Goal: Communication & Community: Answer question/provide support

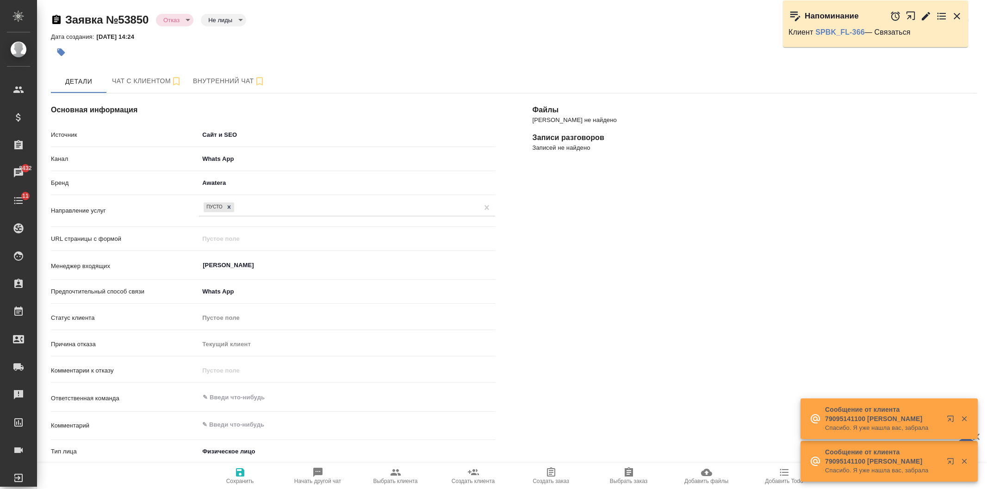
select select "ES"
select select "RU"
click at [133, 82] on span "Чат с клиентом" at bounding box center [147, 81] width 70 height 12
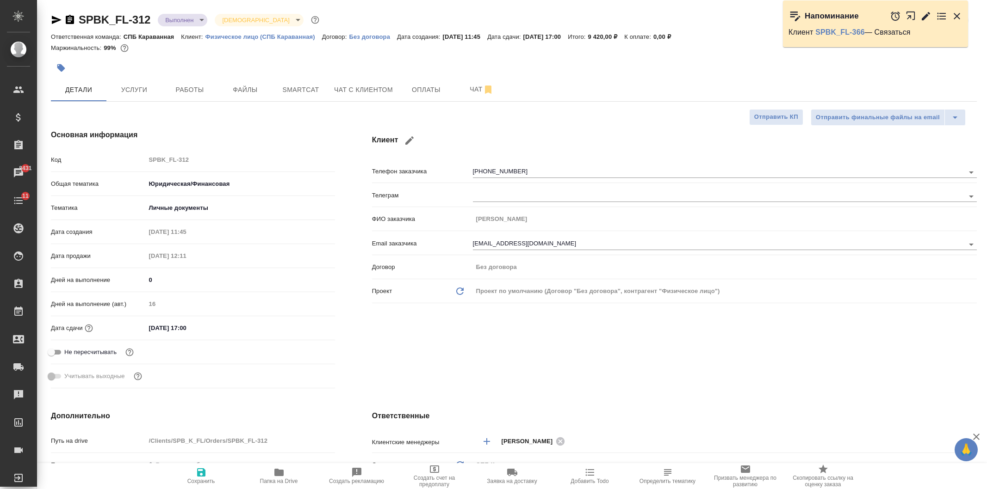
select select "RU"
click at [364, 90] on span "Чат с клиентом" at bounding box center [363, 90] width 59 height 12
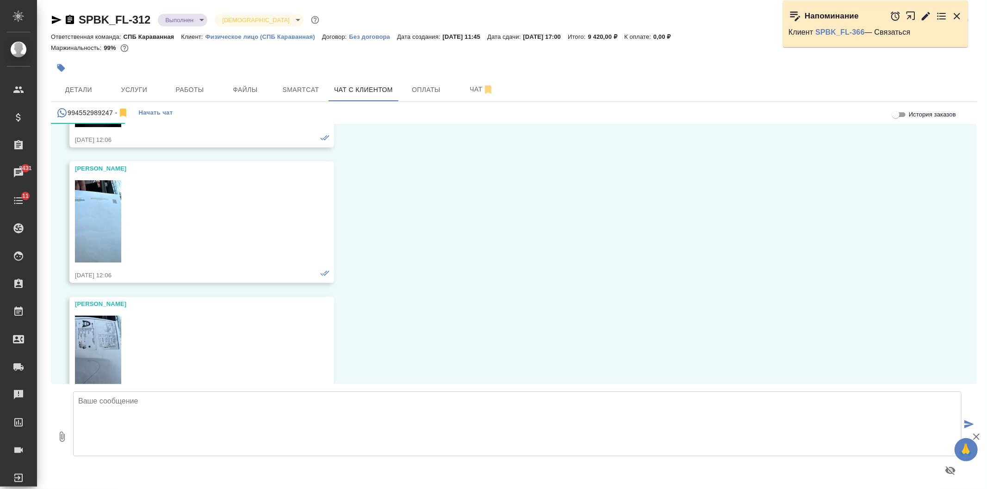
scroll to position [2170, 0]
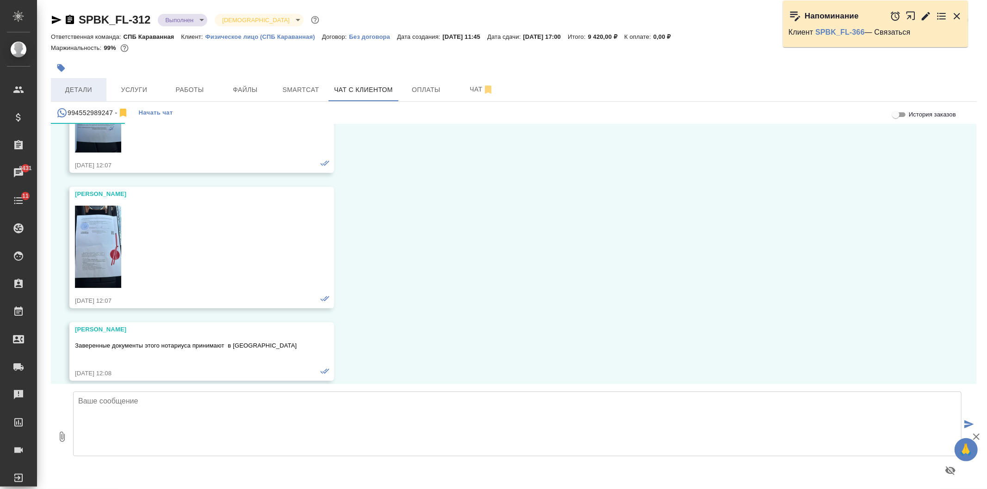
click at [85, 90] on span "Детали" at bounding box center [78, 90] width 44 height 12
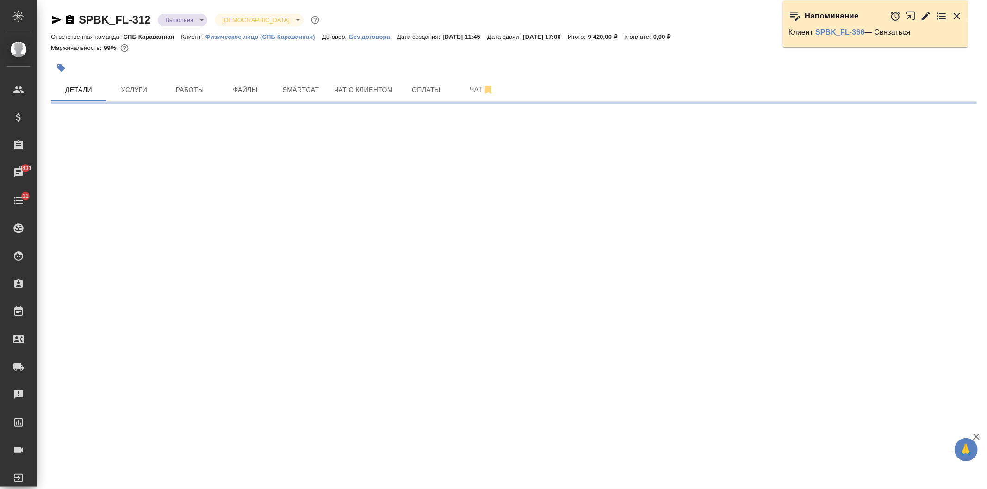
select select "RU"
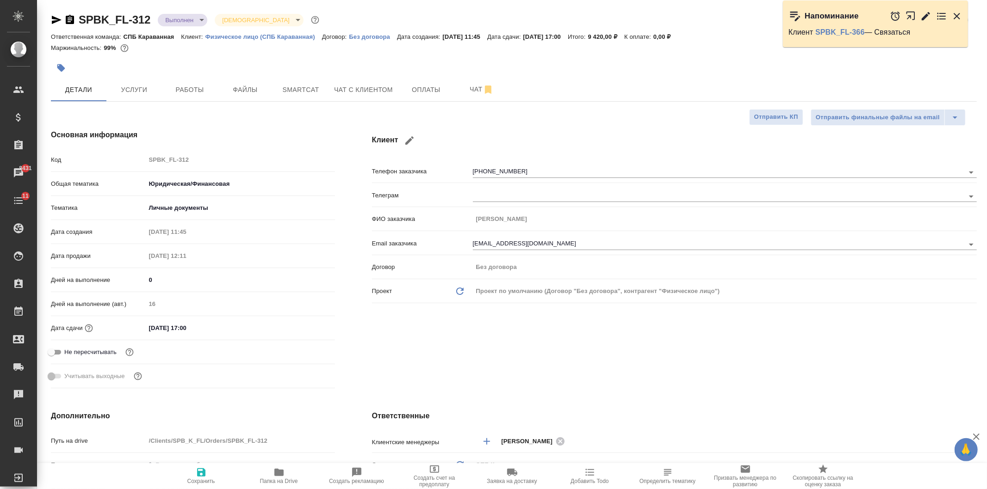
type textarea "x"
click at [563, 378] on div "Клиент Телефон заказчика +994552989247 Телеграм ФИО заказчика Маммадли Назрин И…" at bounding box center [674, 261] width 642 height 300
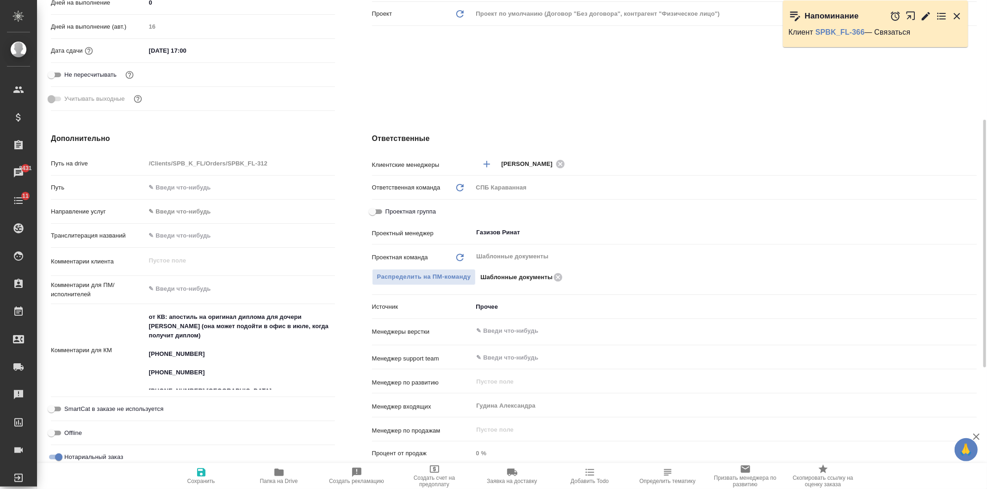
scroll to position [319, 0]
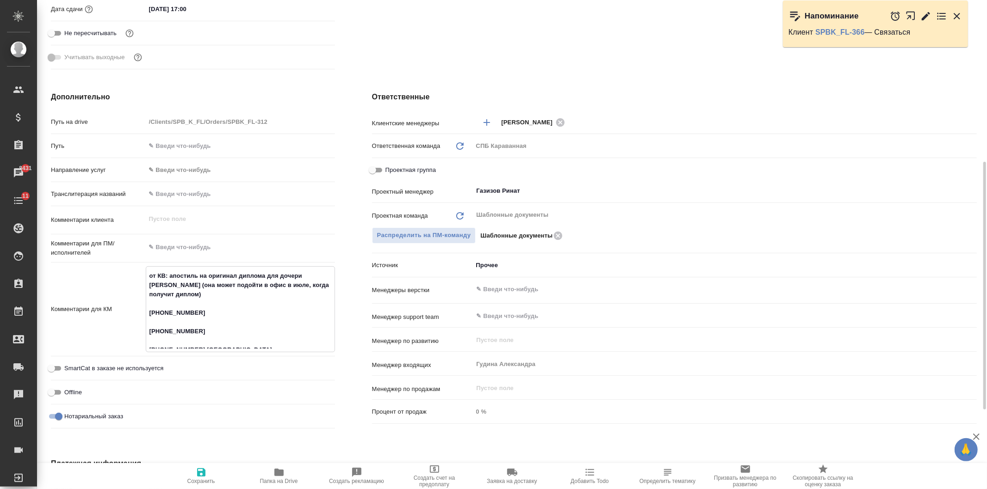
drag, startPoint x: 188, startPoint y: 340, endPoint x: 149, endPoint y: 343, distance: 38.5
click at [149, 343] on textarea "от КВ: апостиль на оригинал диплома для дочери клиента (она может подойти в офи…" at bounding box center [240, 308] width 188 height 80
click at [278, 336] on textarea "от КВ: апостиль на оригинал диплома для дочери клиента (она может подойти в офи…" at bounding box center [240, 308] width 188 height 80
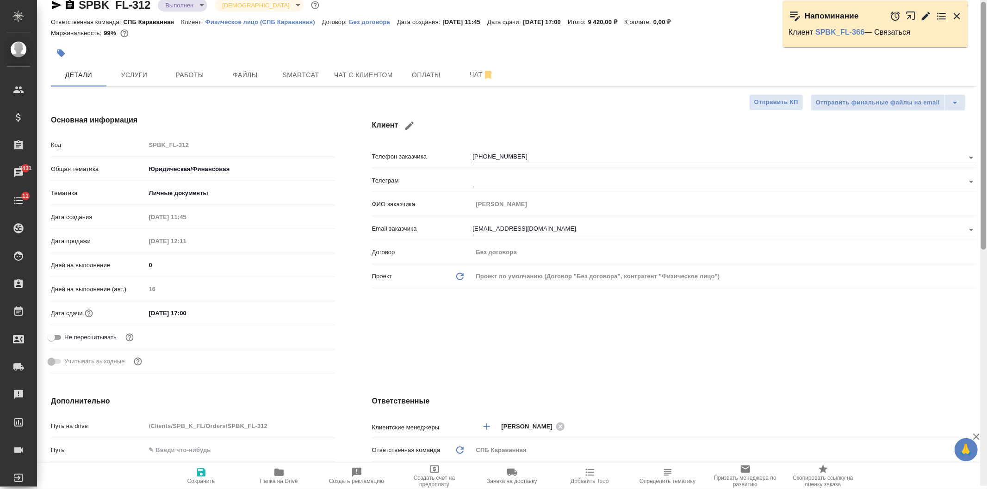
scroll to position [0, 0]
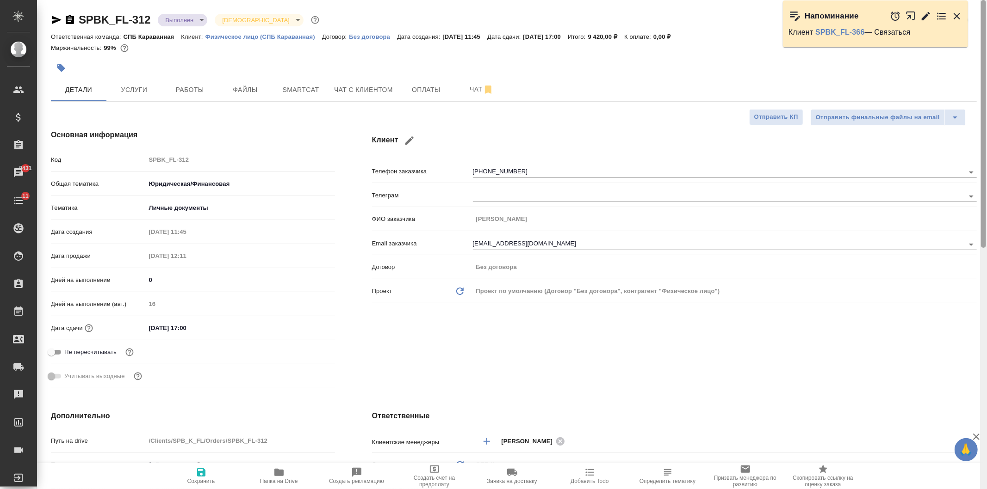
drag, startPoint x: 981, startPoint y: 334, endPoint x: 986, endPoint y: 142, distance: 191.1
click at [986, 142] on div at bounding box center [983, 245] width 7 height 490
type textarea "x"
click at [413, 132] on button "button" at bounding box center [409, 141] width 22 height 22
type input "Назрин"
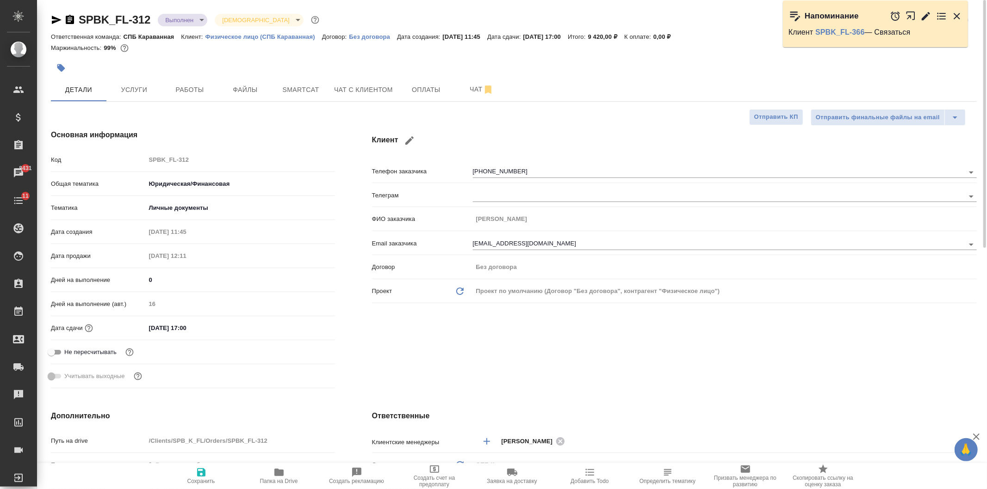
type input "Маммадли"
type input "Ильгар"
type input "ilqar_m71@mail.ru"
select select "AZ"
type input "+994 55 298 92 47"
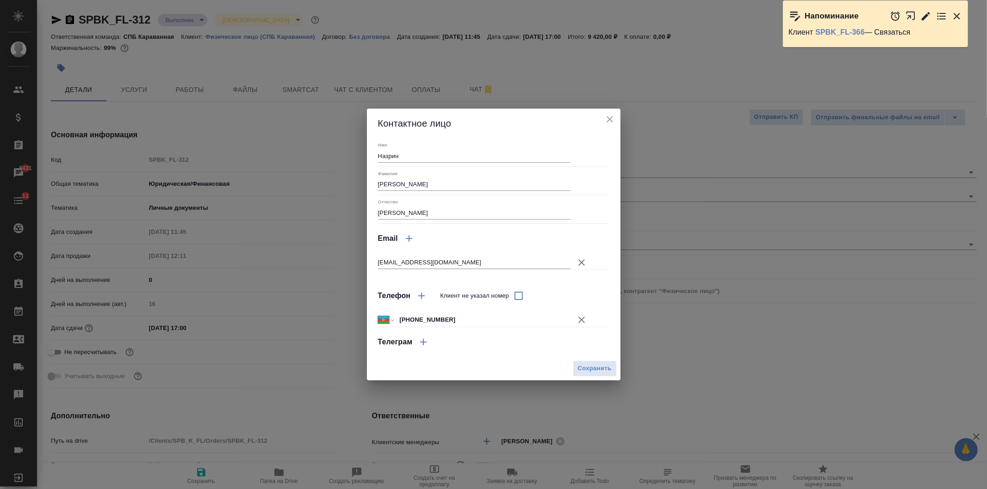
click at [423, 292] on icon "button" at bounding box center [421, 296] width 11 height 11
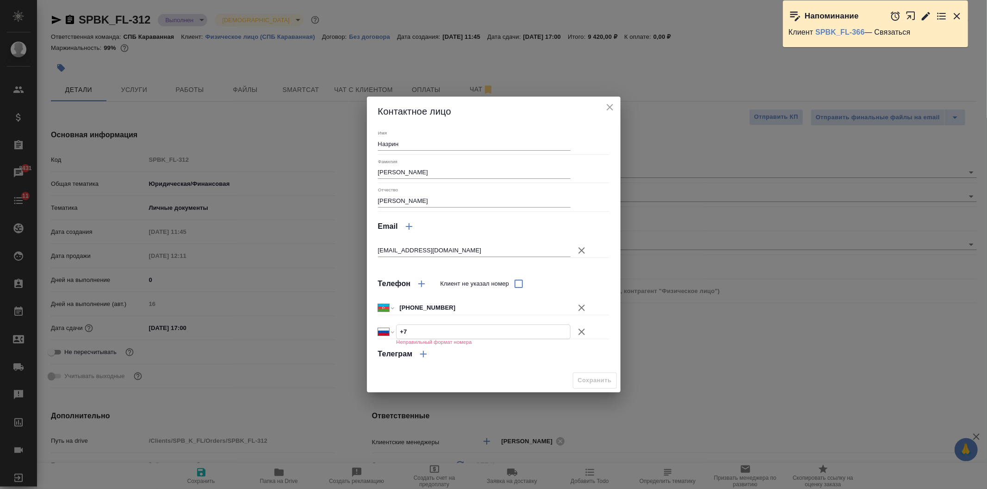
click at [423, 327] on input "+7" at bounding box center [482, 331] width 173 height 13
paste input "79119099119"
select select "KZ"
type input "+7 79119099119"
click at [414, 331] on input "+7 79119099119" at bounding box center [482, 331] width 173 height 13
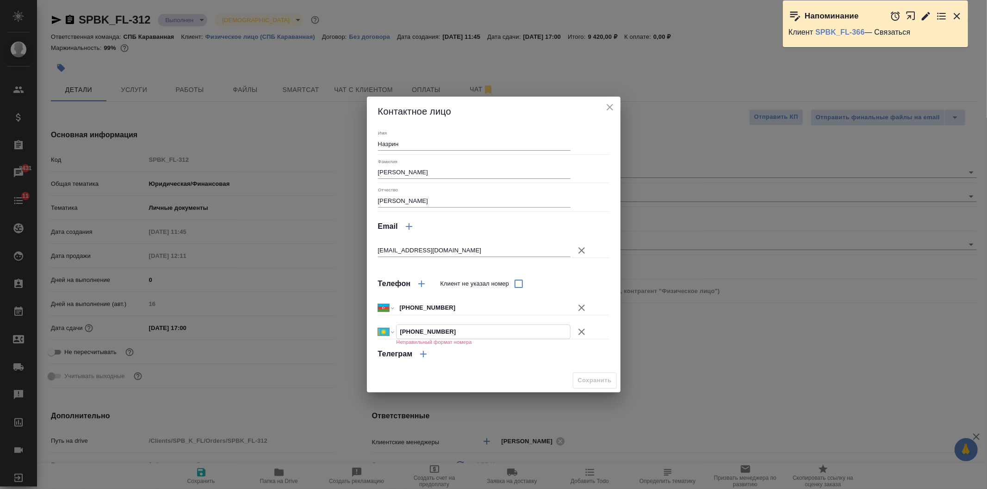
select select "RU"
type input "+7 911 909 91 19"
click at [580, 380] on span "Сохранить" at bounding box center [595, 381] width 34 height 11
type textarea "x"
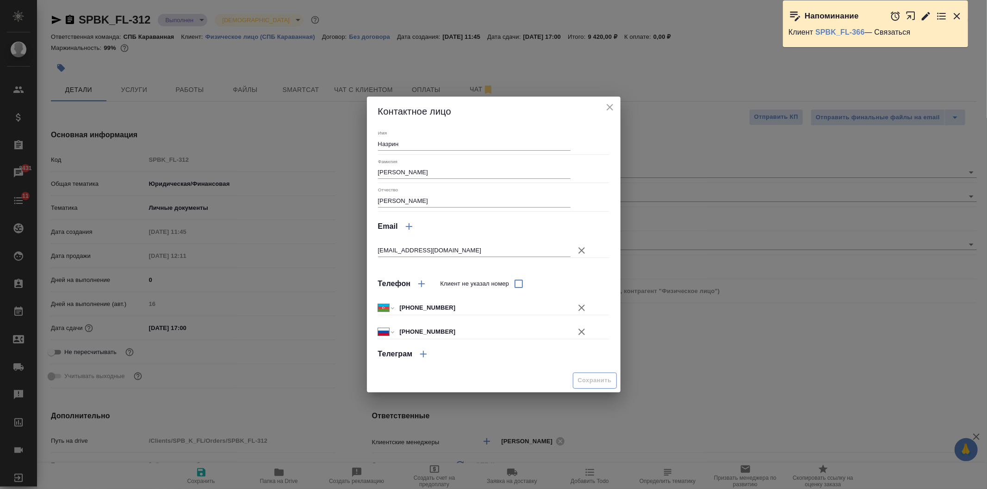
type textarea "x"
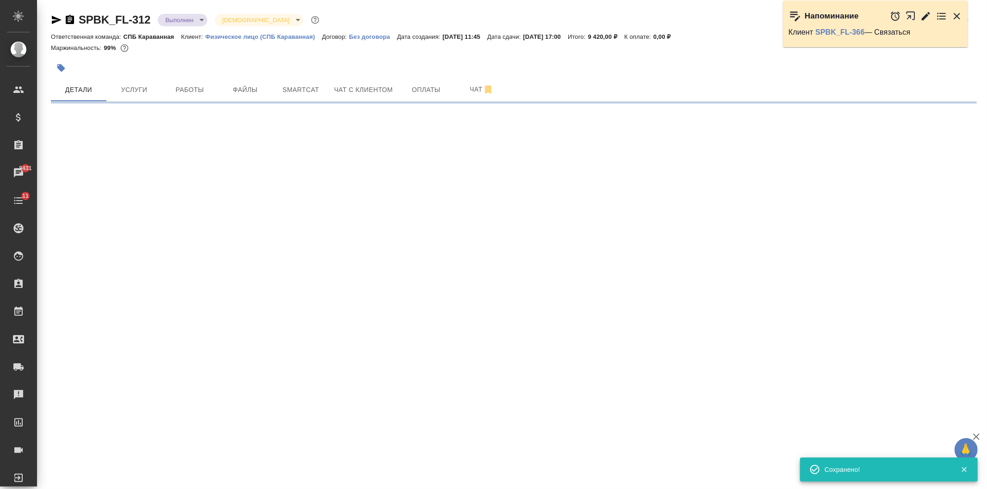
select select "RU"
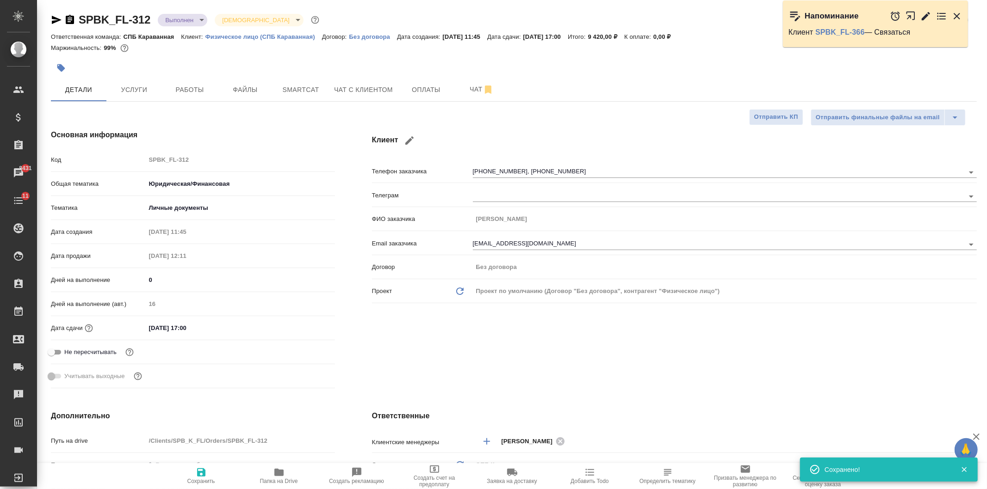
type textarea "x"
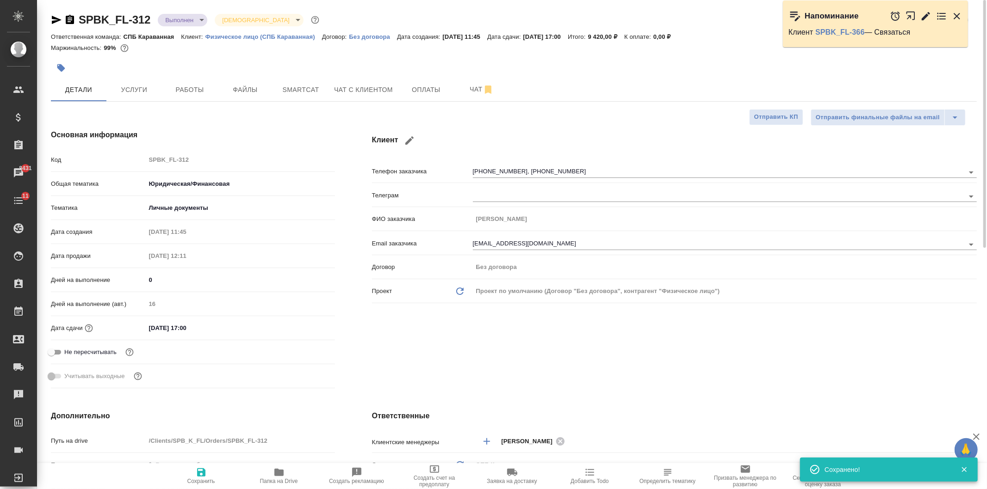
type textarea "x"
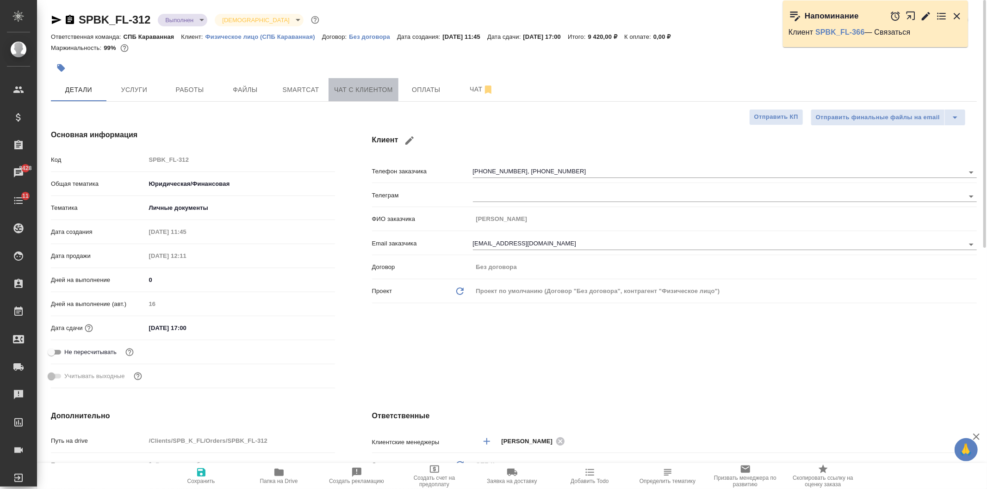
click at [371, 89] on span "Чат с клиентом" at bounding box center [363, 90] width 59 height 12
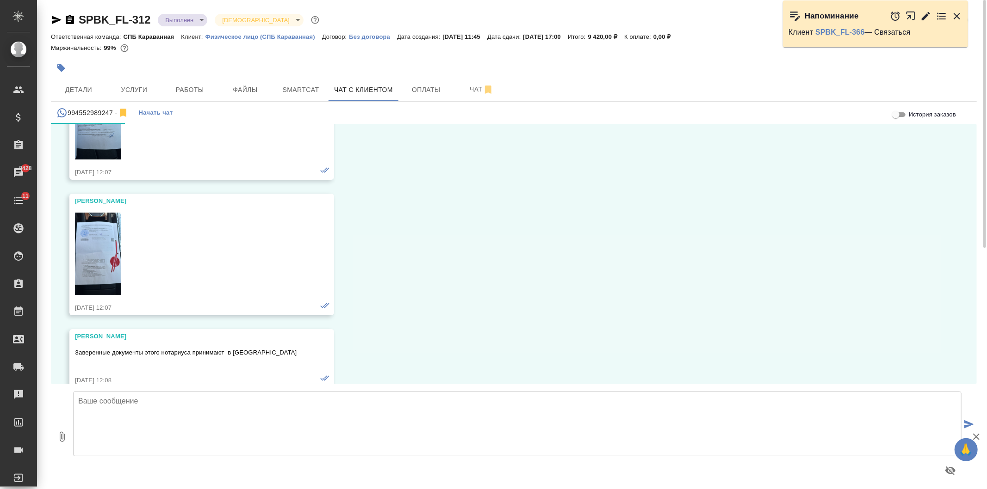
scroll to position [2170, 0]
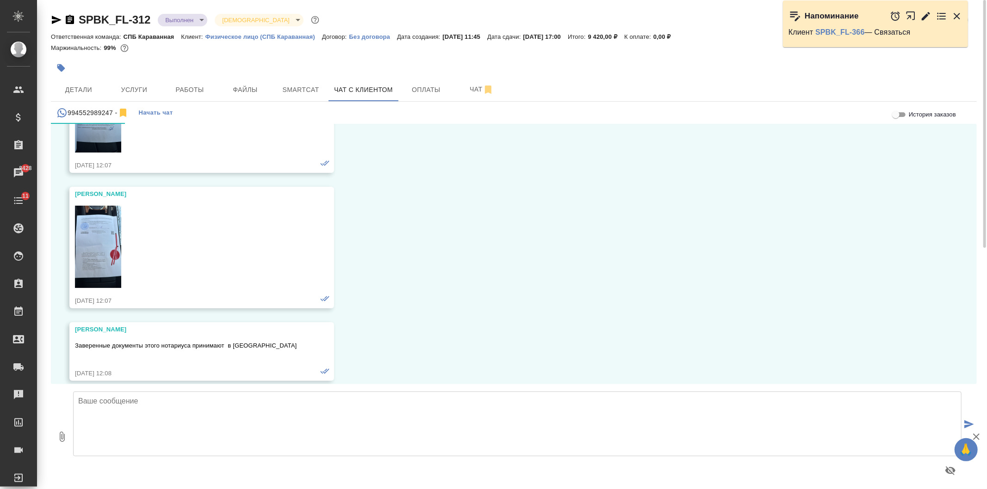
click at [150, 113] on span "Начать чат" at bounding box center [156, 113] width 34 height 11
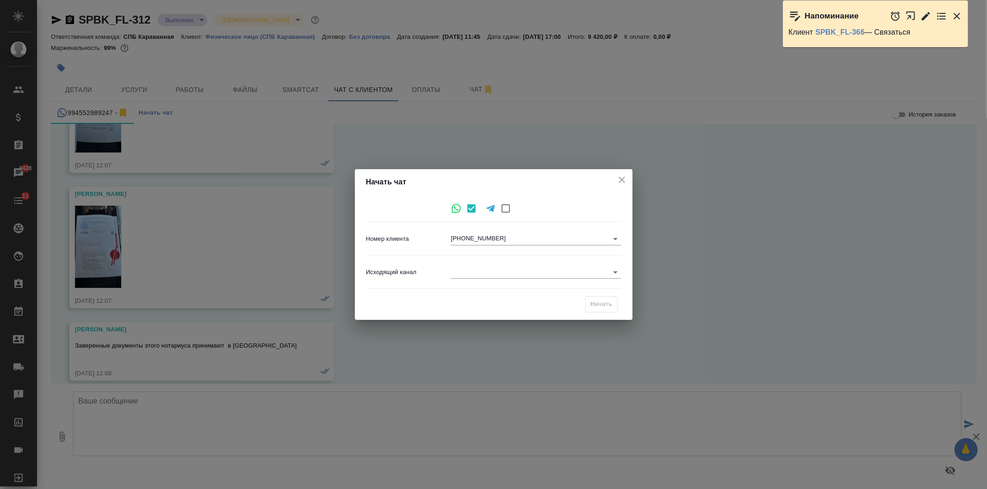
click at [523, 241] on body "🙏 .cls-1 fill:#fff; AWATERA Ivanova Arina Клиенты Спецификации Заказы 8428 Чаты…" at bounding box center [493, 244] width 987 height 489
click at [519, 257] on li "+79119099119" at bounding box center [536, 254] width 170 height 15
type input "c47bd4f0eff7ab820006ce03"
click at [477, 269] on body "🙏 .cls-1 fill:#fff; AWATERA Ivanova Arina Клиенты Спецификации Заказы 8428 Чаты…" at bounding box center [493, 244] width 987 height 489
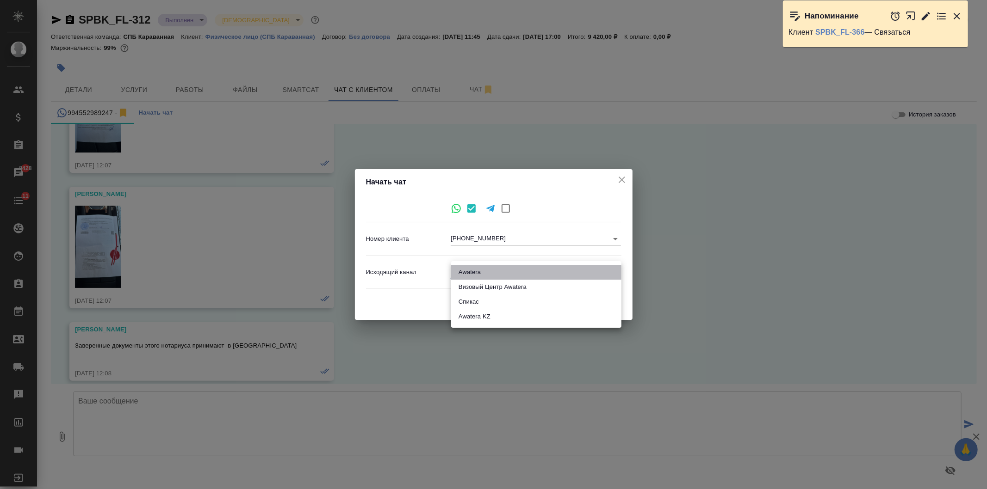
click at [495, 278] on li "Awatera" at bounding box center [536, 272] width 170 height 15
type input "2"
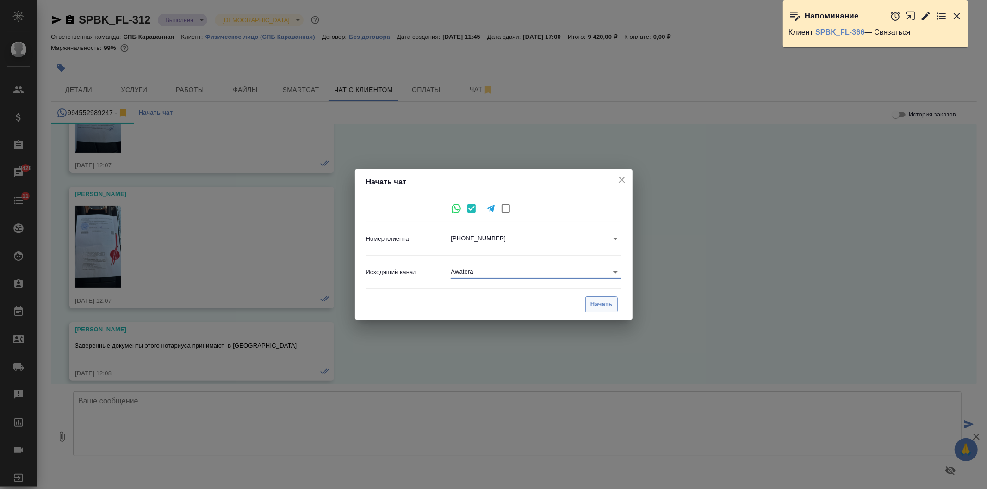
click at [600, 309] on span "Начать" at bounding box center [601, 304] width 22 height 11
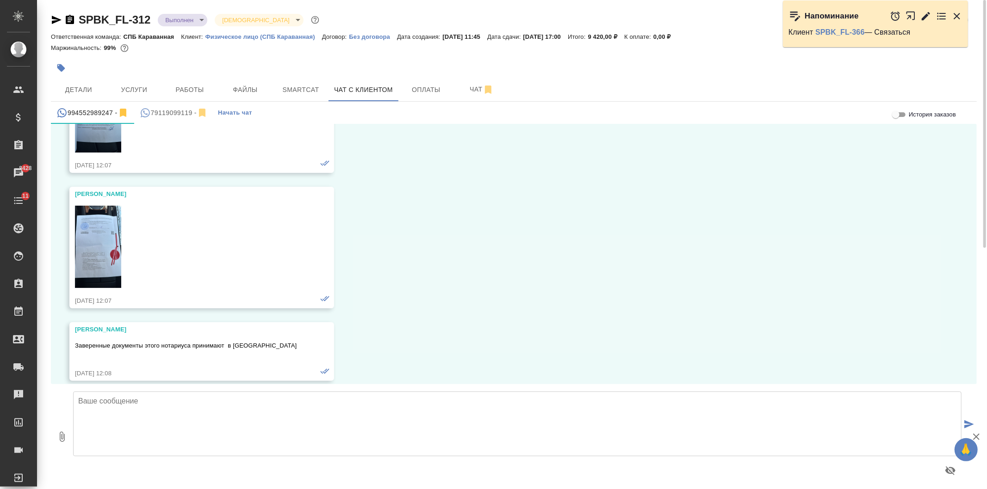
click at [172, 118] on button "79119099119 -" at bounding box center [173, 113] width 79 height 22
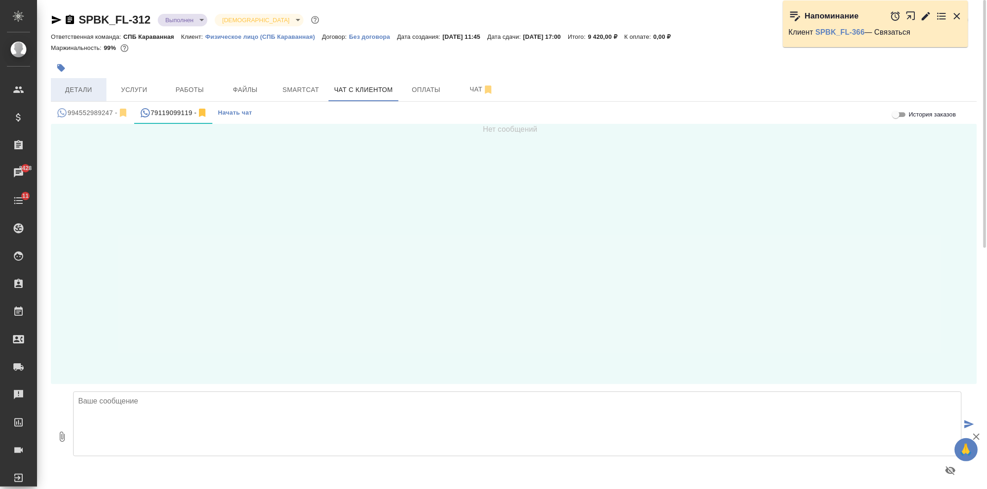
click at [85, 90] on span "Детали" at bounding box center [78, 90] width 44 height 12
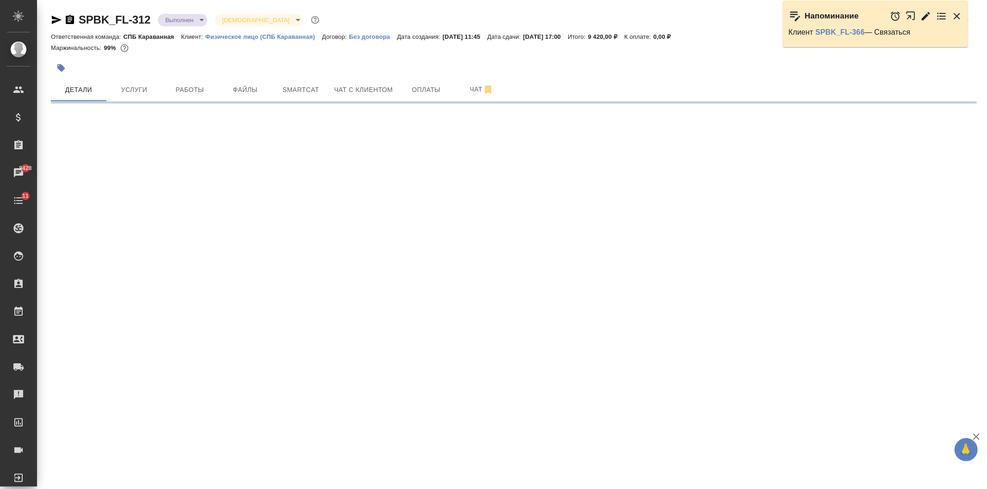
select select "RU"
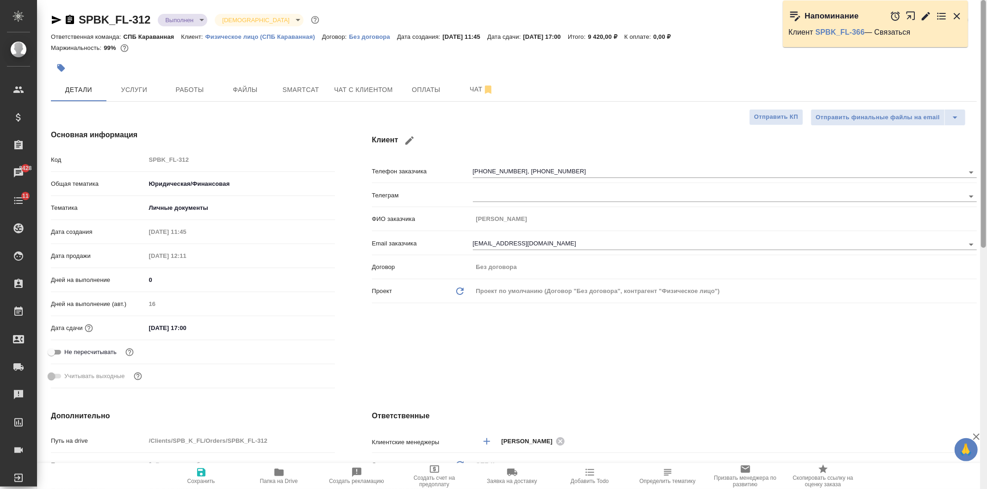
type textarea "x"
click at [702, 340] on div "Клиент Телефон заказчика +994552989247, +79119099119 Телеграм ФИО заказчика Мам…" at bounding box center [674, 261] width 642 height 300
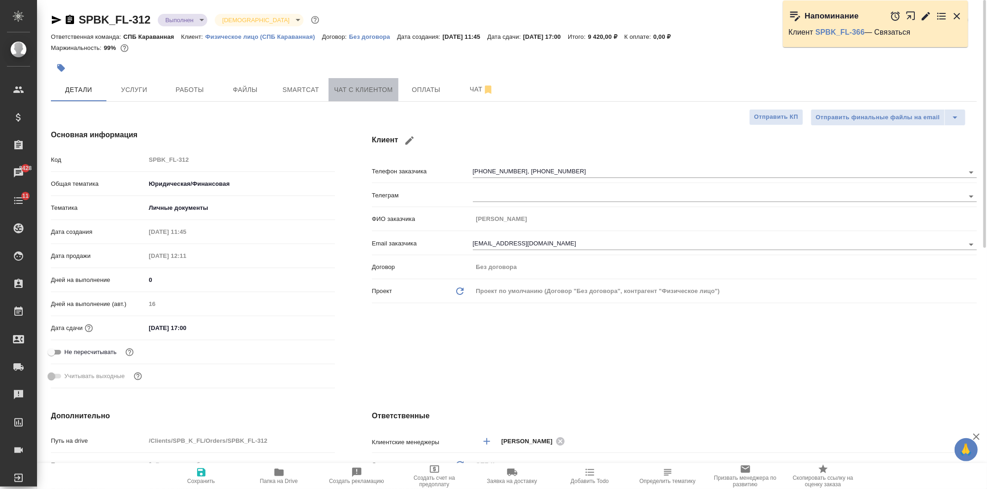
click at [371, 89] on span "Чат с клиентом" at bounding box center [363, 90] width 59 height 12
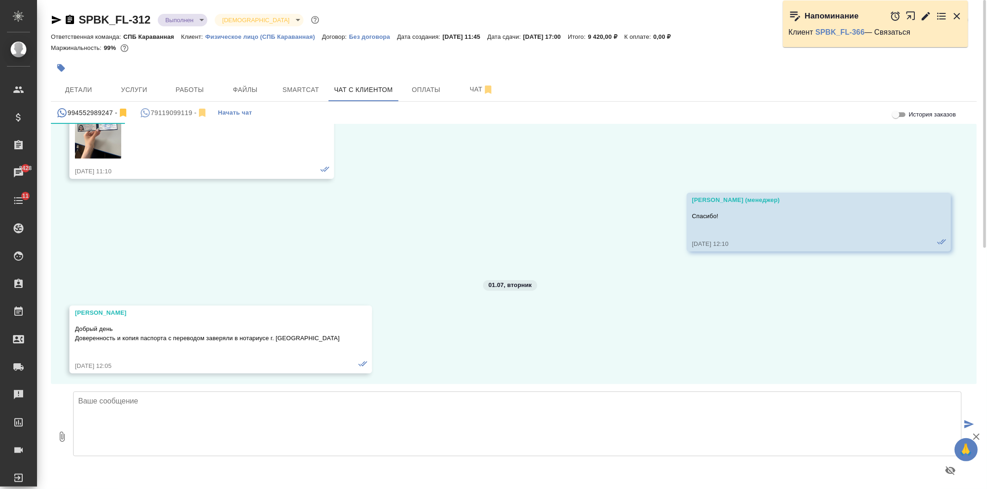
scroll to position [1799, 0]
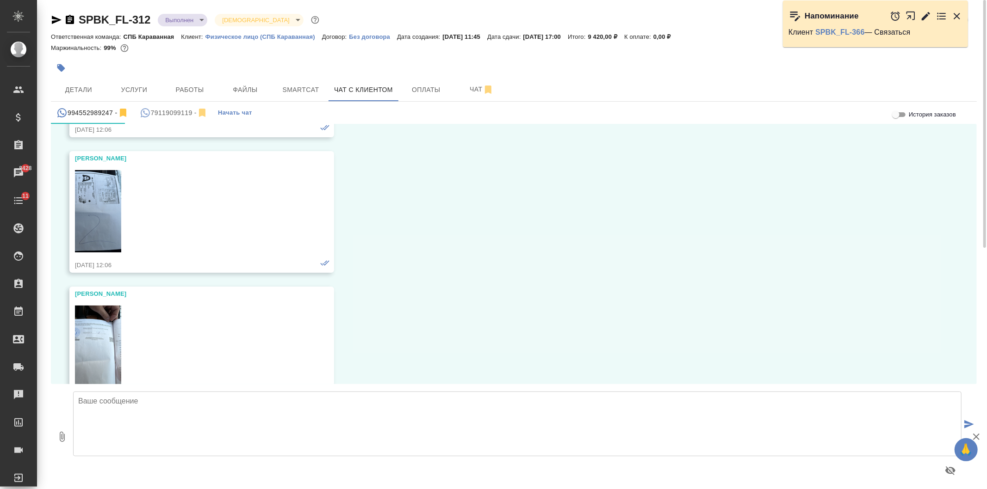
click at [161, 108] on div "79119099119 -" at bounding box center [174, 113] width 68 height 12
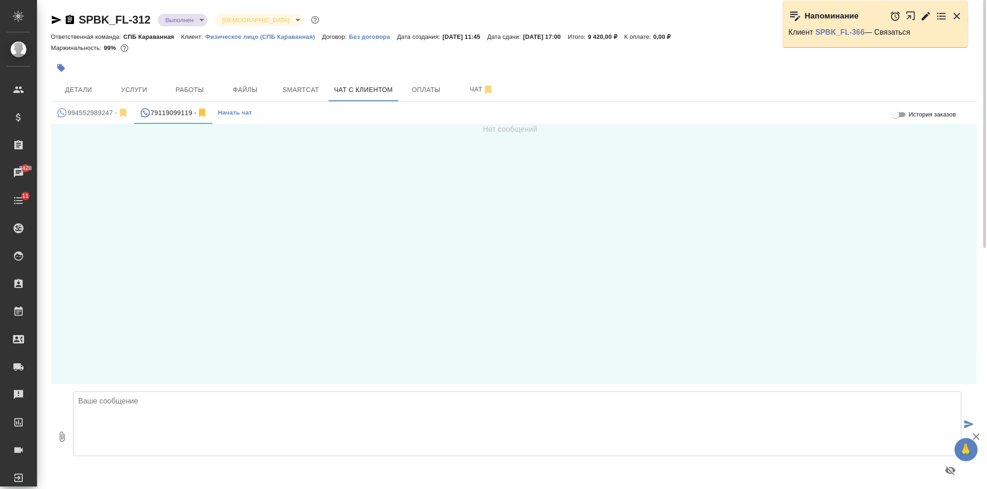
click at [255, 424] on textarea at bounding box center [517, 424] width 888 height 65
click at [406, 398] on textarea "Эльчин, добрый день! Меня зовут Арина, я менеджер компании AWATERA. Вы приносил…" at bounding box center [517, 424] width 888 height 65
click at [453, 393] on textarea "Эльчин, добрый день! Меня зовут Арина, я менеджер компании AWATERA. Вы приносил…" at bounding box center [517, 424] width 888 height 65
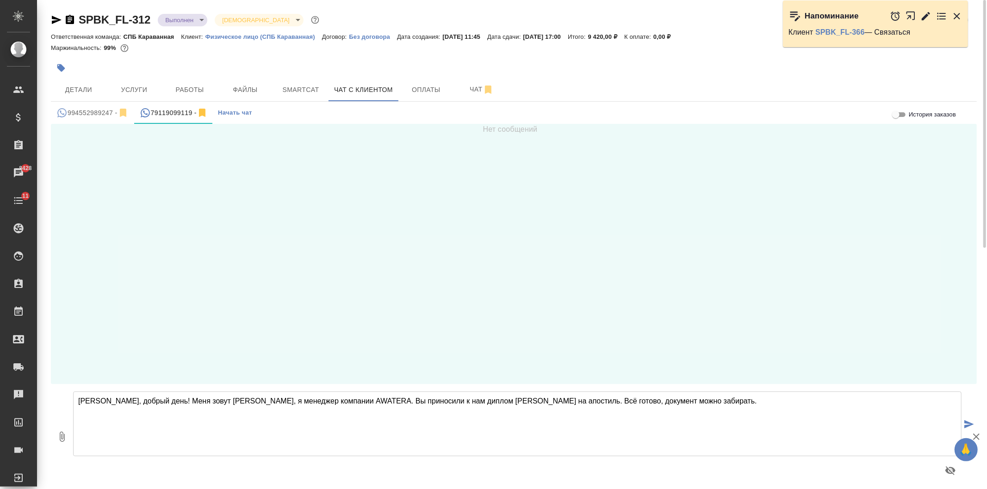
type textarea "[PERSON_NAME], добрый день! Меня зовут [PERSON_NAME], я менеджер компании AWATE…"
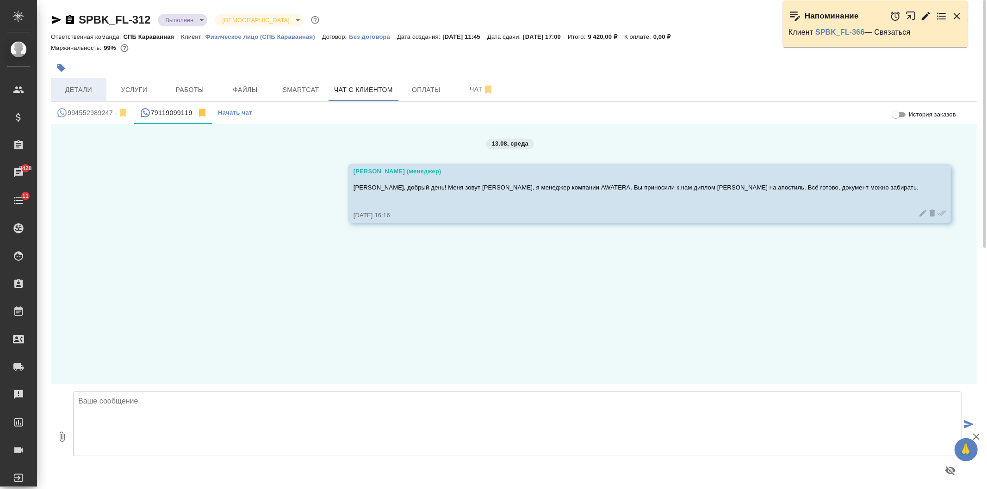
click at [88, 95] on button "Детали" at bounding box center [79, 89] width 56 height 23
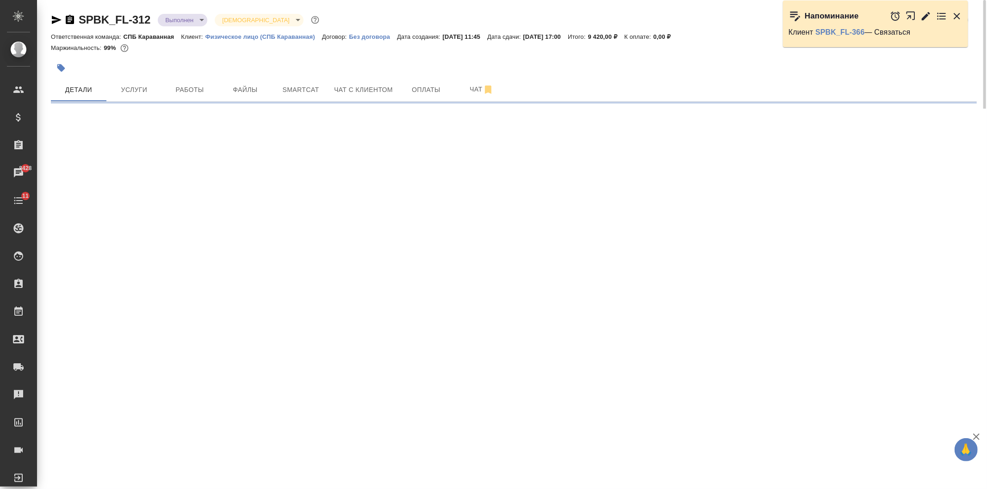
select select "RU"
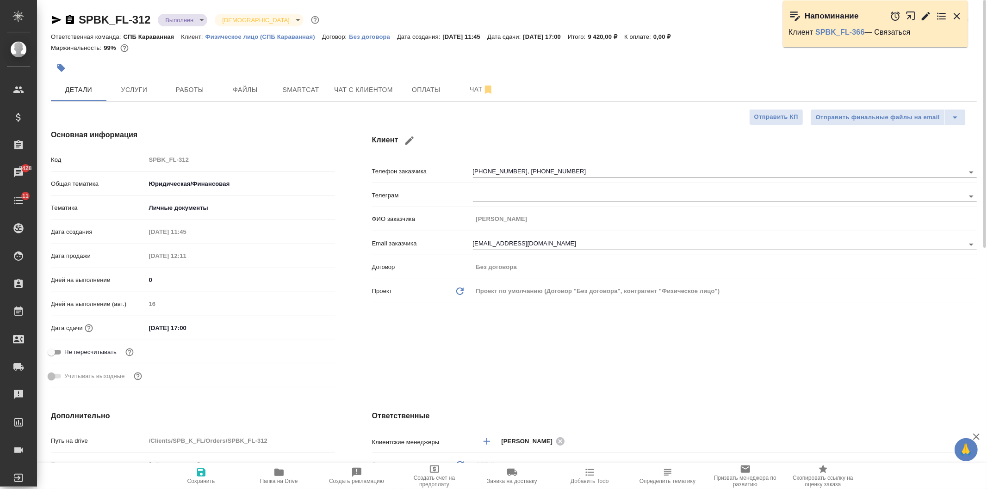
type textarea "x"
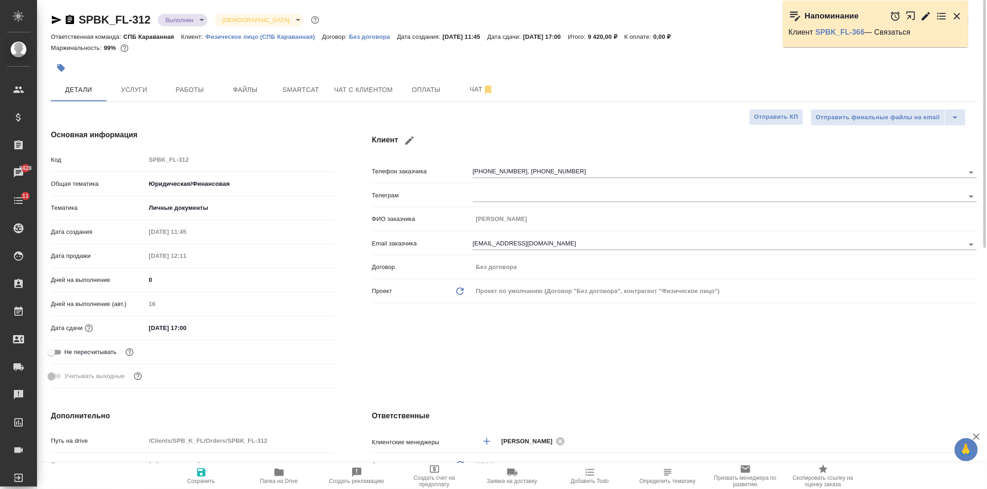
type textarea "x"
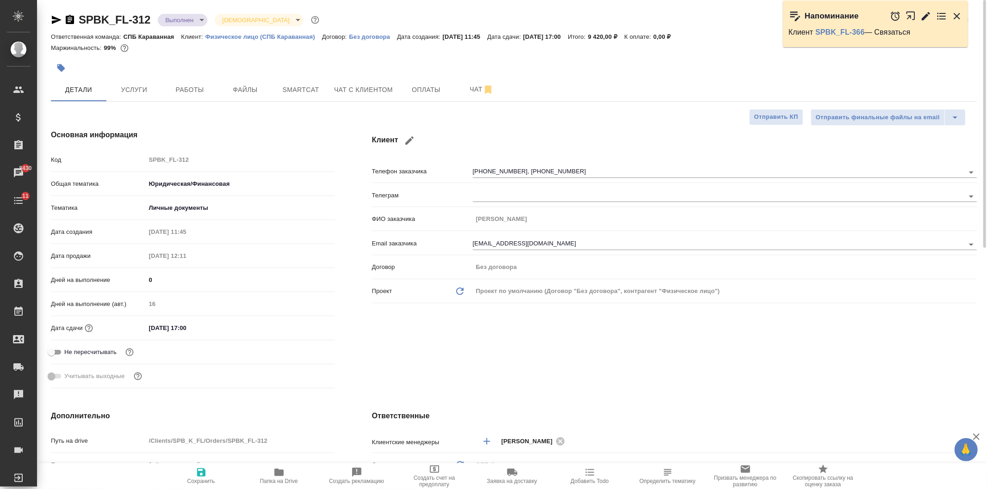
type textarea "x"
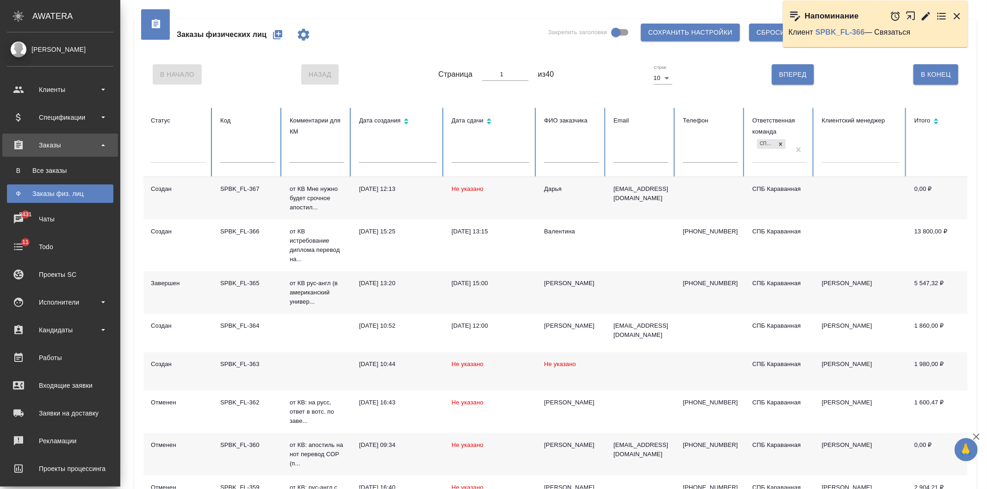
click at [59, 205] on ul "Клиенты Спецификации Заказы В Все заказы Ф Заказы физ. лиц 8431 Чаты 11 Todo Пр…" at bounding box center [60, 305] width 120 height 463
click at [63, 217] on div "Чаты" at bounding box center [60, 219] width 106 height 14
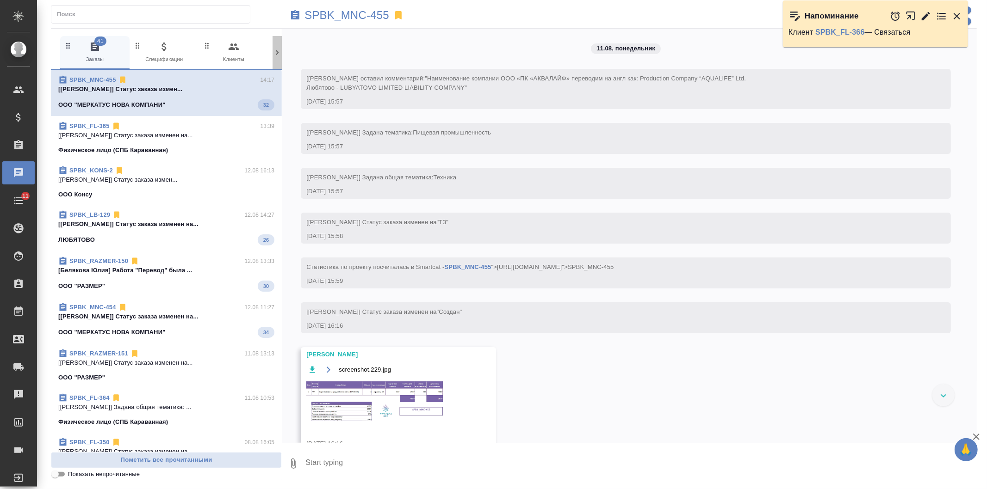
scroll to position [432, 0]
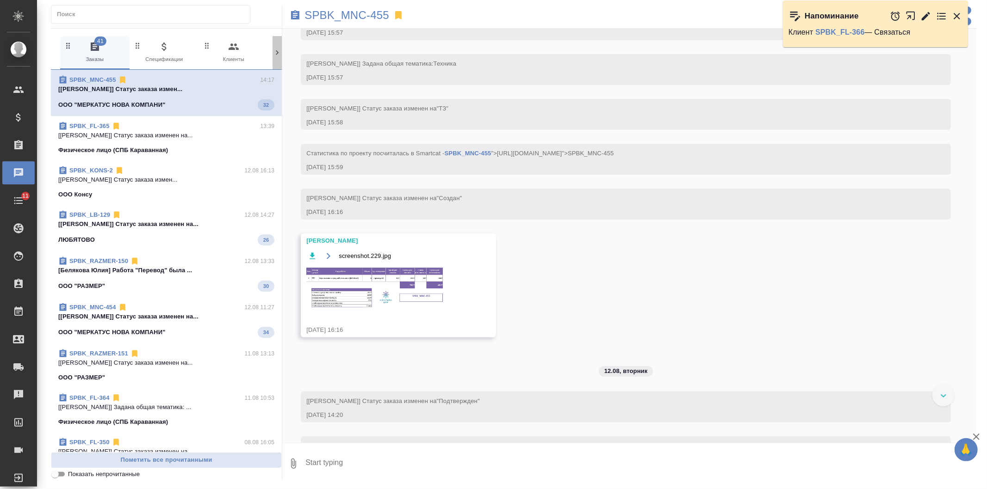
click at [278, 53] on icon at bounding box center [277, 52] width 3 height 5
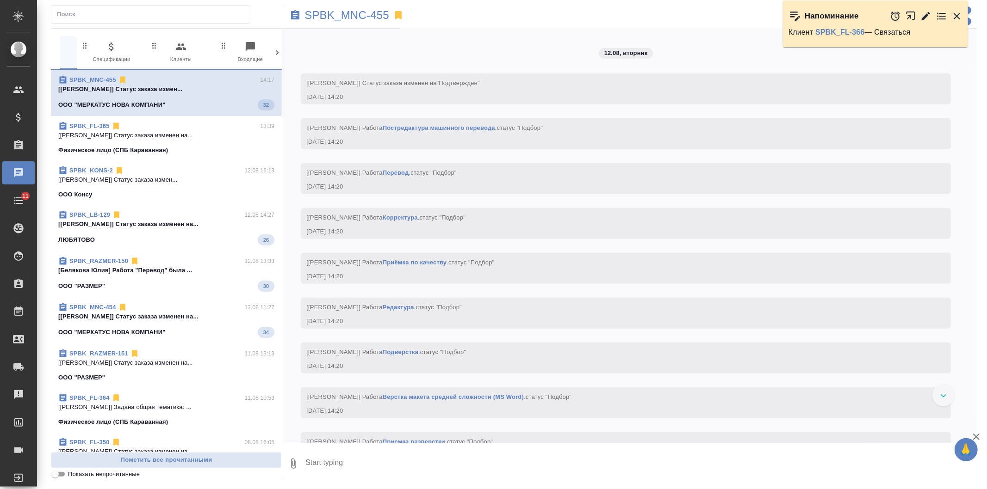
scroll to position [0, 212]
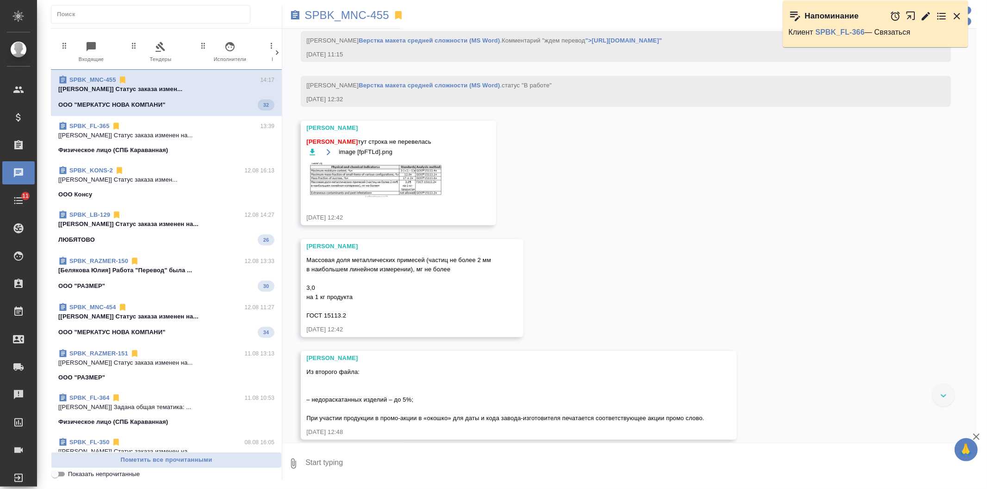
click at [278, 53] on icon at bounding box center [277, 52] width 3 height 5
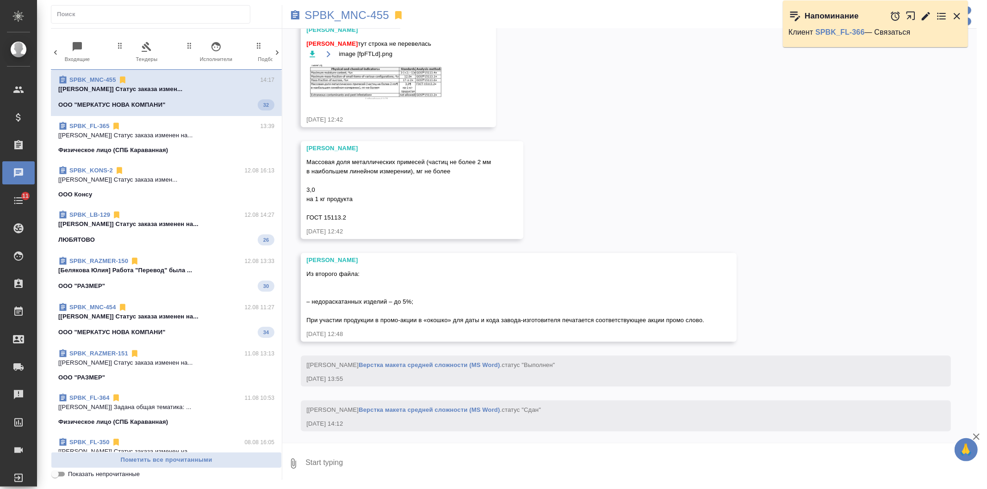
scroll to position [2332, 0]
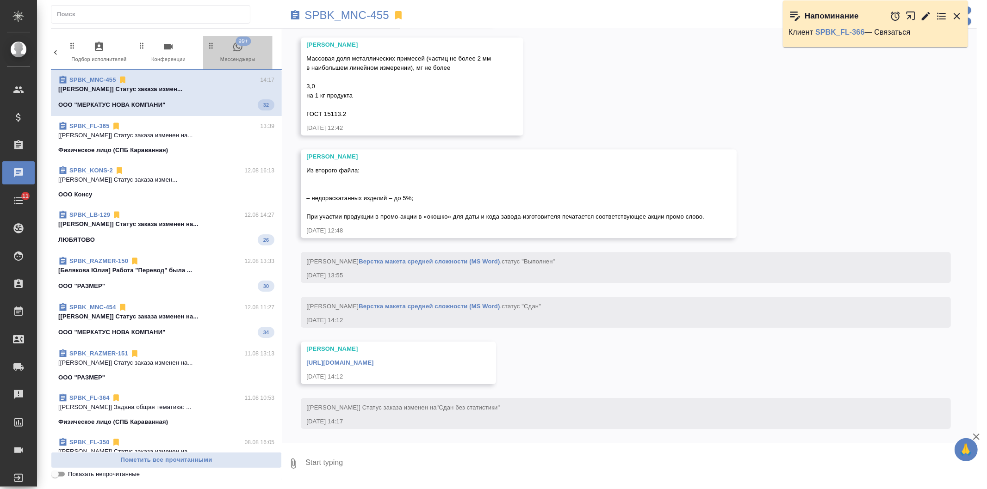
click at [246, 48] on span "99+ Мессенджеры" at bounding box center [238, 52] width 62 height 23
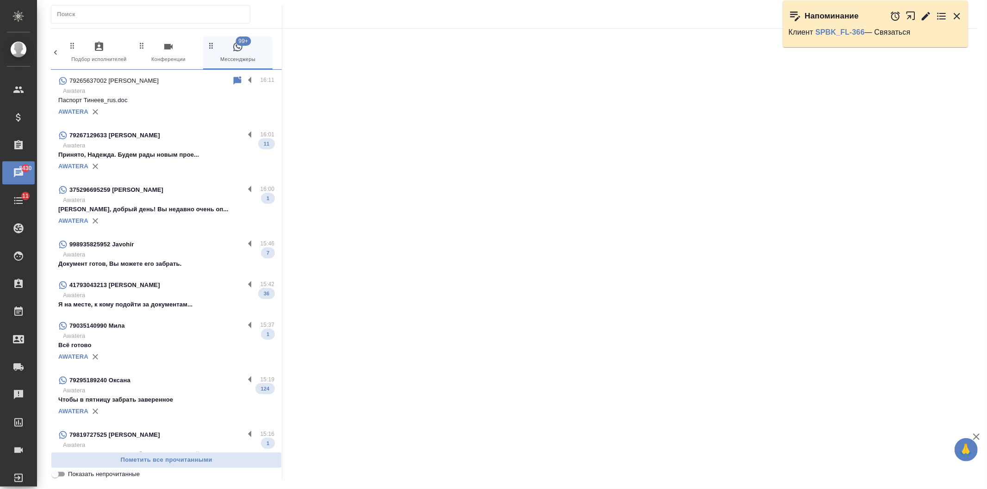
click at [186, 196] on p "Awatera" at bounding box center [168, 200] width 211 height 9
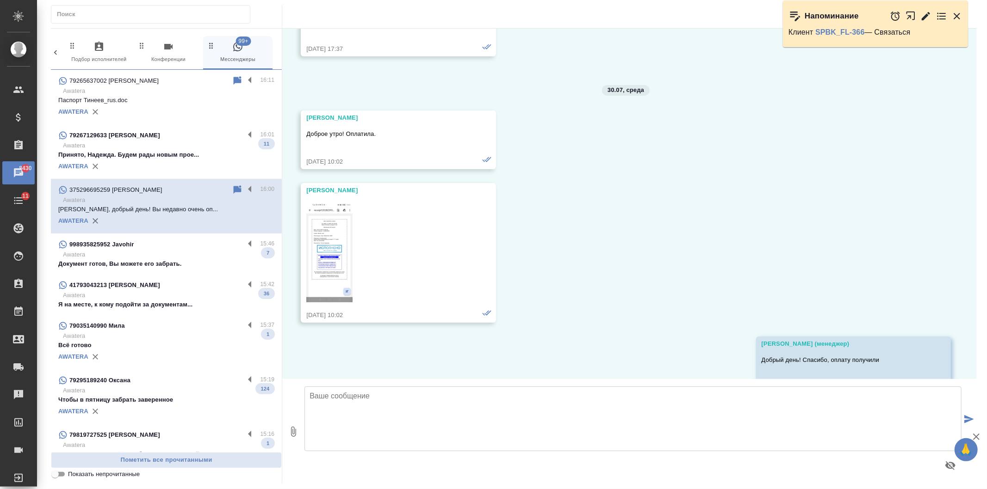
scroll to position [4213, 0]
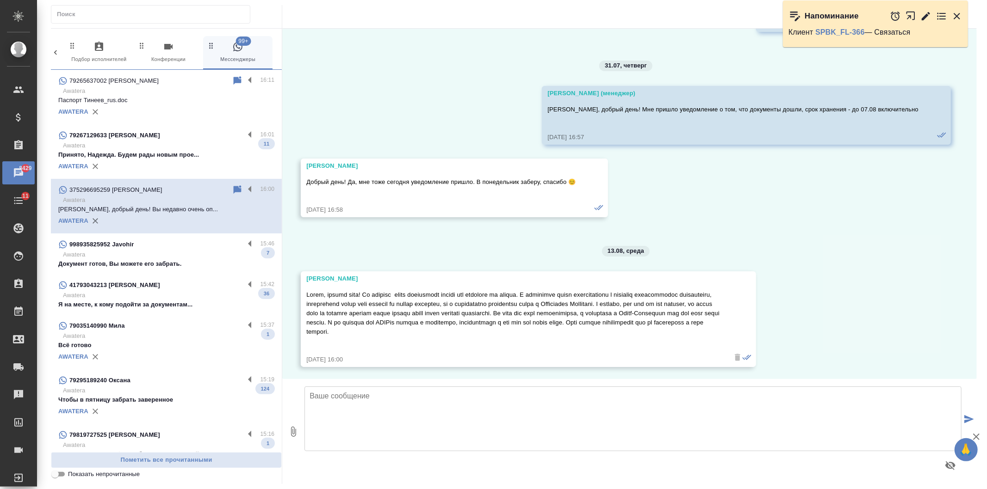
click at [373, 415] on textarea at bounding box center [632, 419] width 657 height 65
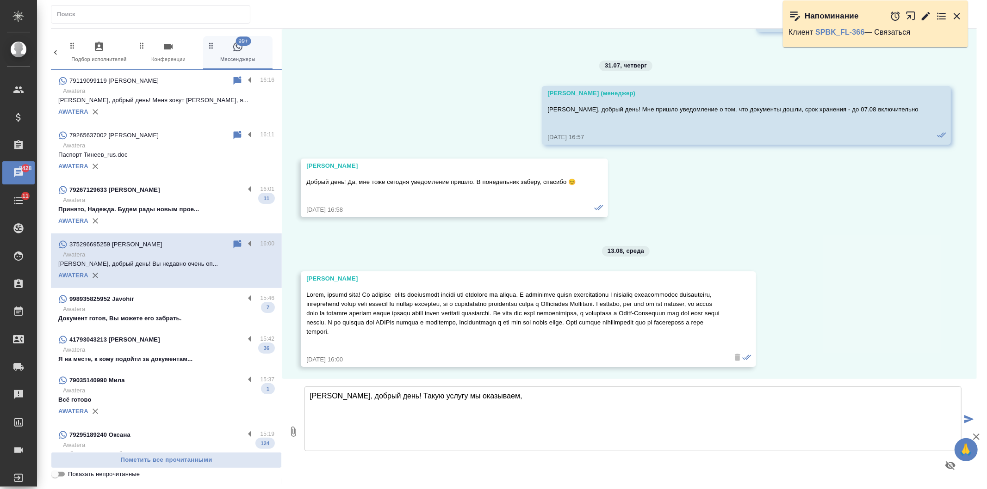
click at [540, 408] on textarea "Елена, добрый день! Такую услугу мы оказываем," at bounding box center [632, 419] width 657 height 65
type textarea "[PERSON_NAME], добрый день! Такую услугу мы оказываем, доверенность для неё не …"
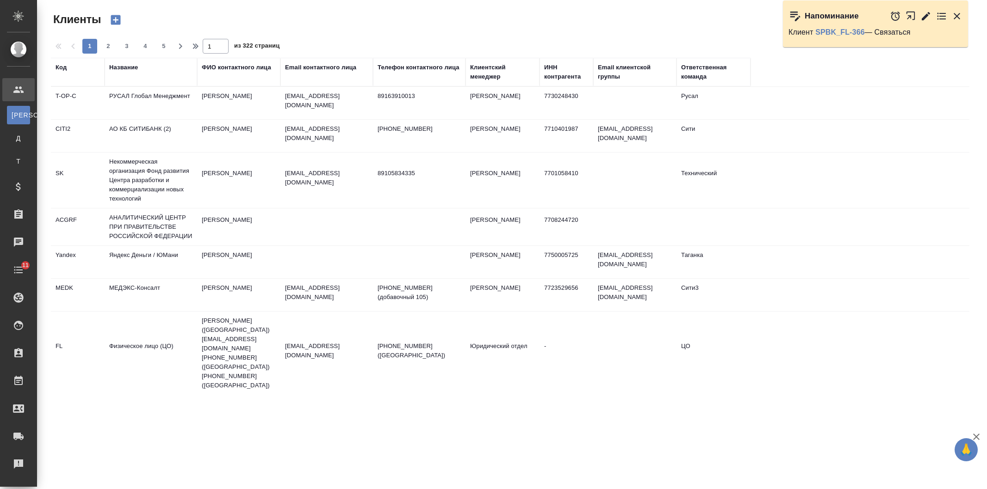
select select "RU"
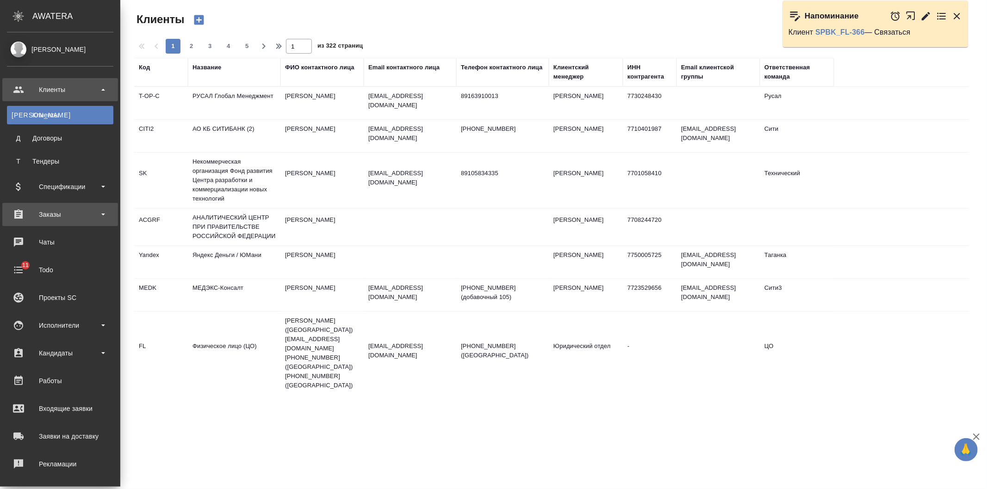
click at [82, 214] on div "Заказы" at bounding box center [60, 215] width 106 height 14
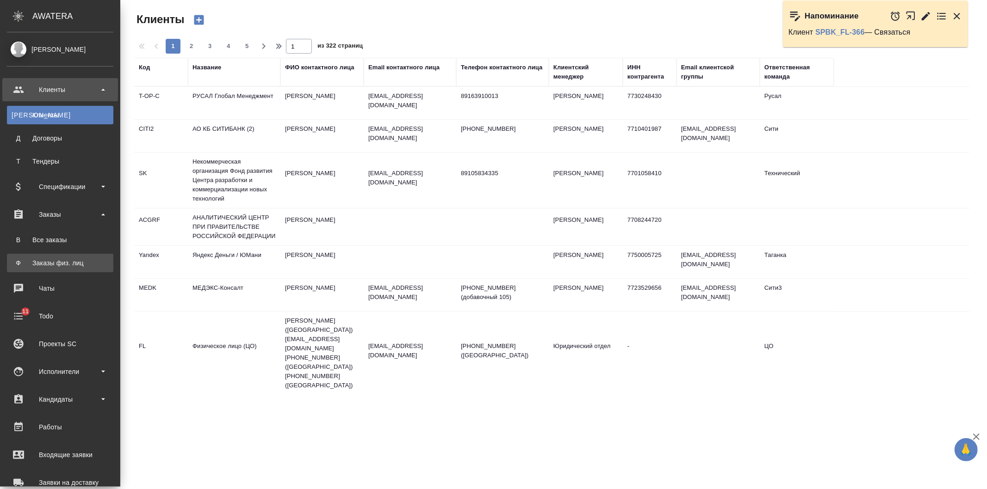
click at [75, 259] on div "Заказы физ. лиц" at bounding box center [60, 263] width 97 height 9
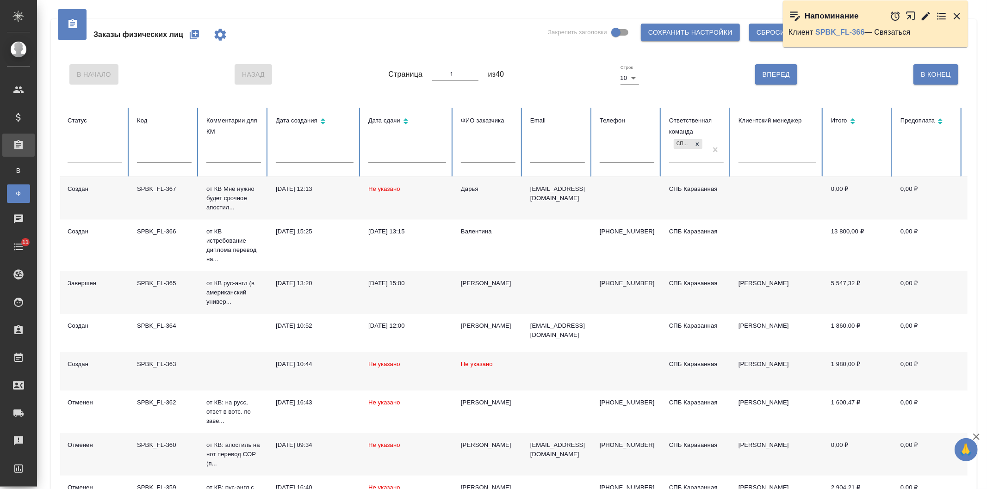
click at [544, 298] on td at bounding box center [557, 293] width 69 height 43
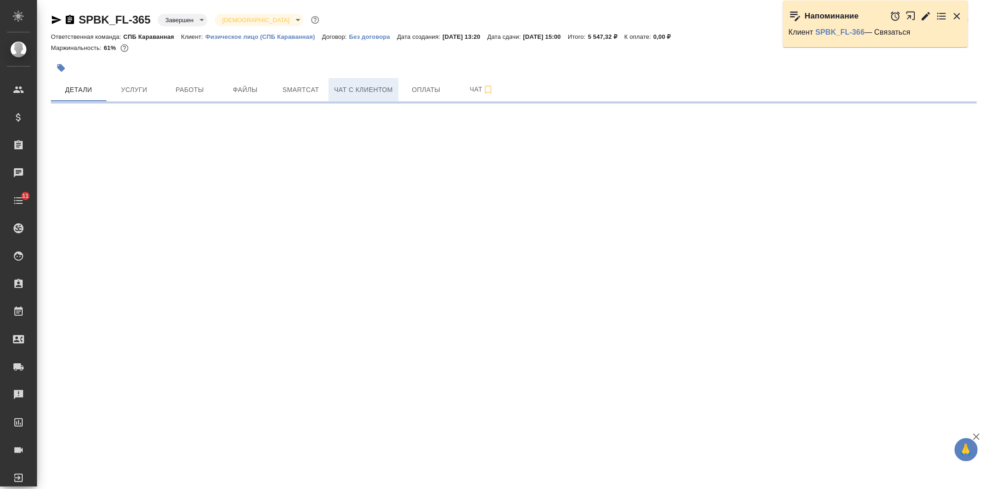
select select "RU"
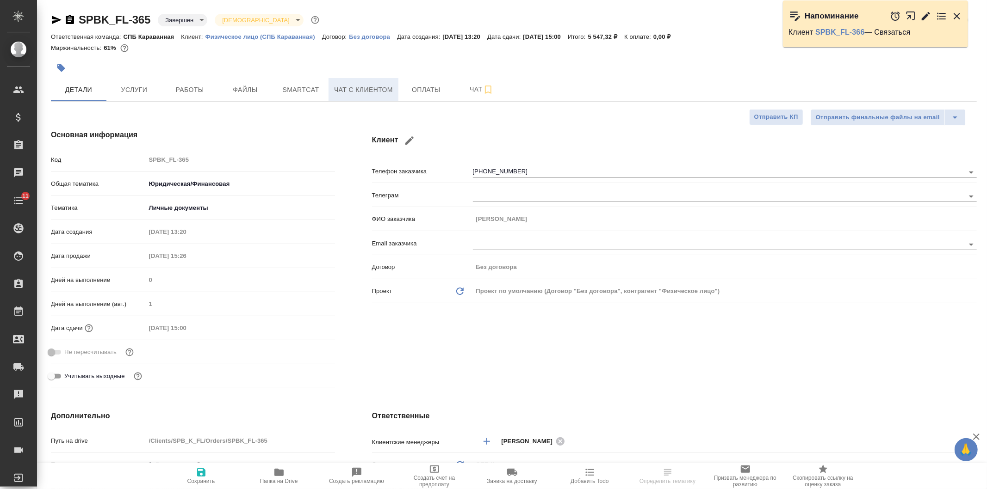
click at [382, 89] on span "Чат с клиентом" at bounding box center [363, 90] width 59 height 12
type textarea "x"
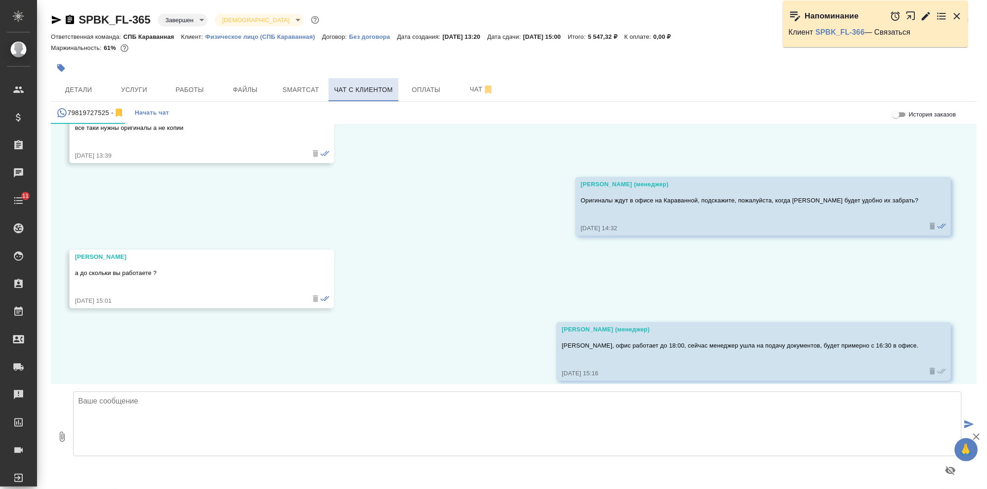
scroll to position [3462, 0]
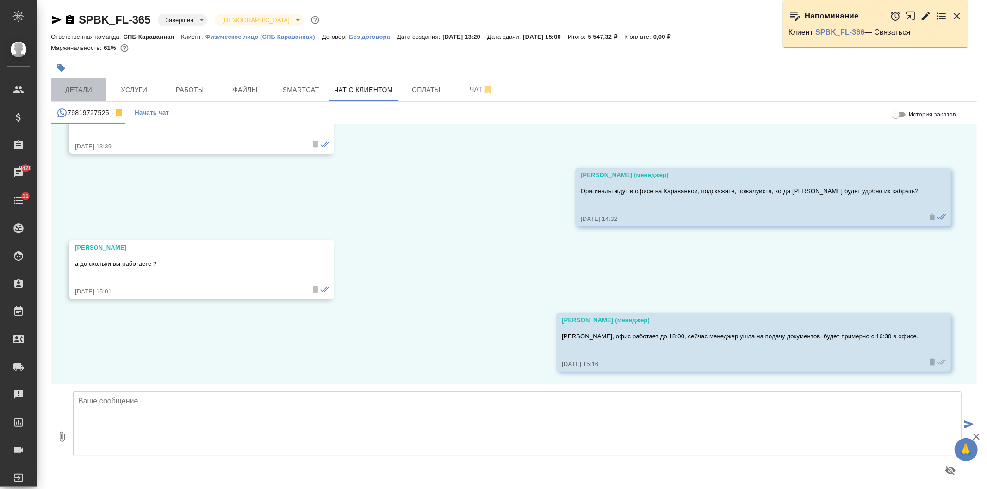
click at [77, 93] on span "Детали" at bounding box center [78, 90] width 44 height 12
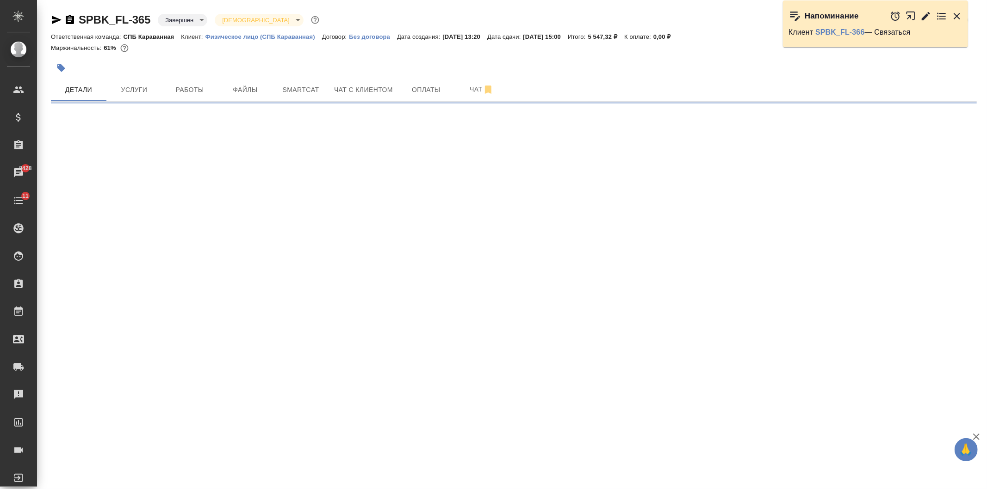
select select "RU"
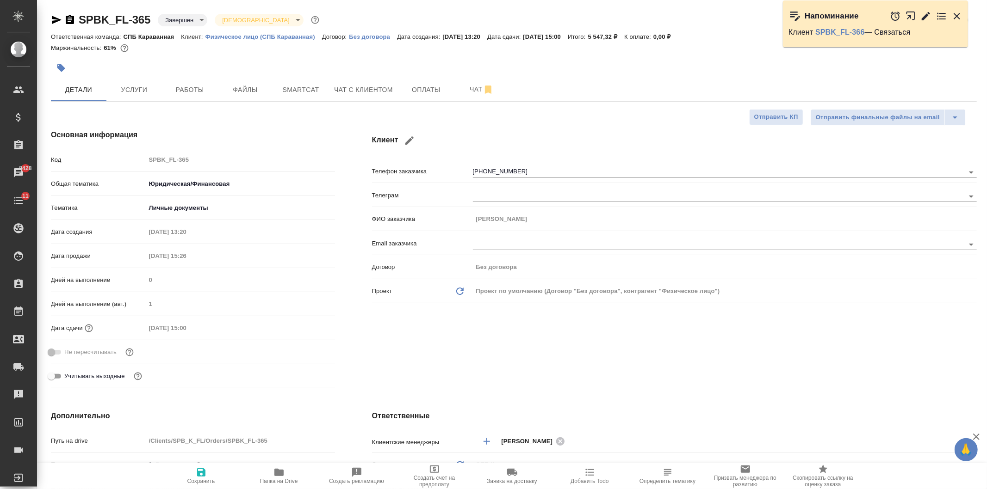
type textarea "x"
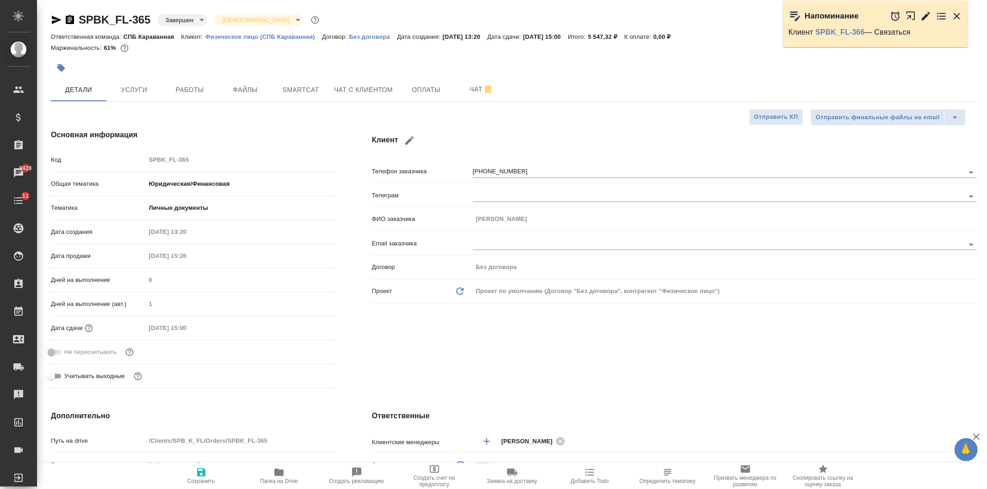
type textarea "x"
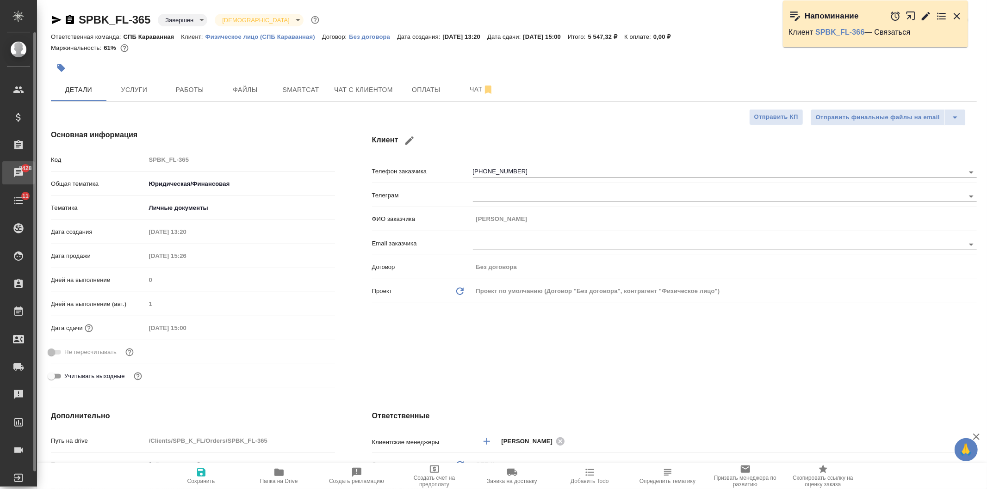
type textarea "x"
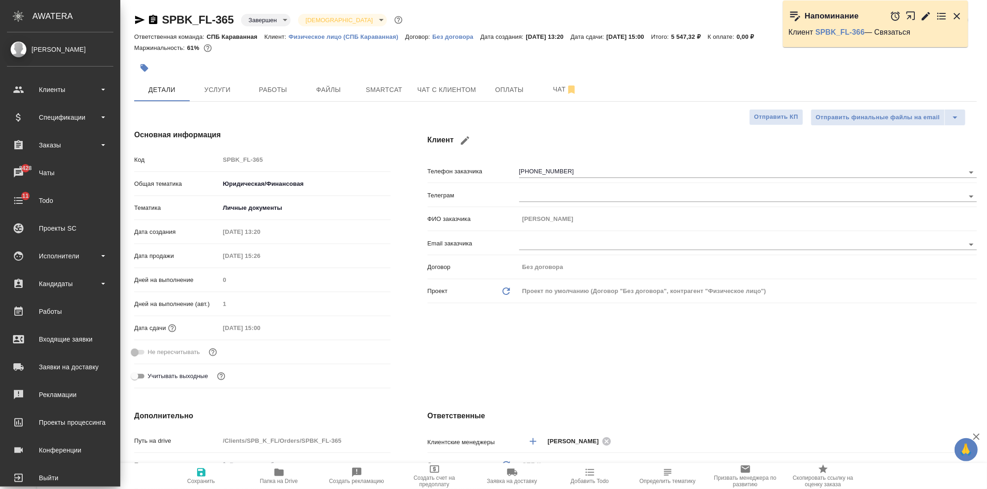
drag, startPoint x: 62, startPoint y: 149, endPoint x: 55, endPoint y: 178, distance: 29.7
click at [62, 150] on div "Заказы" at bounding box center [60, 145] width 106 height 14
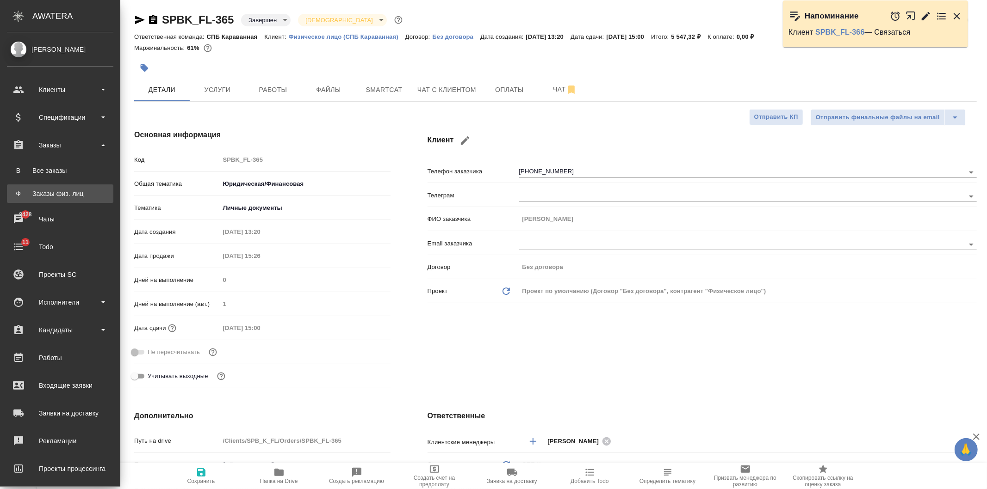
click at [71, 187] on link "Ф Заказы физ. лиц" at bounding box center [60, 194] width 106 height 19
type textarea "x"
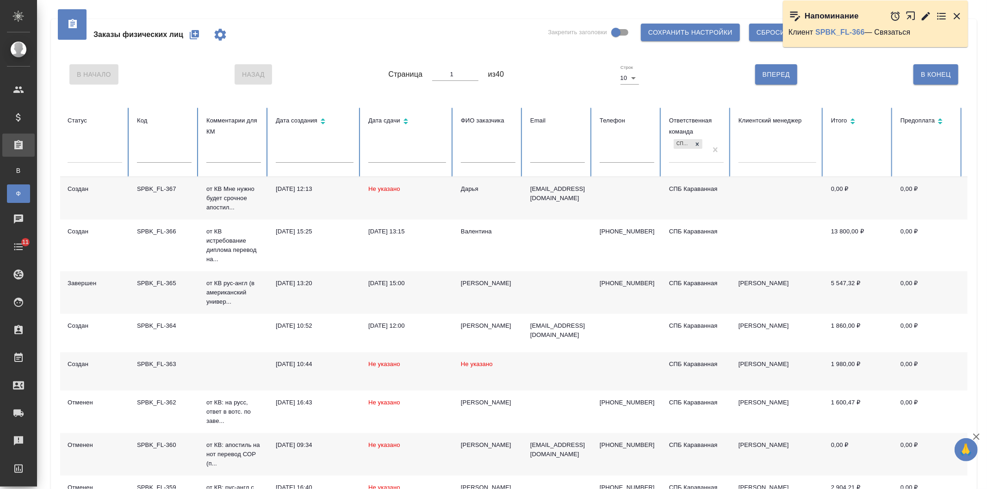
click at [986, 130] on div "Заказы физических лиц Закрепить заголовки Сохранить настройки Сбросить все наст…" at bounding box center [512, 324] width 950 height 648
drag, startPoint x: 986, startPoint y: 133, endPoint x: 986, endPoint y: 157, distance: 24.5
click at [986, 157] on div "Заказы физических лиц Закрепить заголовки Сохранить настройки Сбросить все наст…" at bounding box center [512, 324] width 950 height 648
click at [982, 280] on div "Заказы физических лиц Закрепить заголовки Сохранить настройки Сбросить все наст…" at bounding box center [513, 324] width 939 height 648
click at [165, 160] on input "text" at bounding box center [164, 156] width 55 height 13
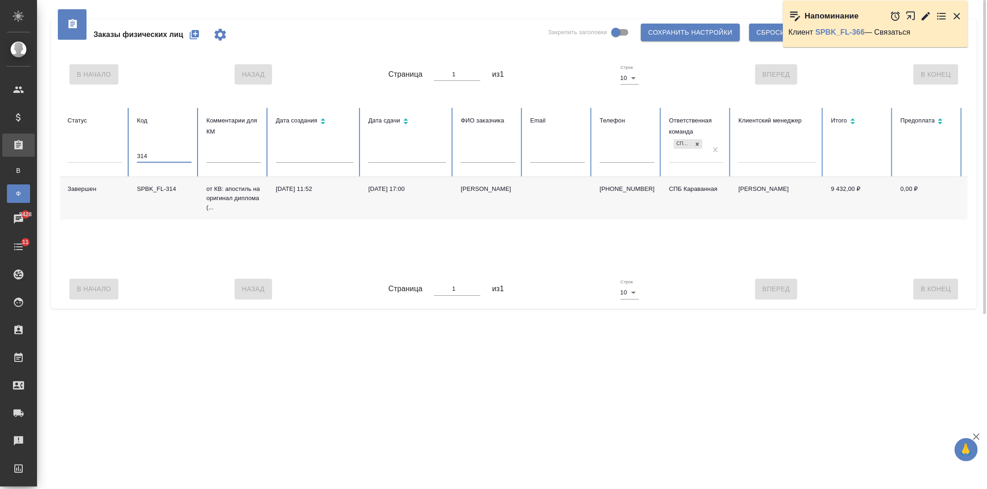
type input "314"
click at [191, 200] on td "SPBK_FL-314" at bounding box center [164, 198] width 69 height 43
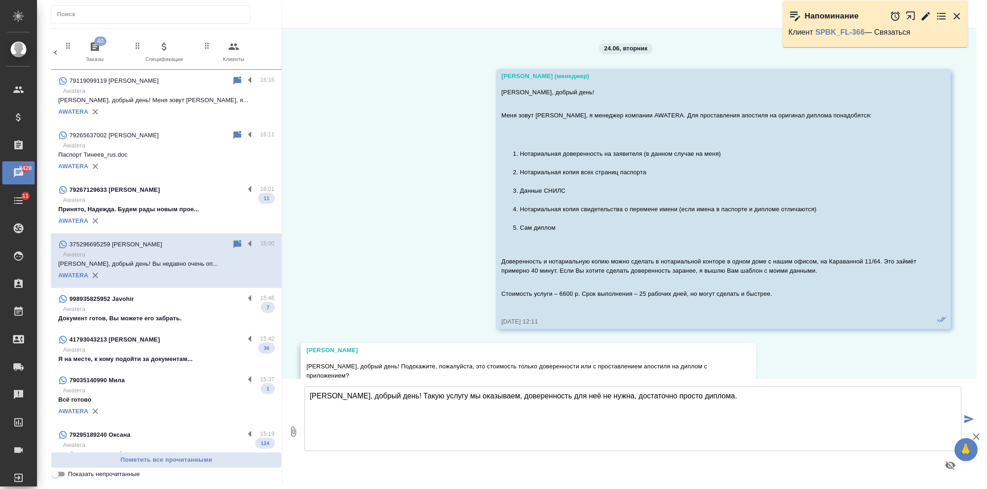
scroll to position [4213, 0]
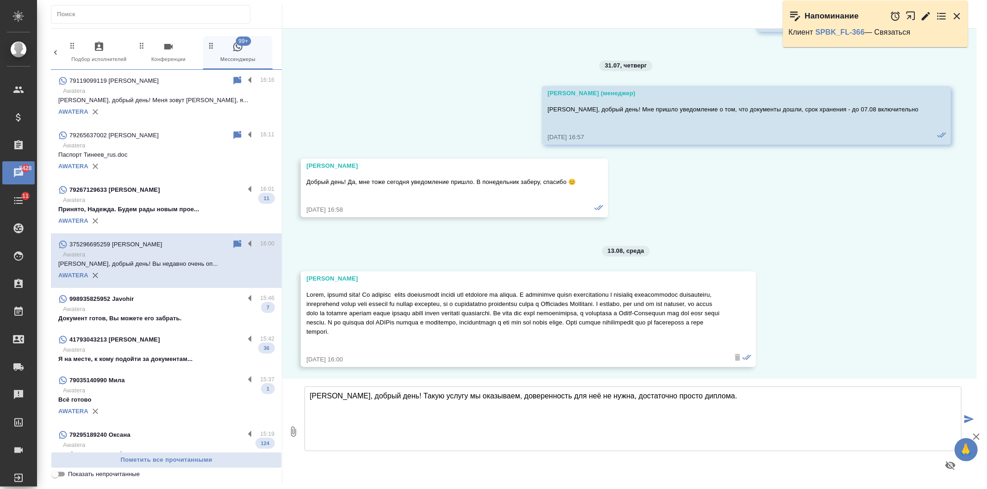
click at [742, 401] on textarea "Елена, добрый день! Такую услугу мы оказываем, доверенность для неё не нужна, д…" at bounding box center [632, 419] width 657 height 65
click at [441, 392] on textarea "Елена, добрый день! Такую услугу мы оказываем, доверенность для неё не нужна, д…" at bounding box center [632, 419] width 657 height 65
click at [753, 419] on textarea "Елена, добрый день! Такую услугу мы также предоставляем, доверенность для неё н…" at bounding box center [632, 419] width 657 height 65
click at [599, 394] on textarea "Елена, добрый день! Такую услугу мы также предоставляем, доверенность для неё н…" at bounding box center [632, 419] width 657 height 65
click at [779, 399] on textarea "Елена, добрый день! Такую услугу мы также предоставляем, доверенность для копии…" at bounding box center [632, 419] width 657 height 65
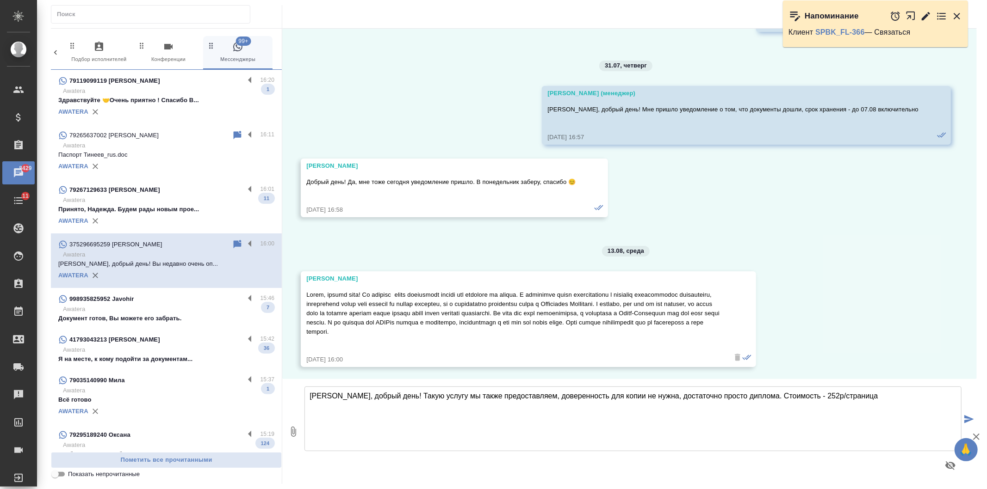
click at [802, 396] on textarea "Елена, добрый день! Такую услугу мы также предоставляем, доверенность для копии…" at bounding box center [632, 419] width 657 height 65
click at [850, 400] on textarea "Елена, добрый день! Такую услугу мы также предоставляем, доверенность для копии…" at bounding box center [632, 419] width 657 height 65
type textarea "Елена, добрый день! Такую услугу мы также предоставляем, доверенность для копии…"
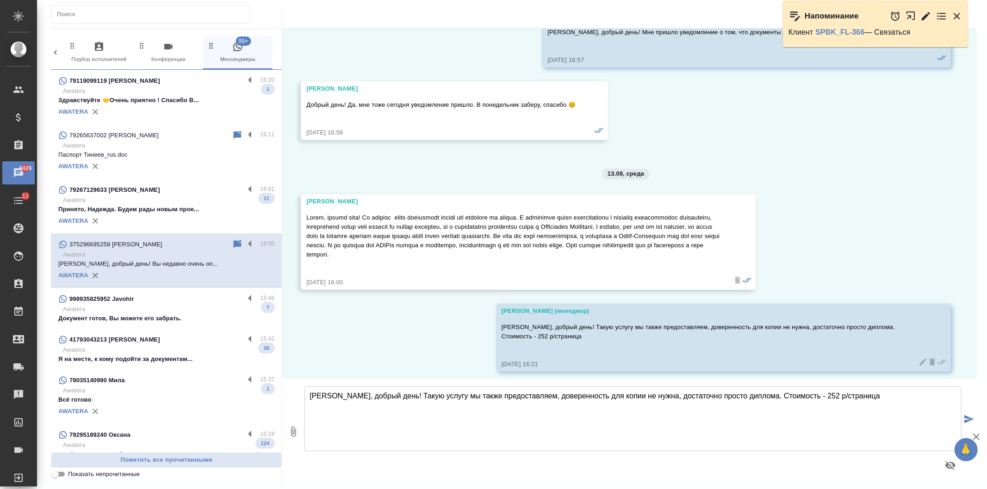
scroll to position [4295, 0]
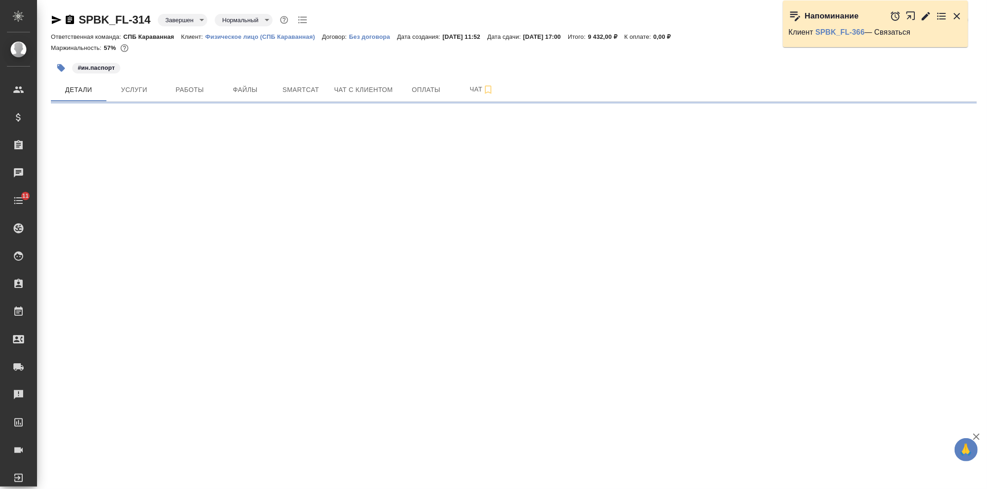
select select "RU"
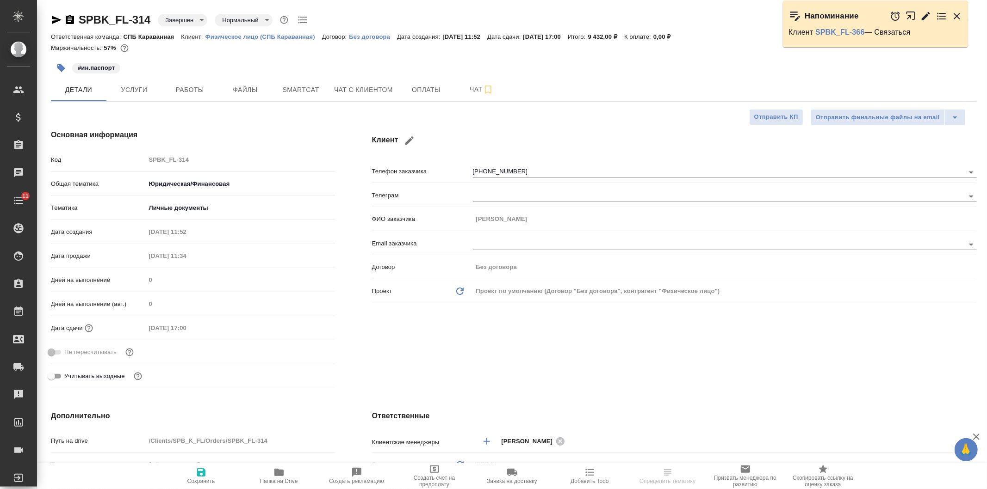
type textarea "x"
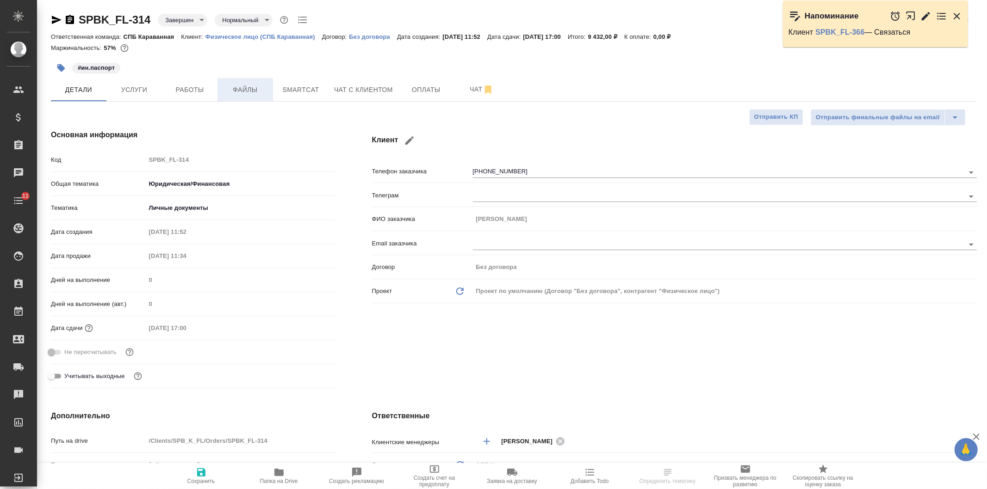
type textarea "x"
click at [128, 98] on button "Услуги" at bounding box center [134, 89] width 56 height 23
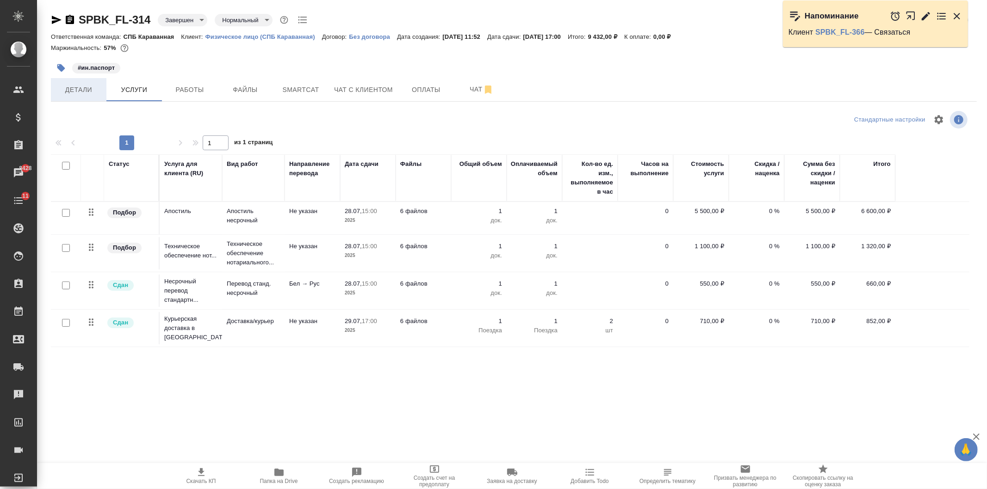
click at [80, 97] on button "Детали" at bounding box center [79, 89] width 56 height 23
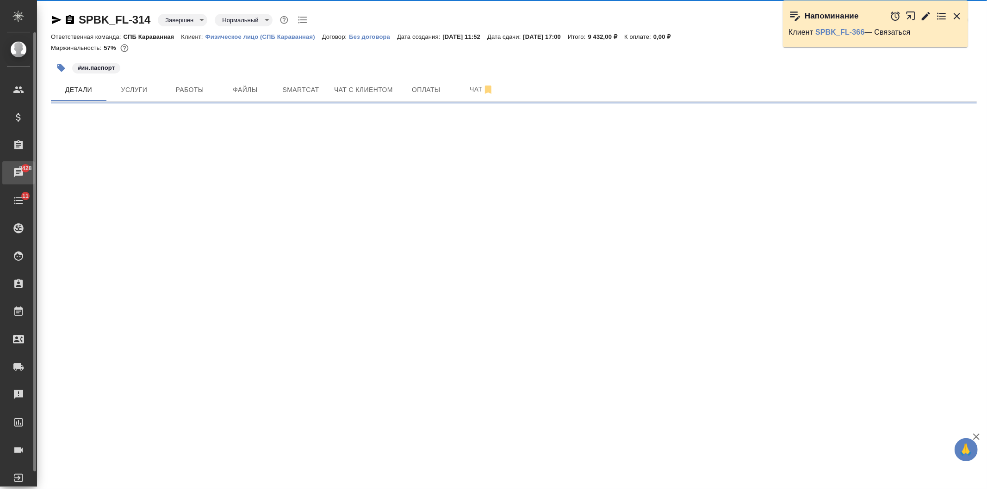
select select "RU"
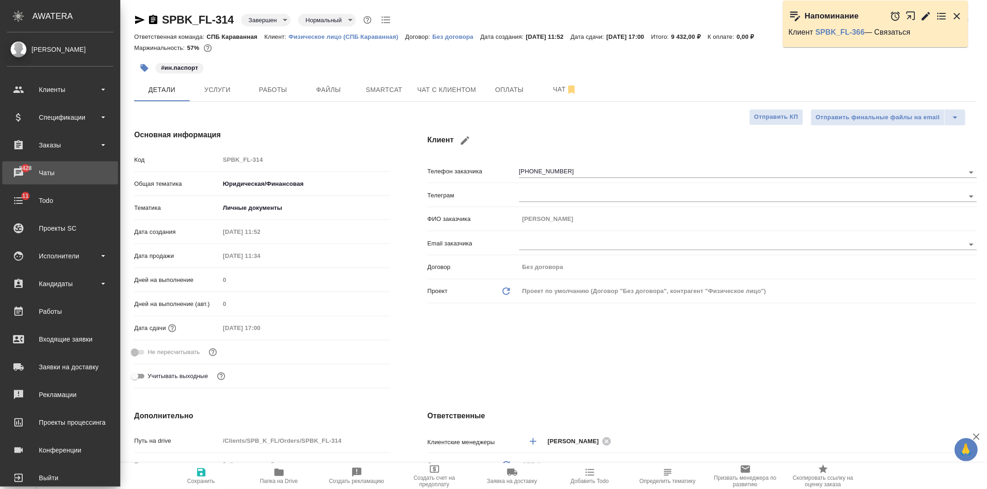
type textarea "x"
click at [53, 142] on div "Заказы" at bounding box center [60, 145] width 106 height 14
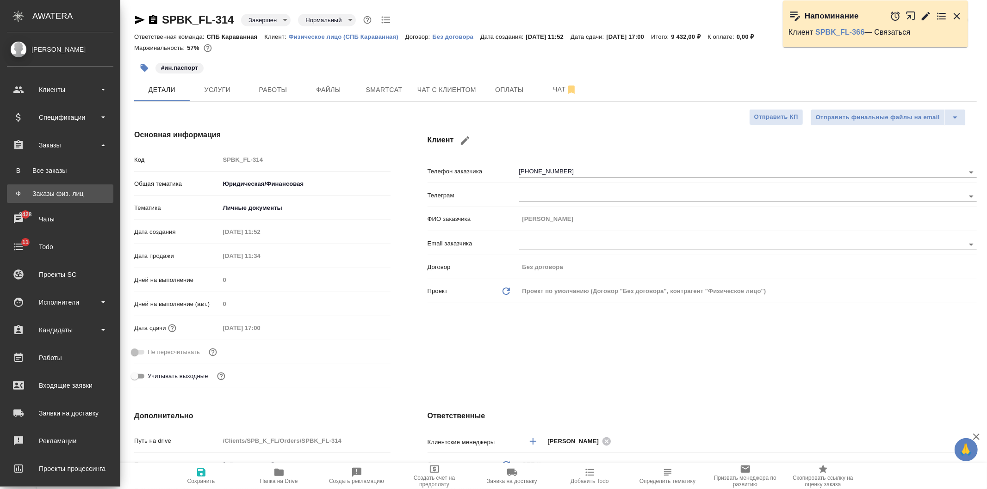
click at [69, 190] on div "Заказы физ. лиц" at bounding box center [60, 193] width 97 height 9
type textarea "x"
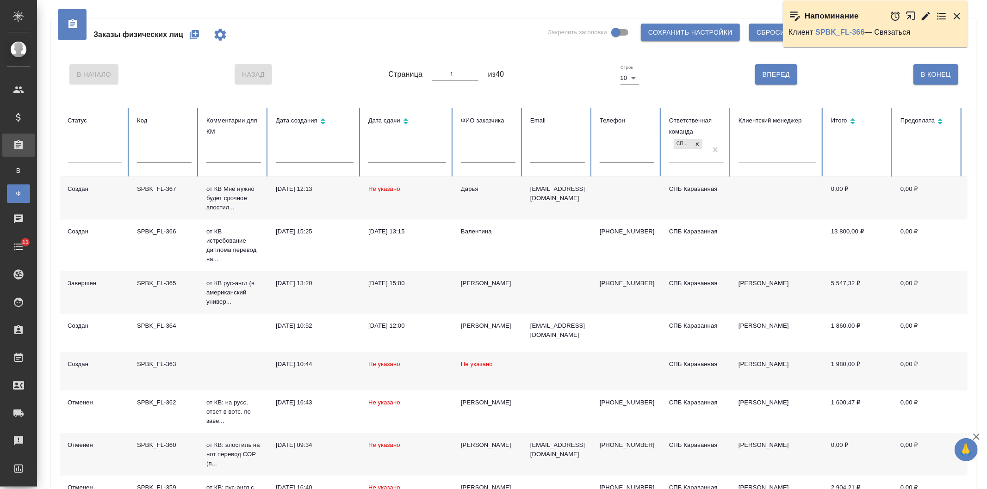
click at [986, 186] on div "Заказы физических лиц Закрепить заголовки Сохранить настройки Сбросить все наст…" at bounding box center [512, 324] width 950 height 648
click at [977, 296] on div "Заказы физических лиц Закрепить заголовки Сохранить настройки Сбросить все наст…" at bounding box center [514, 331] width 926 height 624
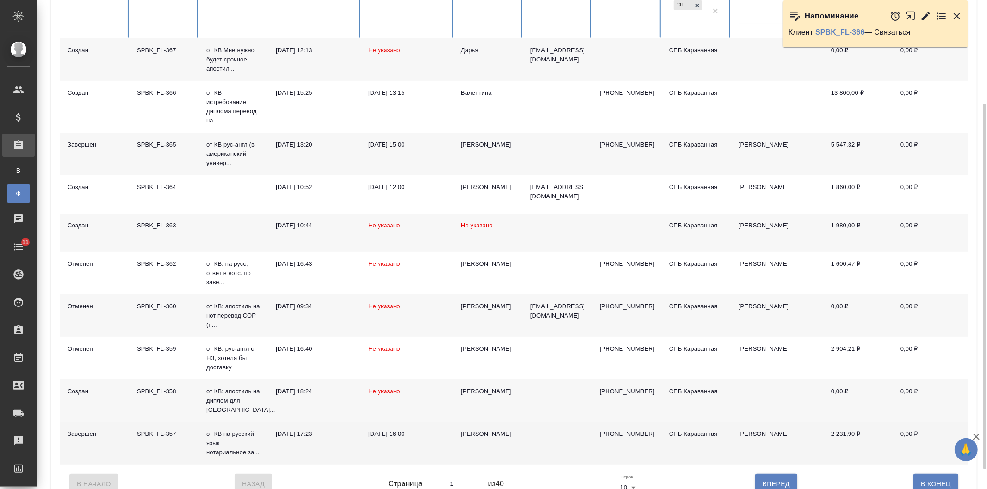
scroll to position [165, 0]
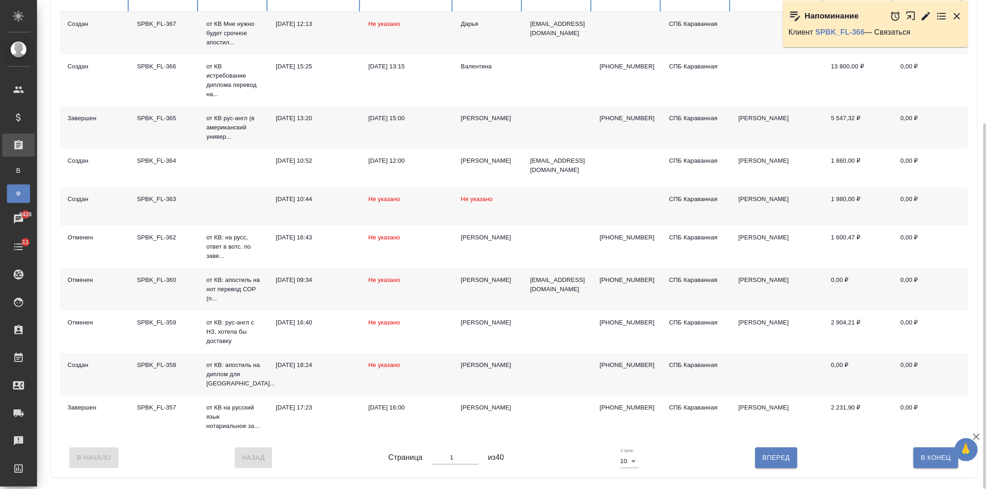
click at [790, 459] on button "Вперед" at bounding box center [776, 458] width 42 height 20
type input "2"
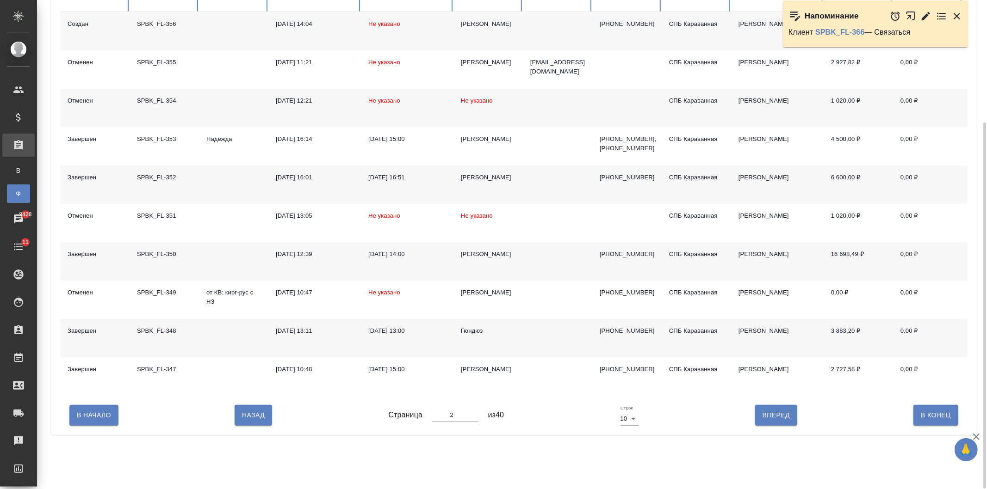
scroll to position [164, 0]
click at [783, 422] on span "Вперед" at bounding box center [775, 417] width 27 height 12
type input "3"
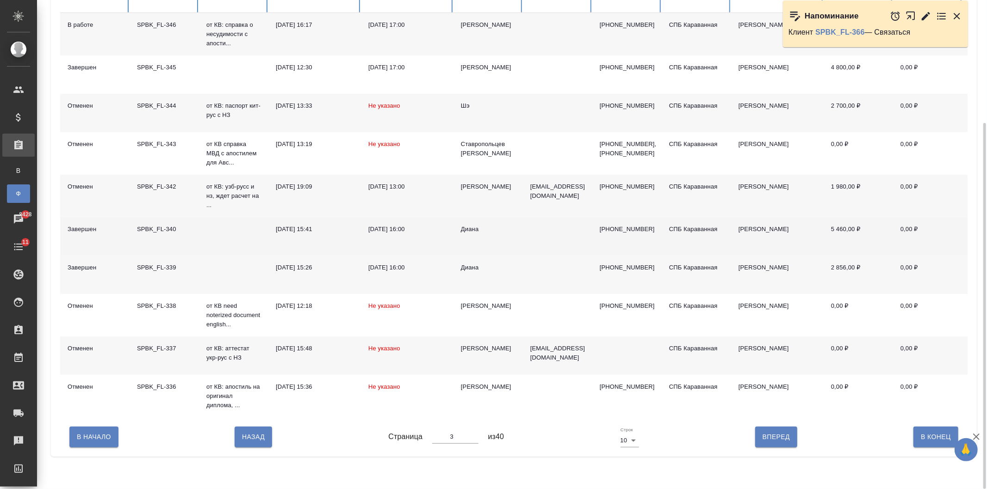
click at [516, 248] on td "Диана" at bounding box center [487, 236] width 69 height 38
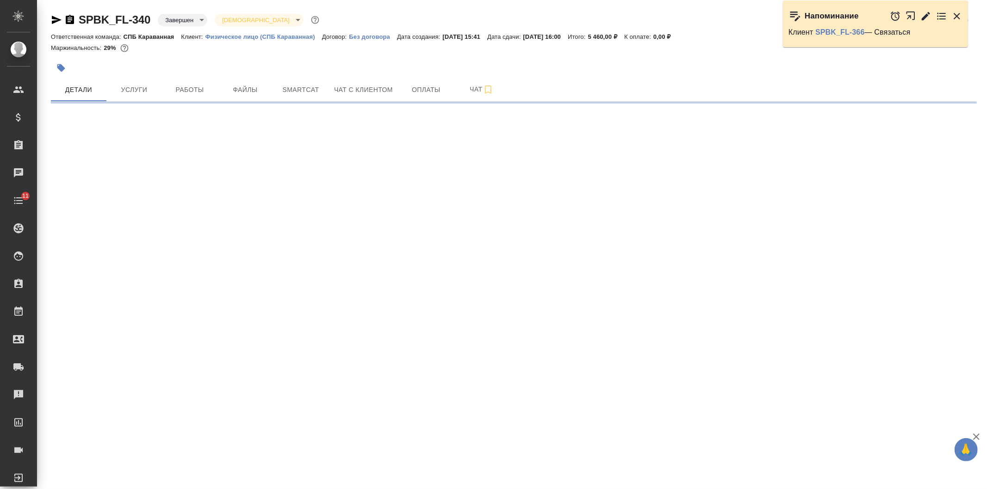
select select "RU"
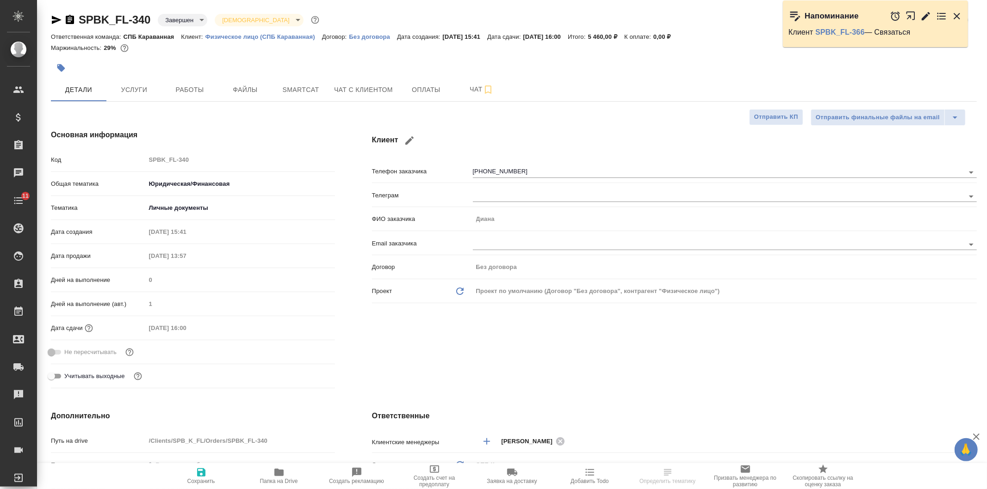
type textarea "x"
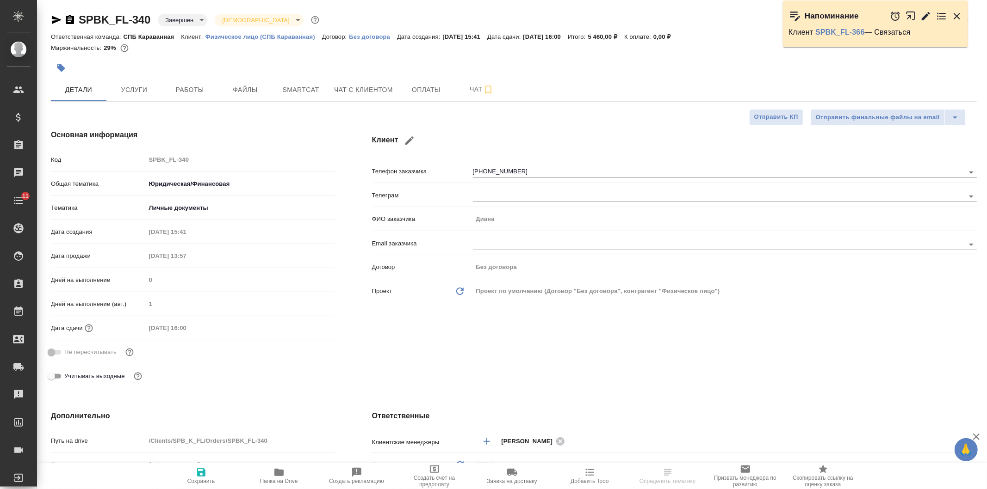
type textarea "x"
click at [141, 90] on span "Услуги" at bounding box center [134, 90] width 44 height 12
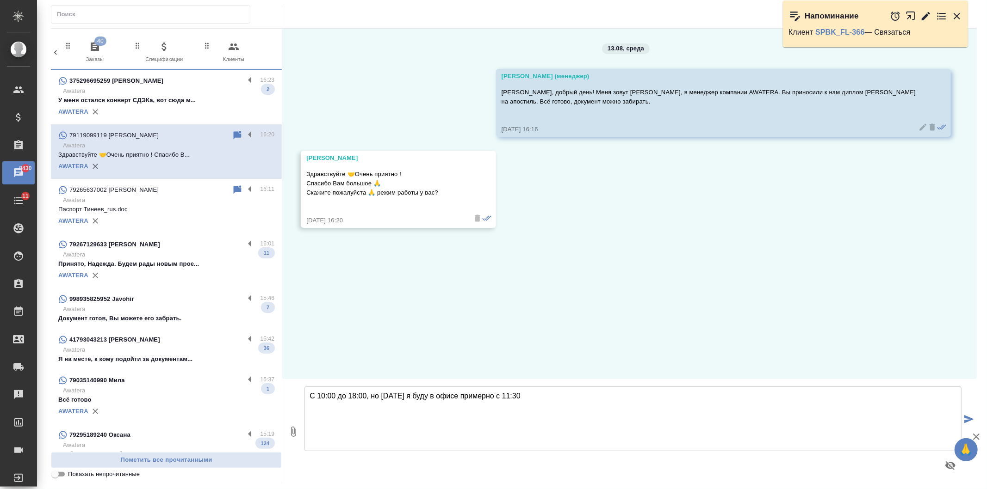
scroll to position [0, 412]
click at [310, 394] on textarea "С 10:00 до 18:00, но [DATE] я буду в офисе примерно с 11:30" at bounding box center [632, 419] width 657 height 65
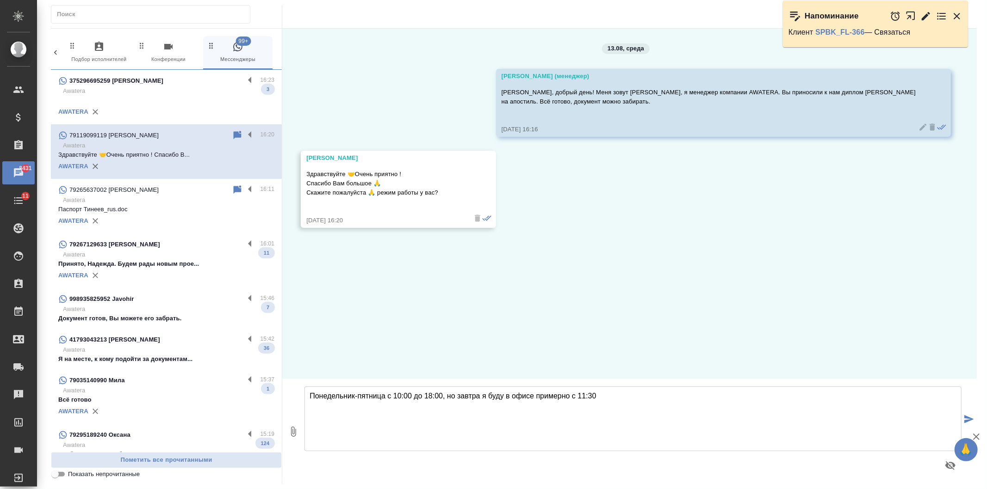
click at [612, 403] on textarea "Понедельник-пятница с 10:00 до 18:00, но завтра я буду в офисе примерно с 11:30" at bounding box center [632, 419] width 657 height 65
type textarea "Понедельник-пятница с 10:00 до 18:00, но завтра я буду в офисе примерно с 11:30"
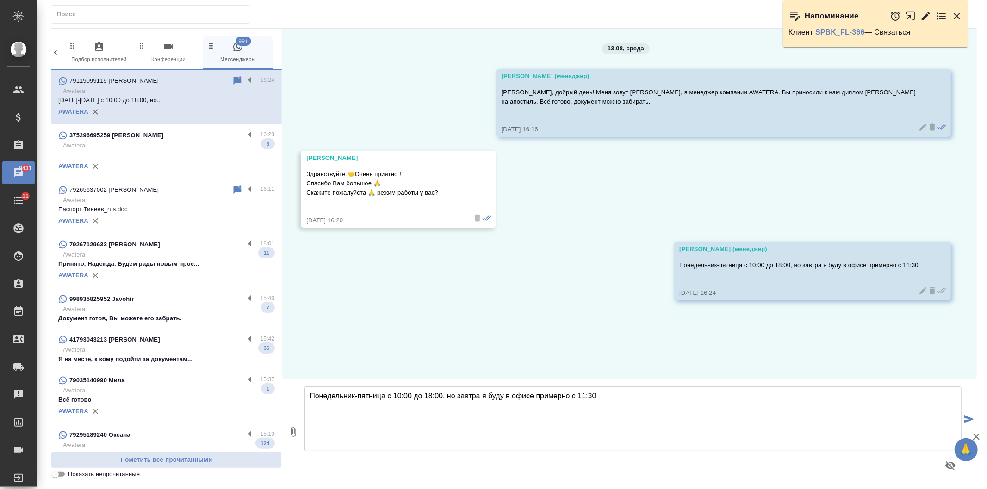
click at [181, 145] on p "Awatera" at bounding box center [168, 145] width 211 height 9
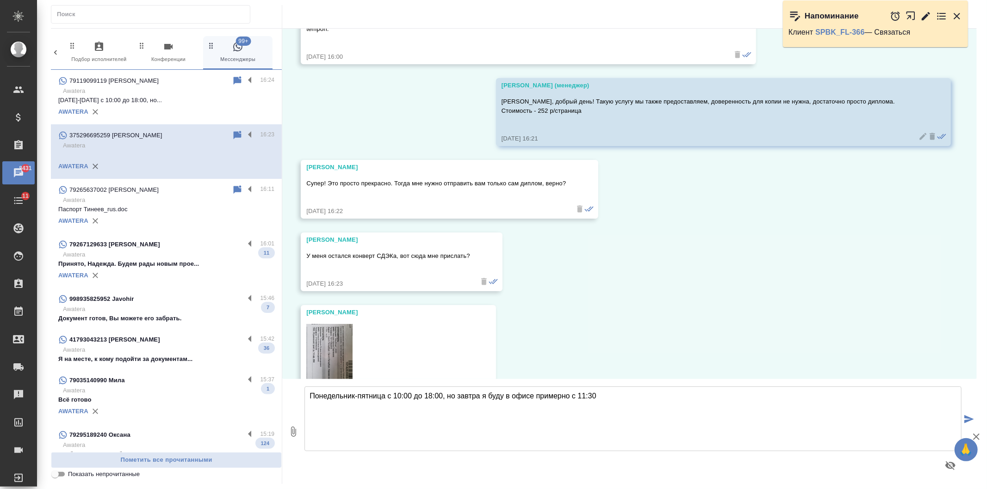
scroll to position [4576, 0]
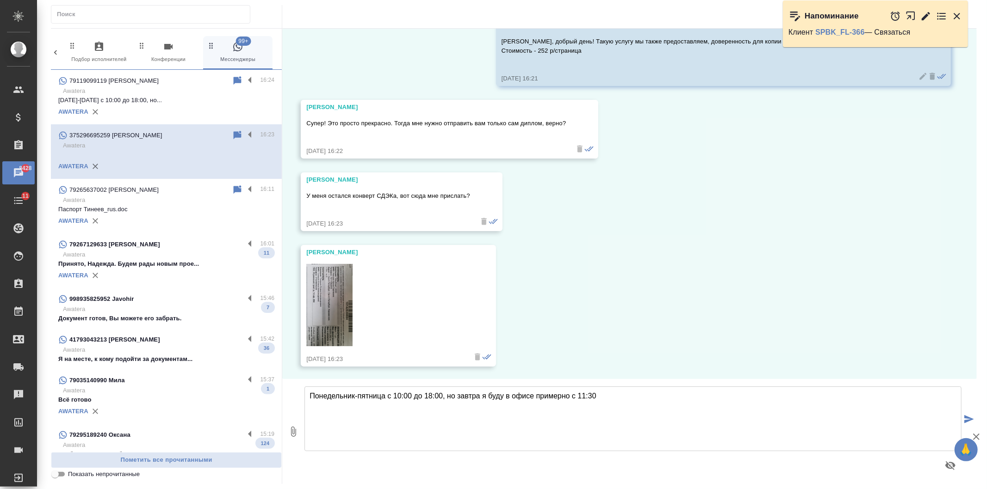
click at [322, 298] on img at bounding box center [329, 305] width 46 height 82
click at [406, 408] on textarea "Понедельник-пятница с 10:00 до 18:00, но завтра я буду в офисе примерно с 11:30" at bounding box center [632, 419] width 657 height 65
click at [408, 408] on textarea "Понедельник-пятница с 10:00 до 18:00, но завтра я буду в офисе примерно с 11:30" at bounding box center [632, 419] width 657 height 65
click at [326, 292] on img at bounding box center [329, 305] width 46 height 82
click at [344, 396] on textarea "Понедельник-пятница с 10:00 до 18:00, но завтра я буду в офисе примерно с 11:30" at bounding box center [632, 419] width 657 height 65
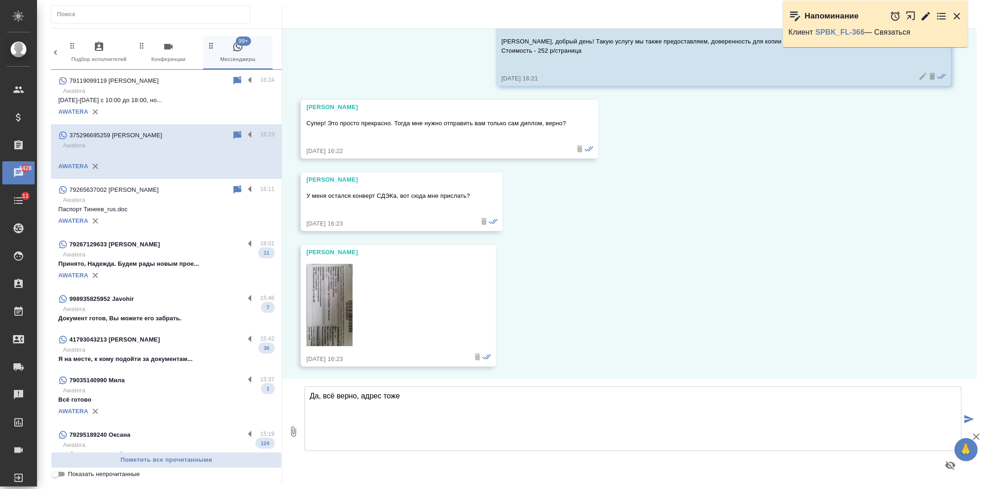
type textarea "Да, всё верно, адрес тоже"
click at [340, 305] on img at bounding box center [329, 305] width 46 height 82
click at [463, 404] on textarea "Да, всё верно, адрес тоже" at bounding box center [632, 419] width 657 height 65
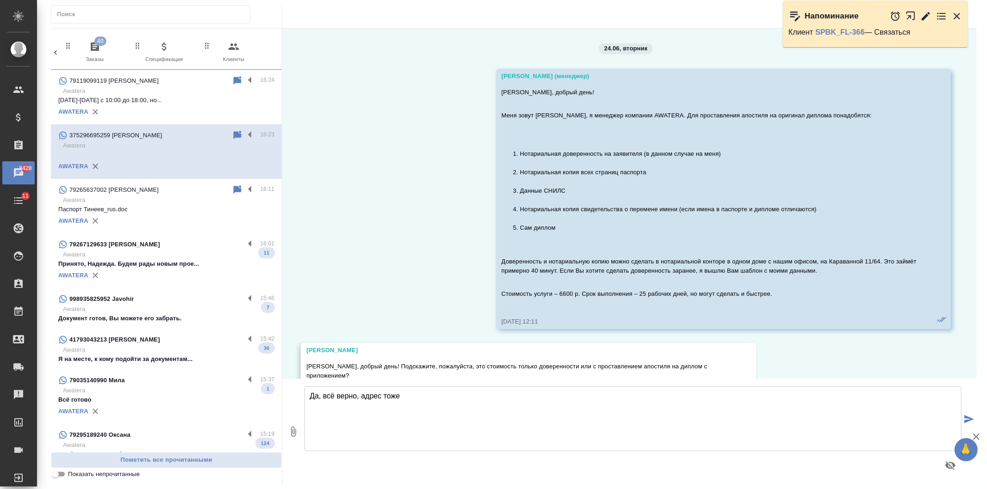
scroll to position [4576, 0]
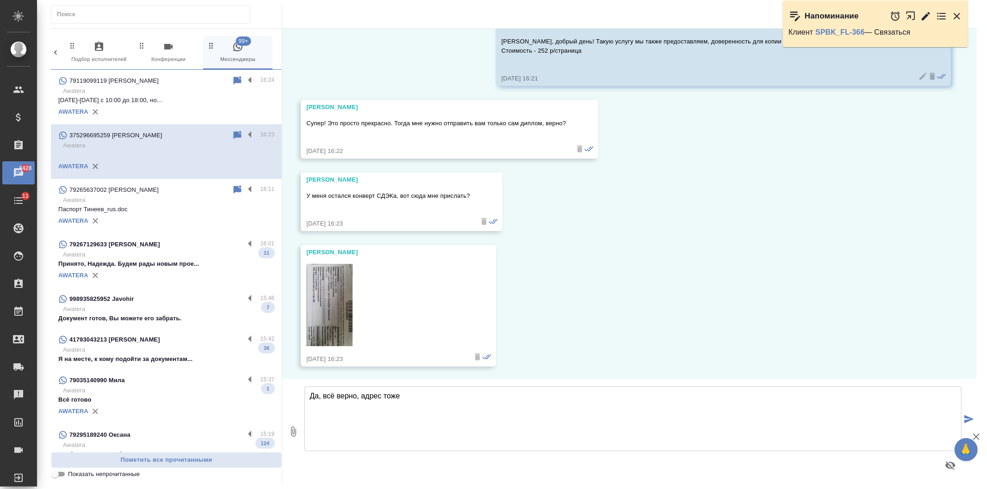
type textarea "Да, всё верно, адрес тоже"
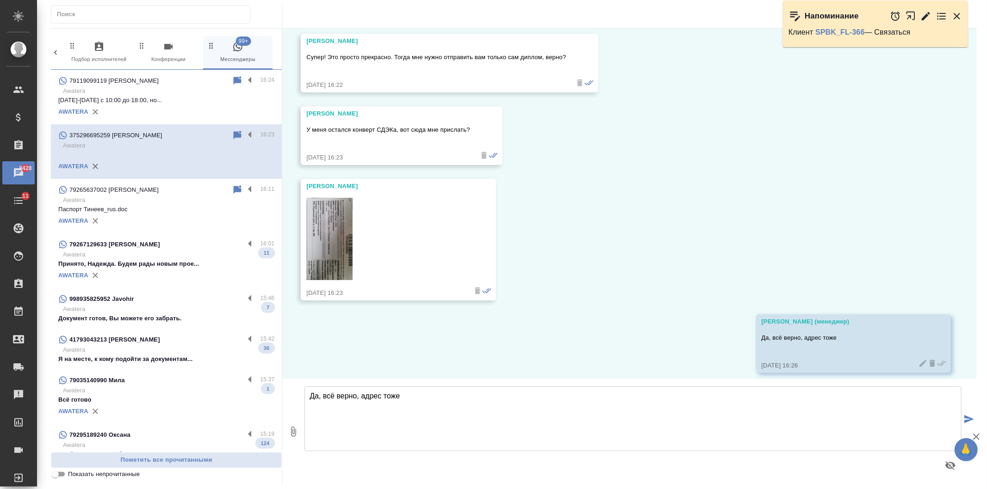
scroll to position [4648, 0]
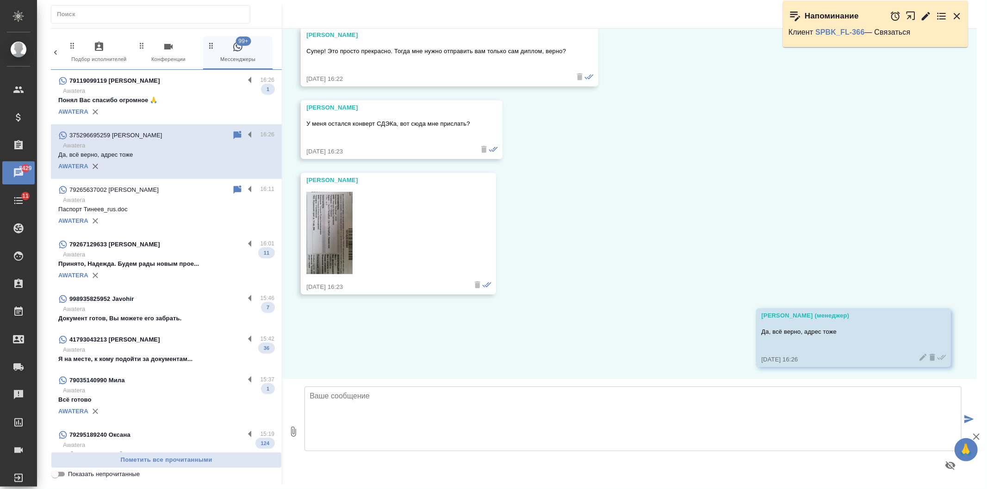
click at [315, 218] on img at bounding box center [329, 233] width 46 height 82
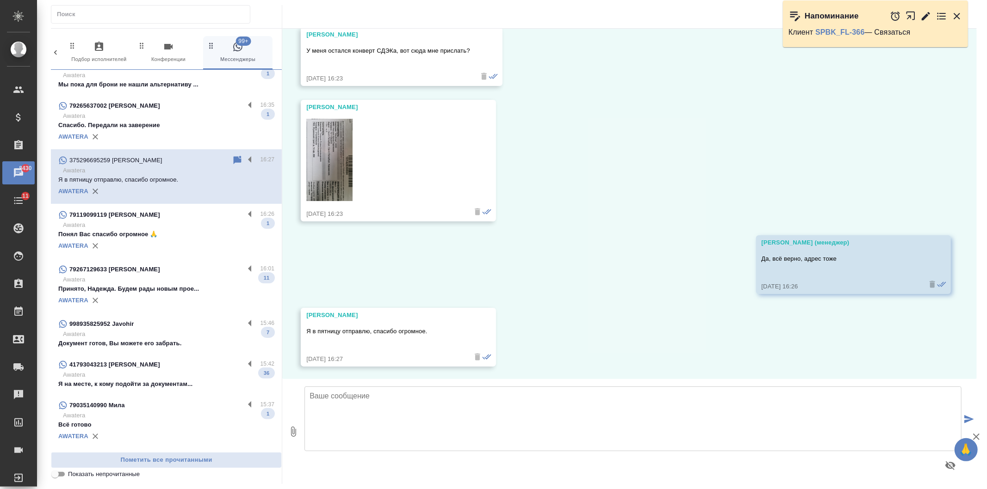
scroll to position [148, 0]
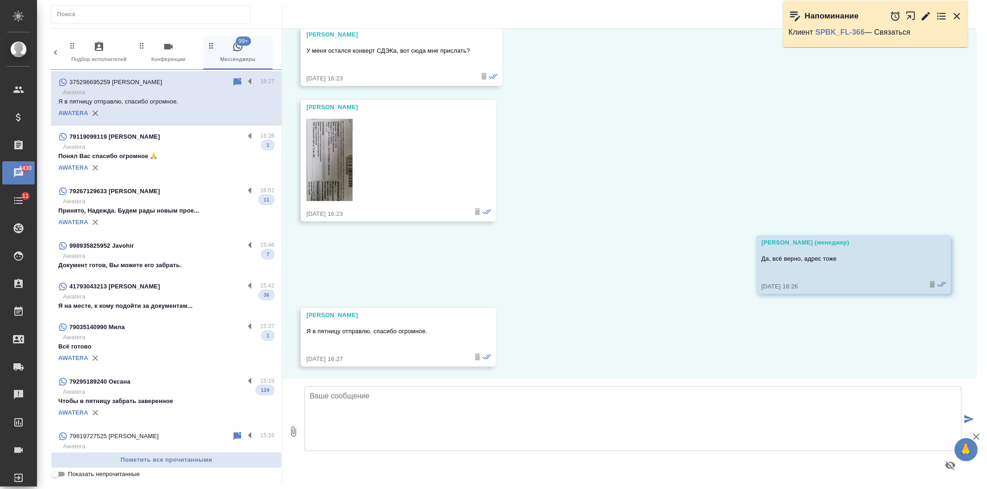
click at [200, 197] on div "79267129633 [PERSON_NAME]" at bounding box center [151, 191] width 186 height 11
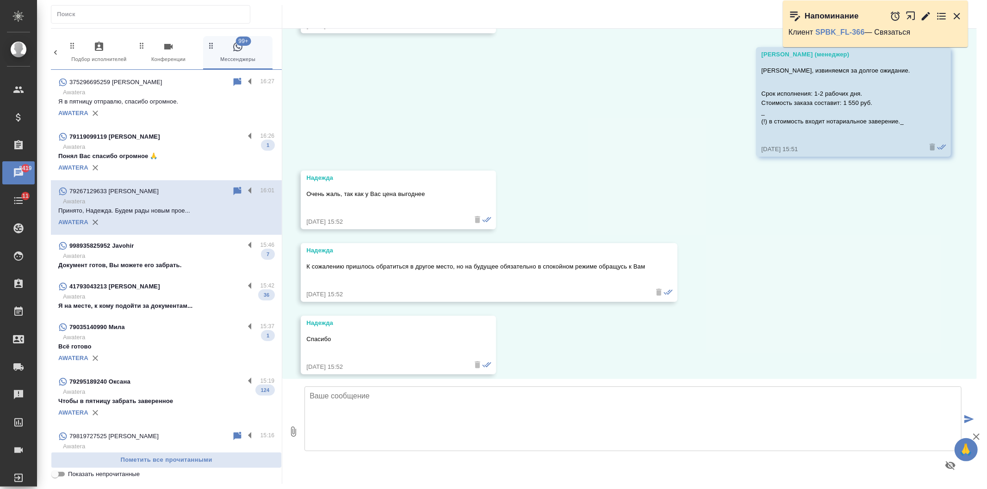
scroll to position [1387, 0]
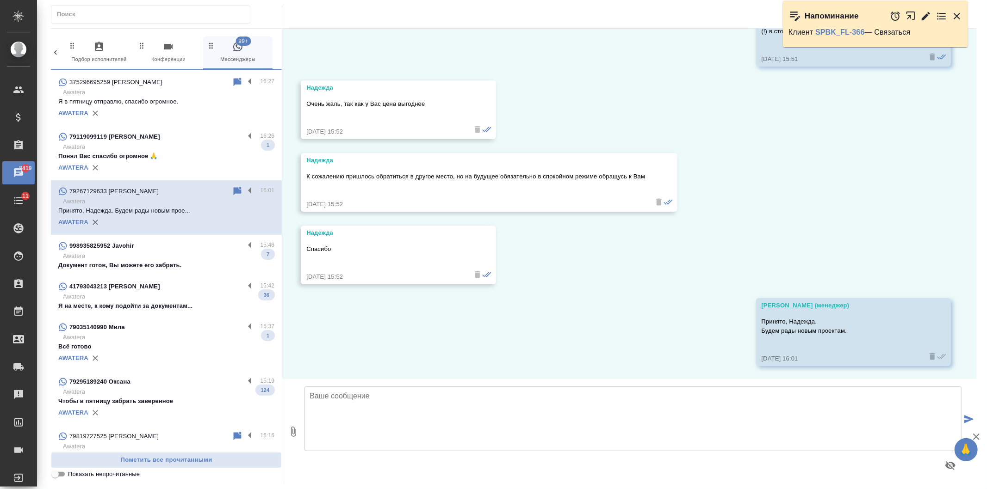
click at [171, 247] on div "998935825952 Javohir" at bounding box center [151, 246] width 186 height 11
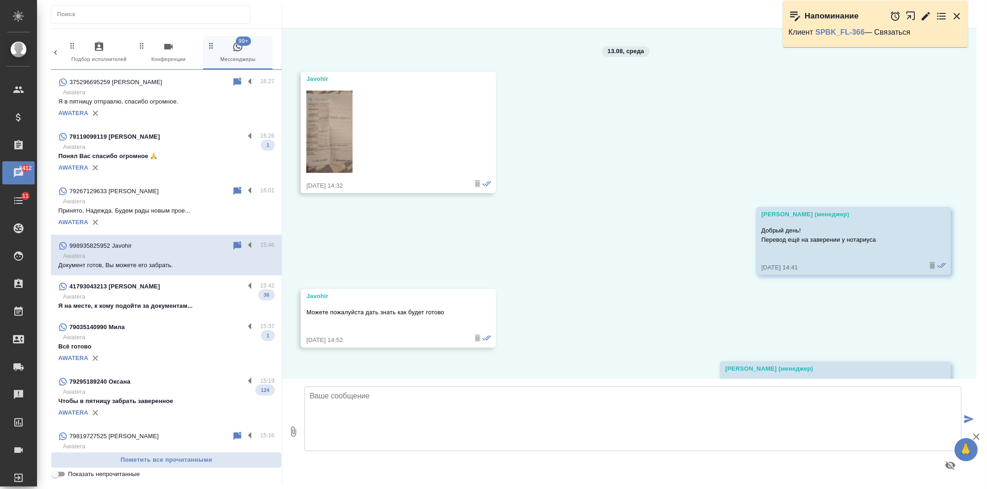
scroll to position [2461, 0]
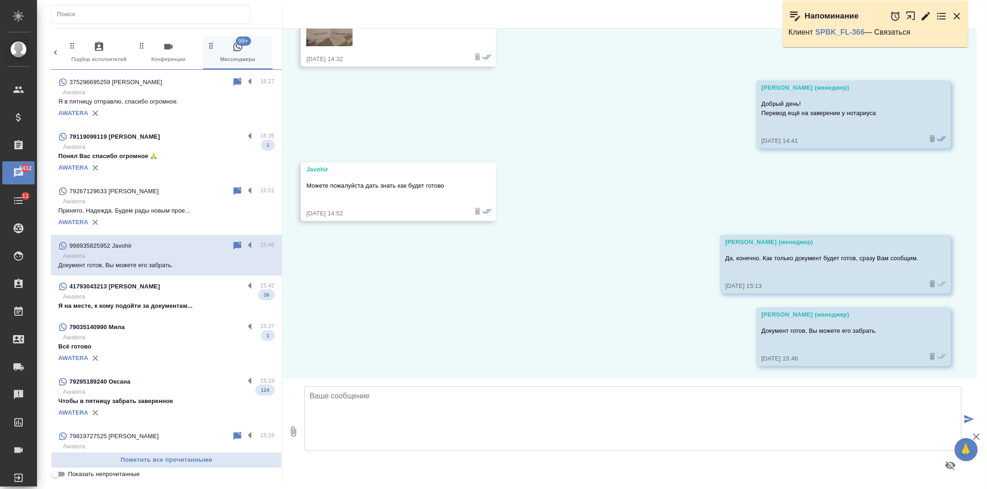
click at [178, 336] on p "Awatera" at bounding box center [168, 337] width 211 height 9
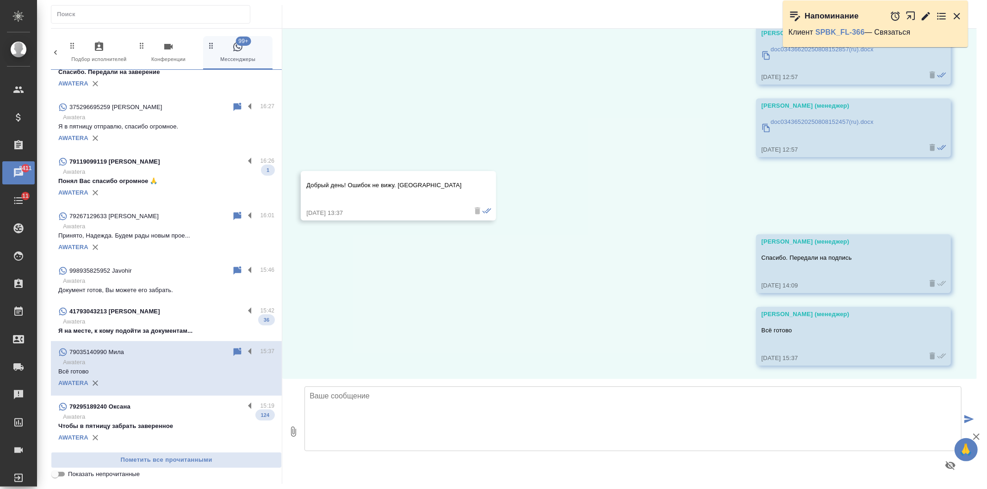
scroll to position [0, 0]
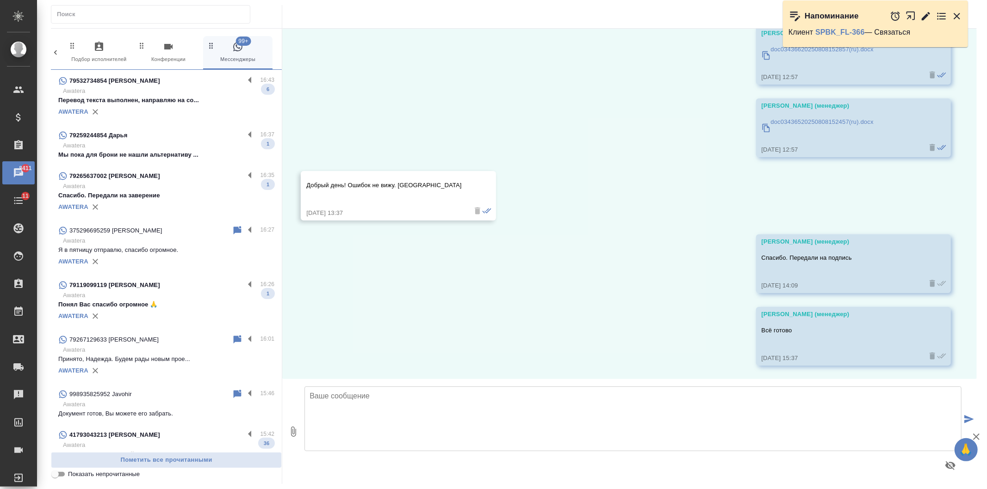
click at [198, 110] on div "AWATERA" at bounding box center [166, 112] width 216 height 14
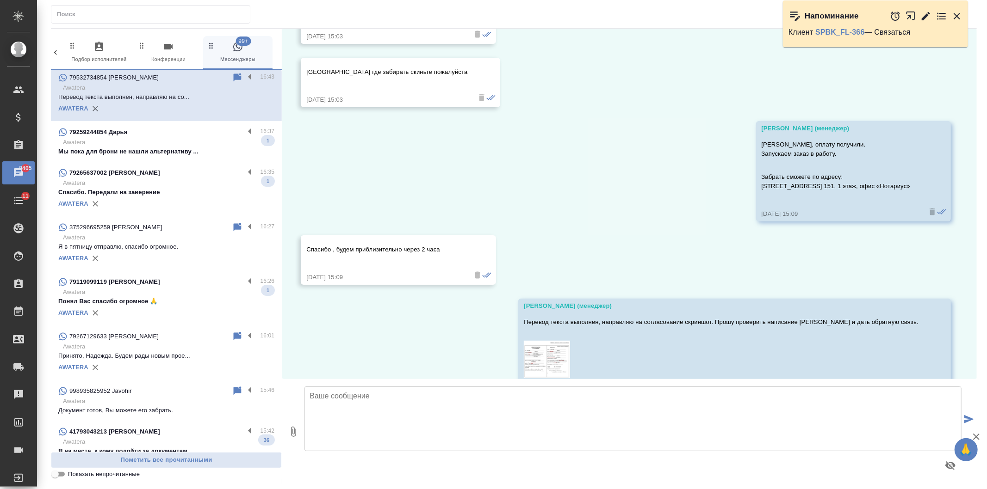
scroll to position [56, 0]
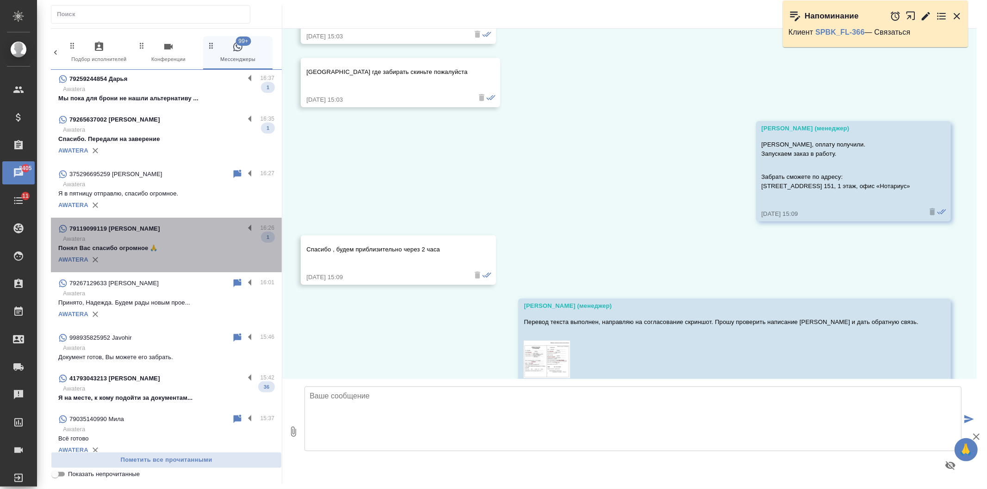
click at [213, 244] on p "Понял Вас спасибо огромное 🙏" at bounding box center [166, 248] width 216 height 9
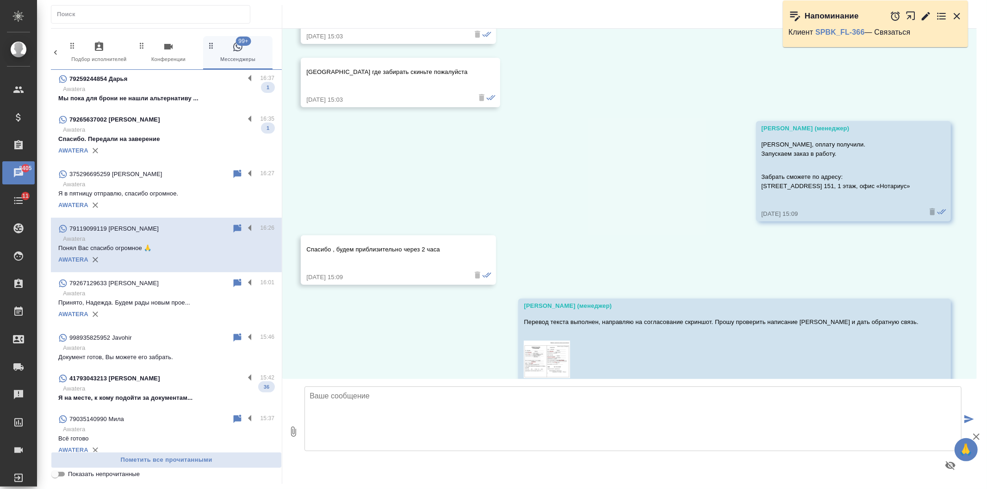
scroll to position [7, 0]
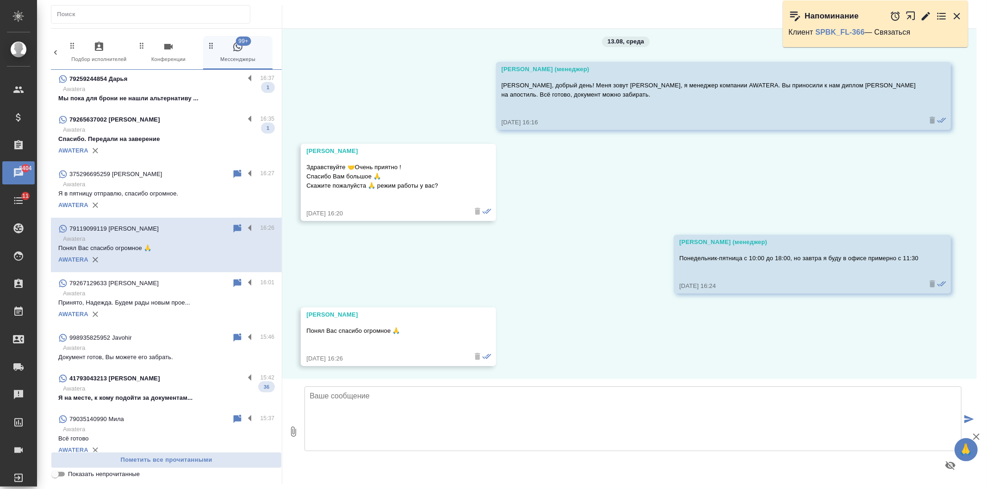
click at [194, 199] on div "AWATERA" at bounding box center [166, 205] width 216 height 14
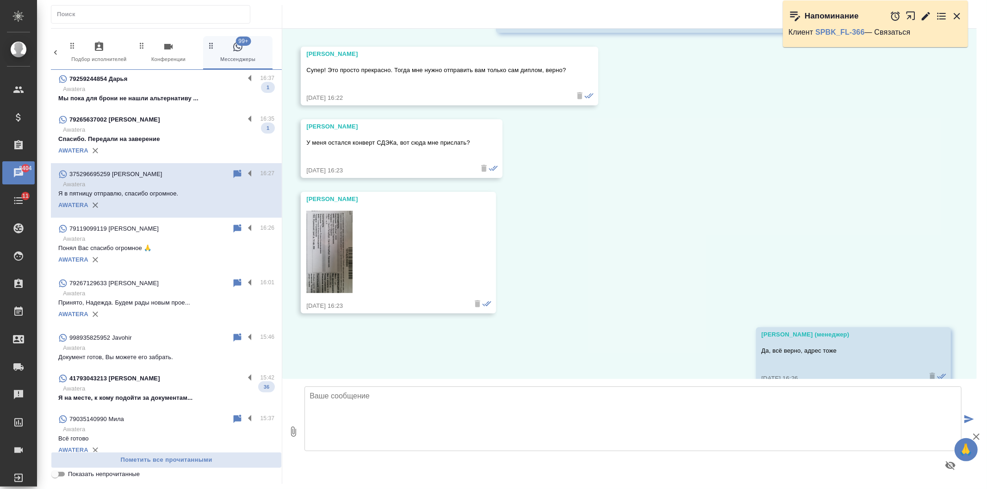
scroll to position [4644, 0]
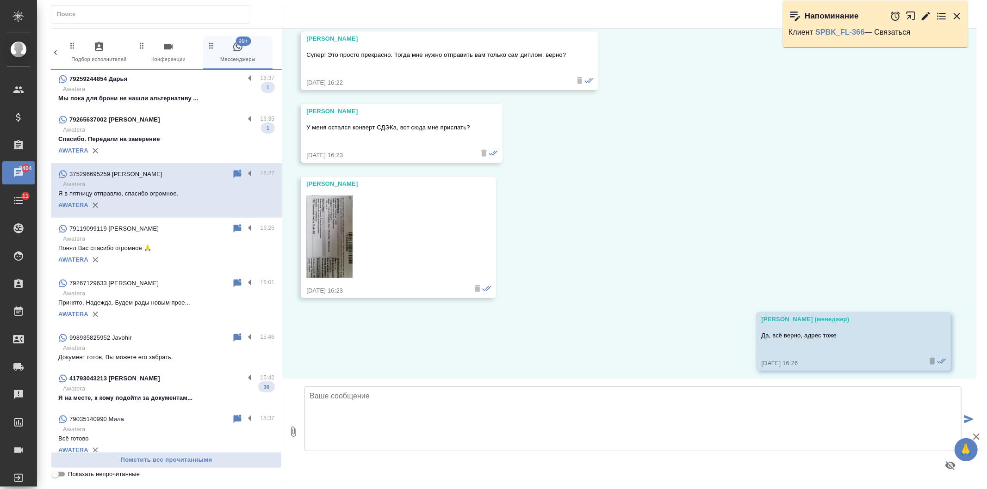
click at [376, 423] on textarea at bounding box center [632, 419] width 657 height 65
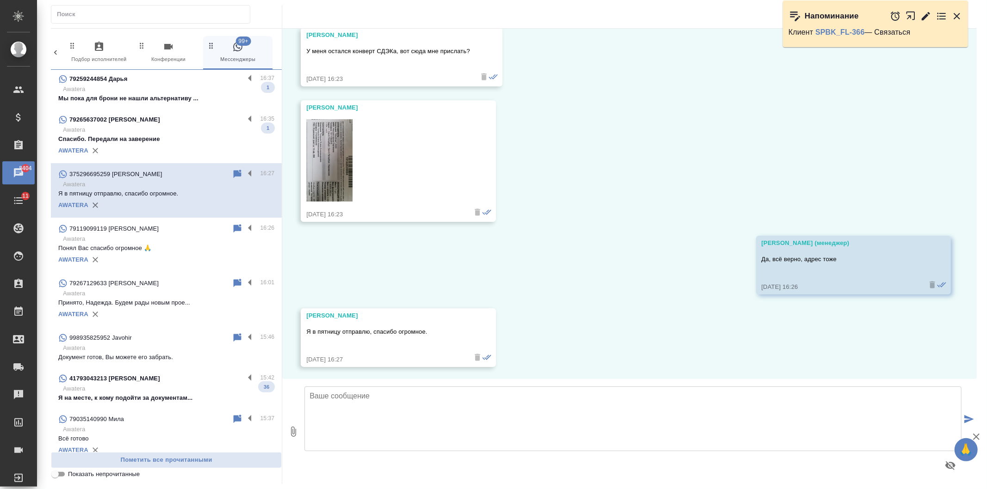
click at [380, 400] on textarea at bounding box center [632, 419] width 657 height 65
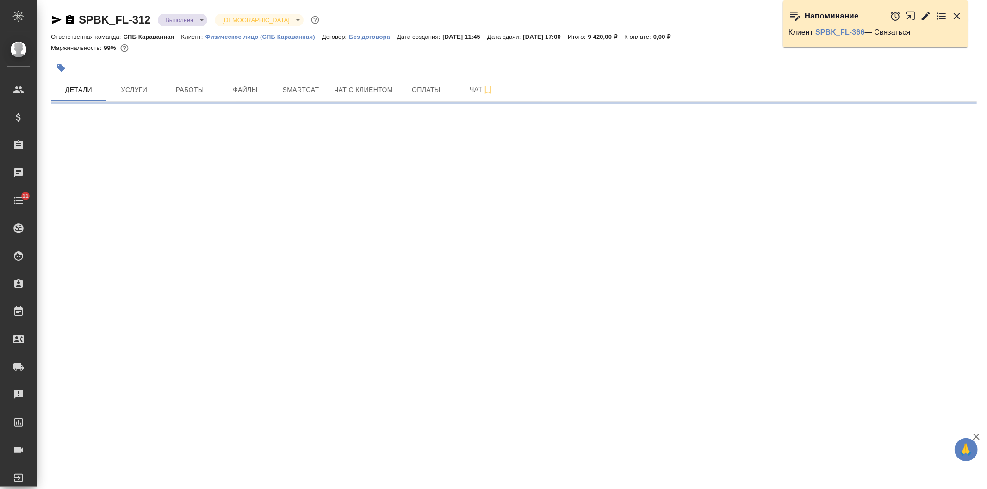
select select "RU"
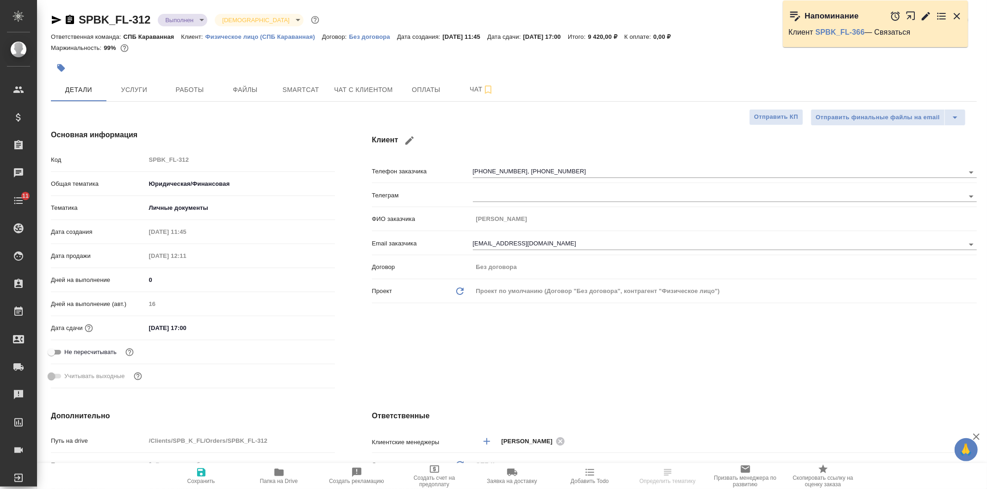
type textarea "x"
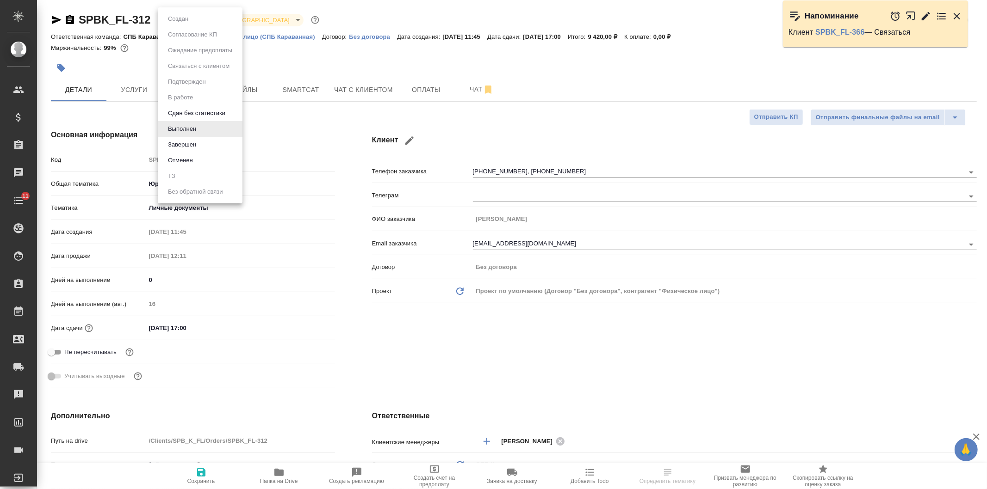
click at [185, 17] on body "🙏 .cls-1 fill:#fff; AWATERA [PERSON_NAME] Спецификации Заказы Чаты 11 Todo Прое…" at bounding box center [493, 244] width 987 height 489
click at [198, 141] on button "Завершен" at bounding box center [182, 145] width 34 height 10
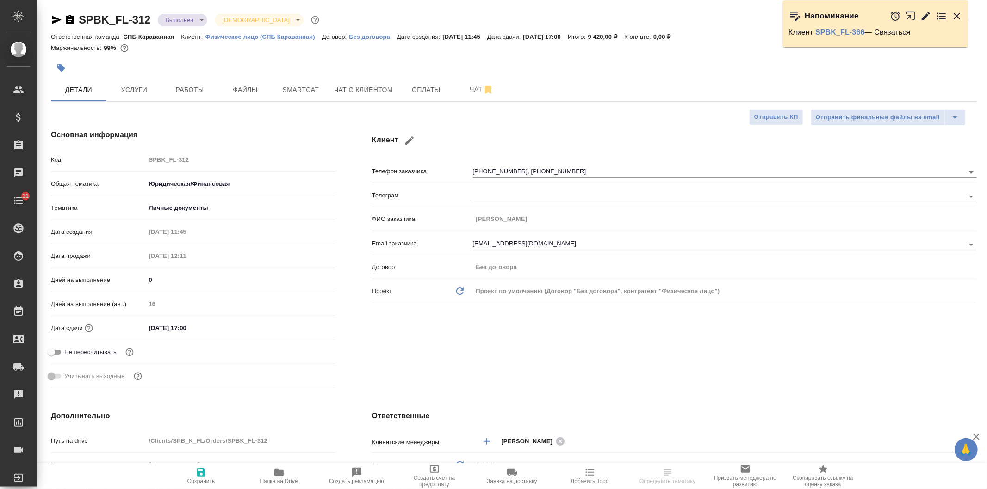
type textarea "x"
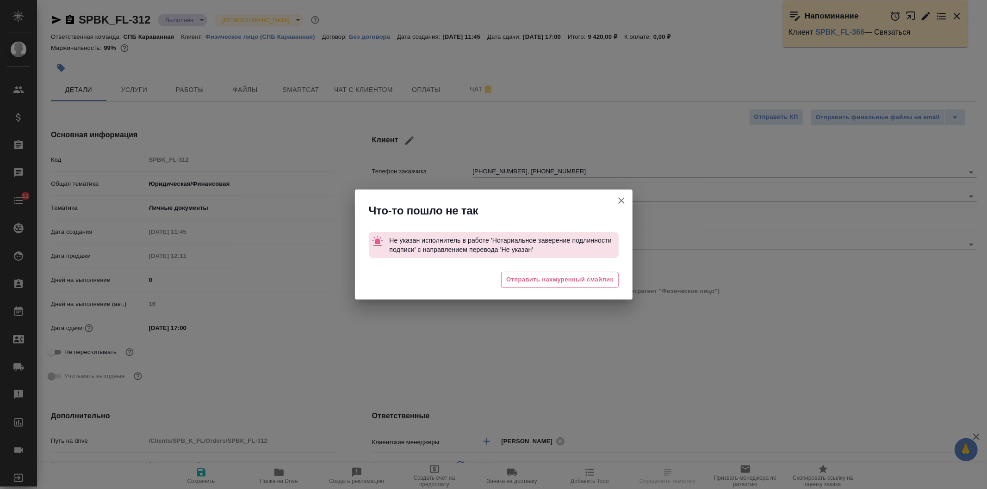
click at [619, 200] on icon "button" at bounding box center [621, 200] width 11 height 11
type textarea "x"
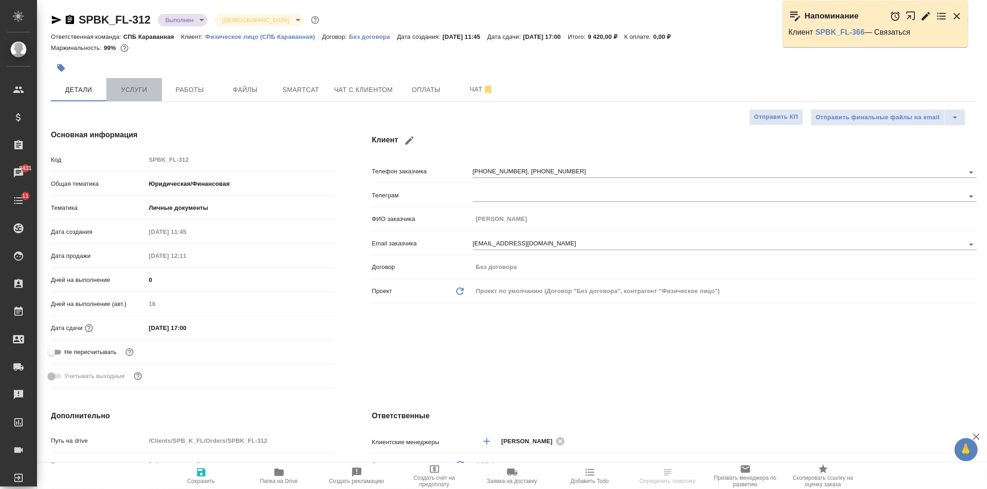
click at [142, 86] on span "Услуги" at bounding box center [134, 90] width 44 height 12
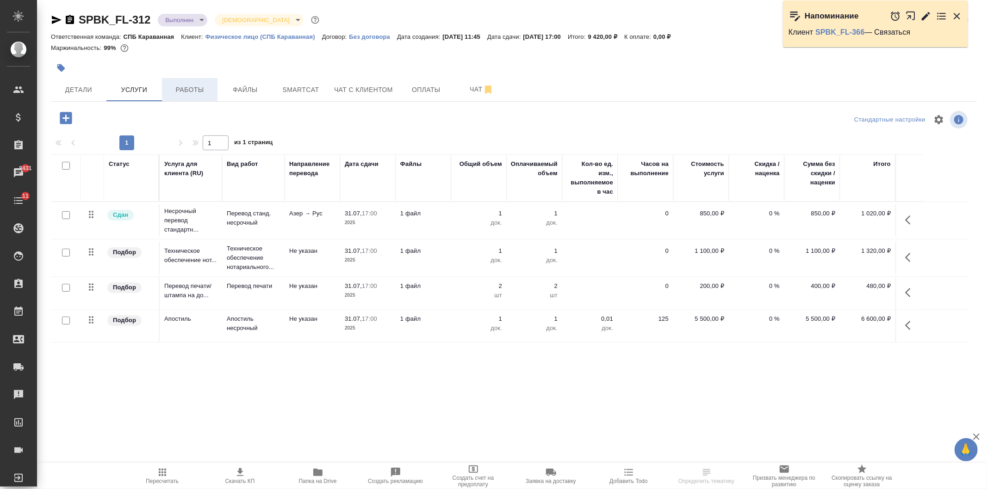
click at [192, 88] on span "Работы" at bounding box center [189, 90] width 44 height 12
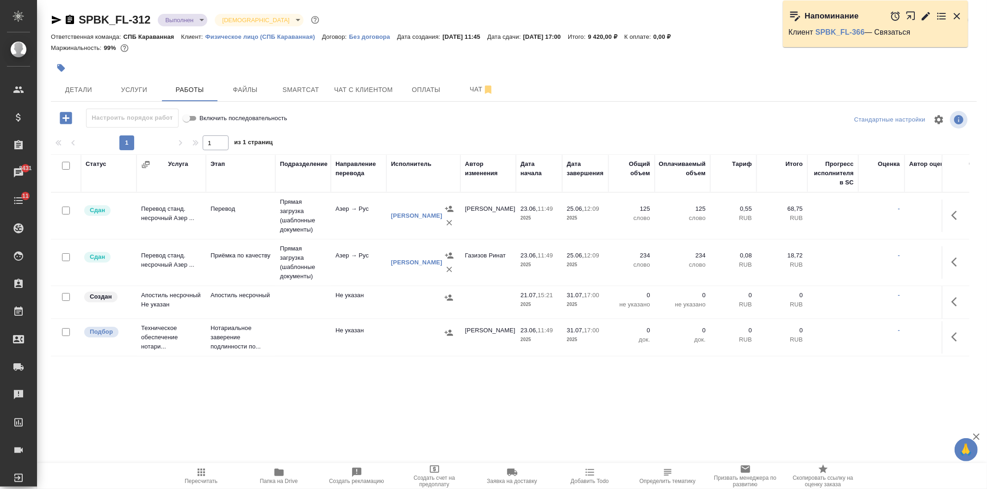
scroll to position [2, 0]
click at [951, 332] on icon "button" at bounding box center [956, 337] width 11 height 11
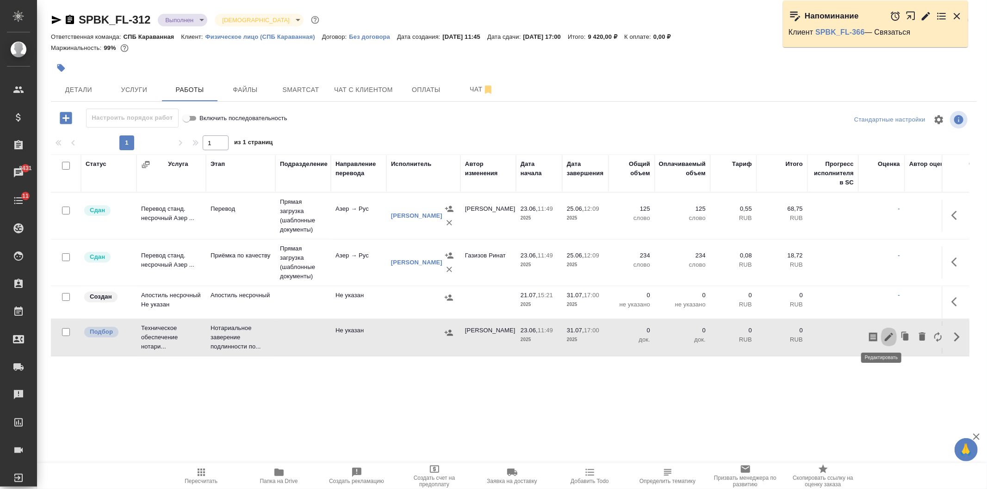
click at [884, 337] on icon "button" at bounding box center [888, 337] width 8 height 8
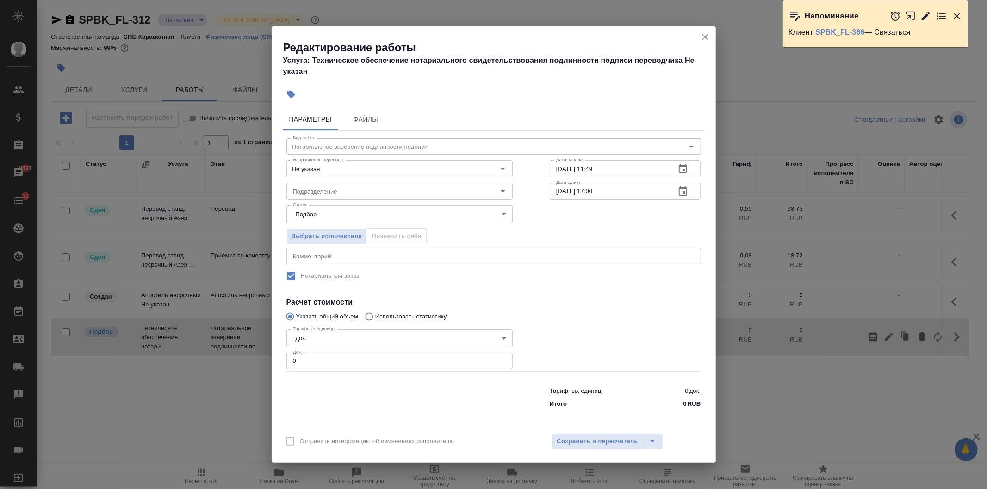
click at [376, 353] on input "0" at bounding box center [399, 361] width 226 height 17
type input "1"
click at [588, 445] on span "Сохранить и пересчитать" at bounding box center [597, 442] width 80 height 11
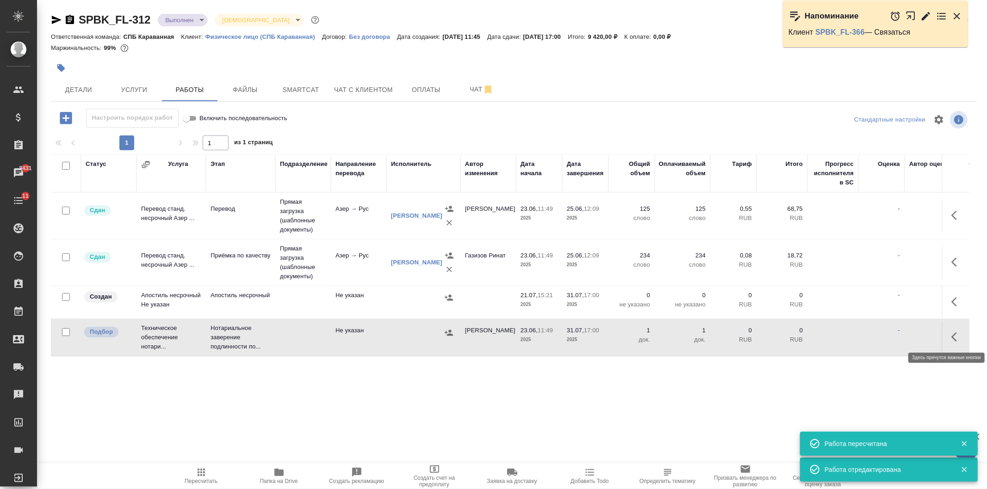
click at [951, 337] on icon "button" at bounding box center [956, 337] width 11 height 11
click at [883, 334] on icon "button" at bounding box center [888, 337] width 11 height 11
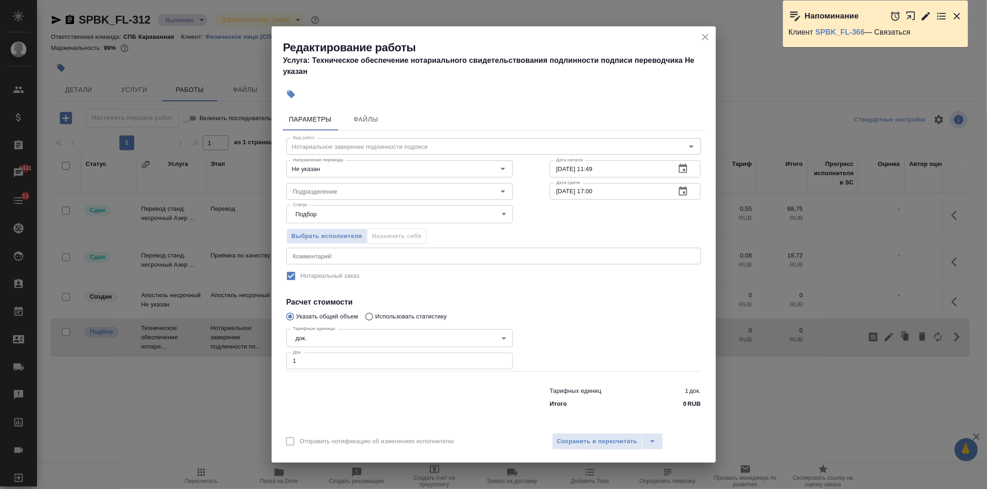
drag, startPoint x: 705, startPoint y: 33, endPoint x: 619, endPoint y: 170, distance: 162.0
click at [706, 33] on icon "close" at bounding box center [704, 36] width 11 height 11
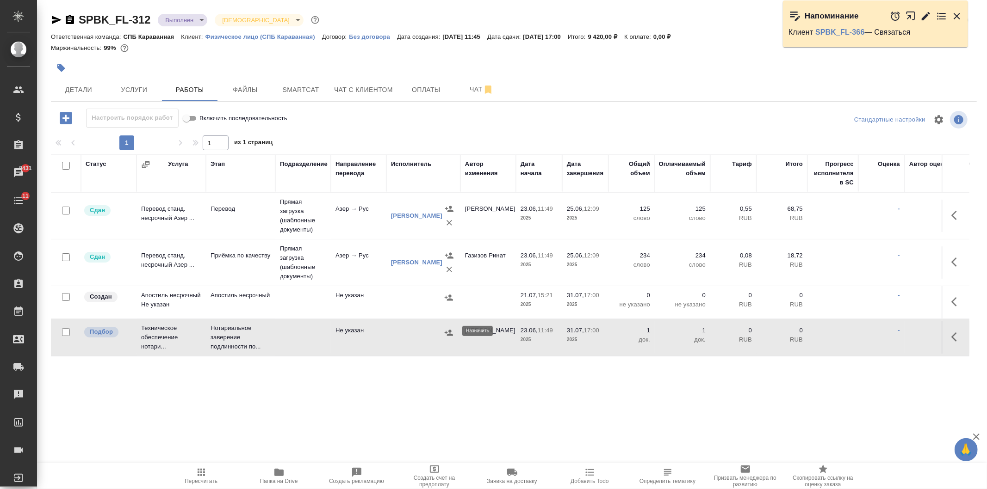
click at [449, 332] on icon "button" at bounding box center [448, 332] width 9 height 9
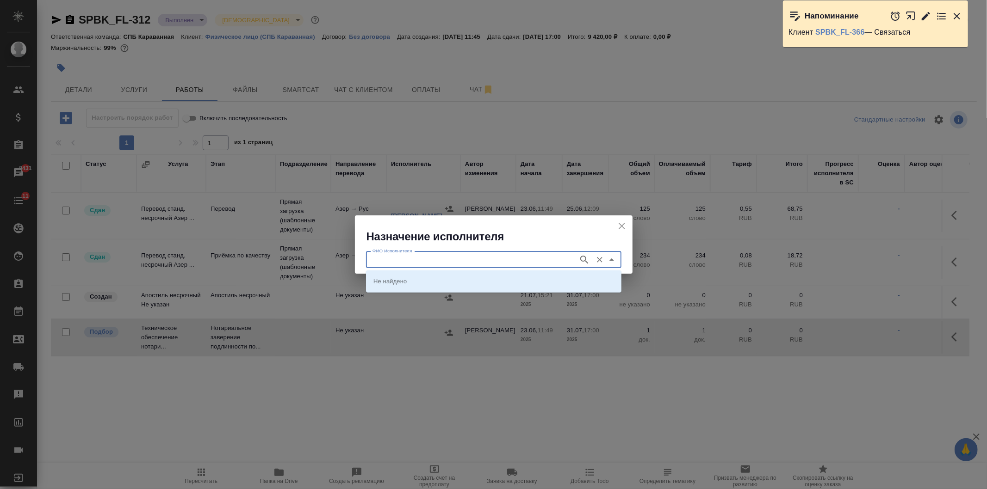
click at [400, 260] on input "ФИО Исполнителя" at bounding box center [471, 259] width 205 height 11
type input "карпун"
click at [424, 284] on p "НОТАРИУС Карпунина Ольга Васильевна" at bounding box center [398, 281] width 50 height 9
type input "НОТАРИУС Карпунина Ольга Васильевна"
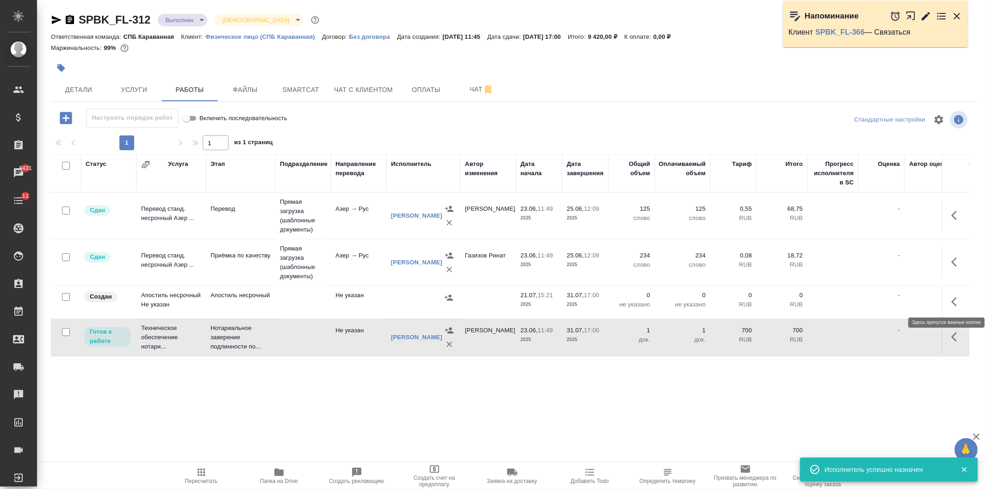
click at [951, 299] on icon "button" at bounding box center [956, 302] width 11 height 11
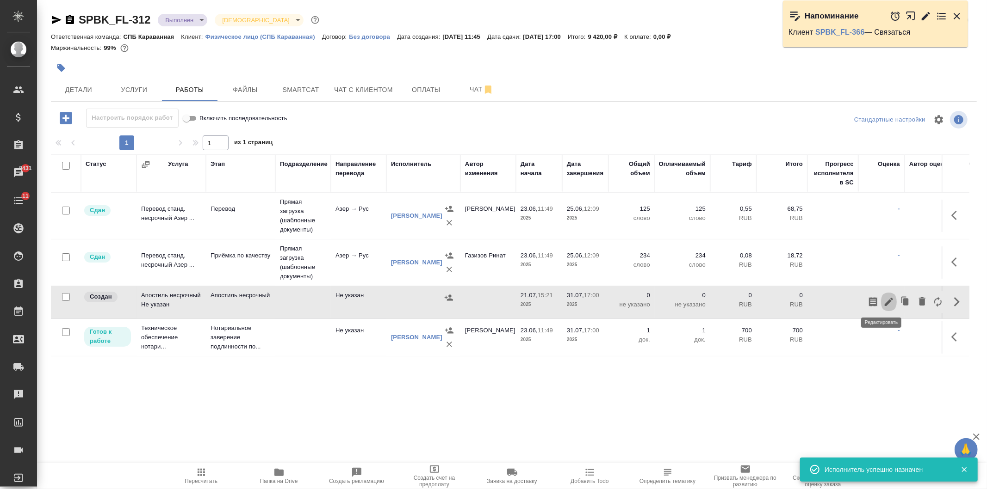
click at [884, 301] on icon "button" at bounding box center [888, 302] width 11 height 11
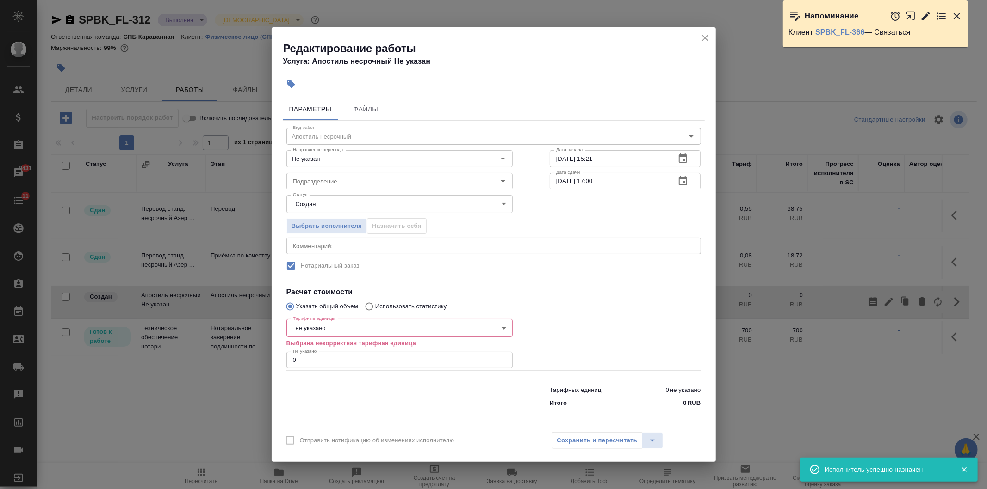
click at [338, 332] on body "🙏 .cls-1 fill:#fff; AWATERA Ivanova Arina Клиенты Спецификации Заказы 8431 Чаты…" at bounding box center [493, 244] width 987 height 489
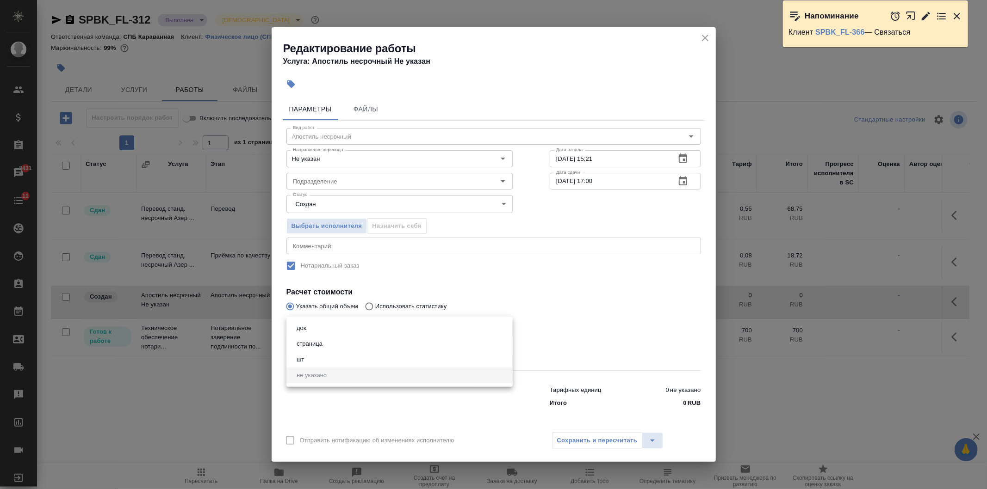
click at [325, 331] on li "док." at bounding box center [399, 329] width 226 height 16
type input "5a8b1489cc6b4906c91bfd8b"
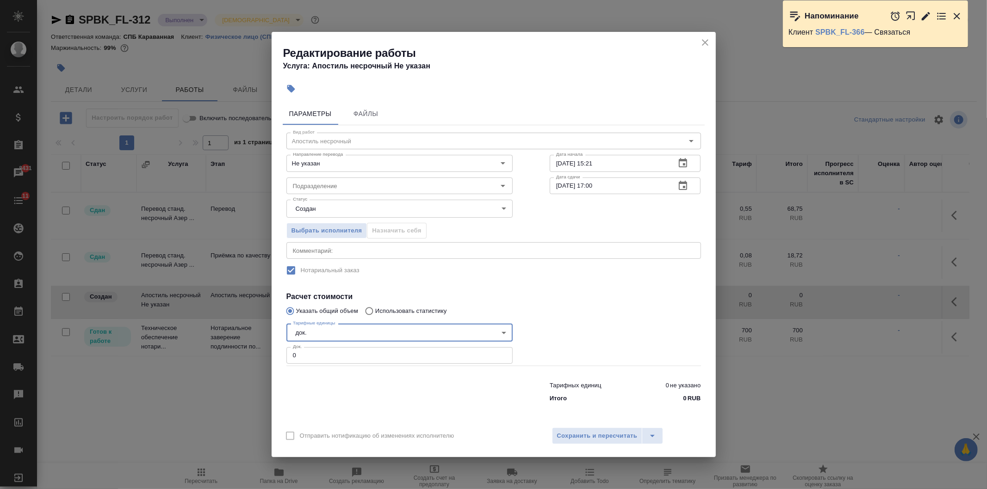
click at [315, 350] on input "0" at bounding box center [399, 355] width 226 height 17
type input "1"
click at [590, 435] on span "Сохранить и пересчитать" at bounding box center [597, 436] width 80 height 11
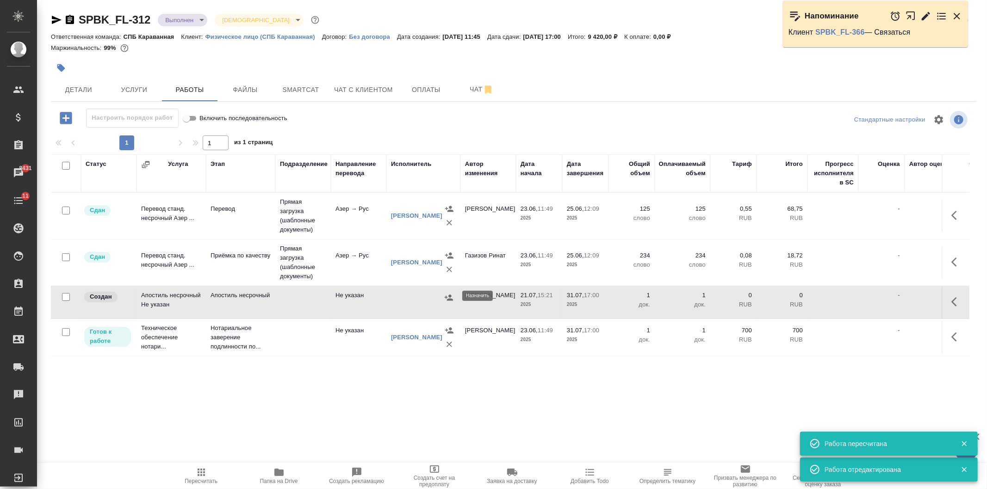
click at [448, 294] on icon "button" at bounding box center [448, 297] width 9 height 9
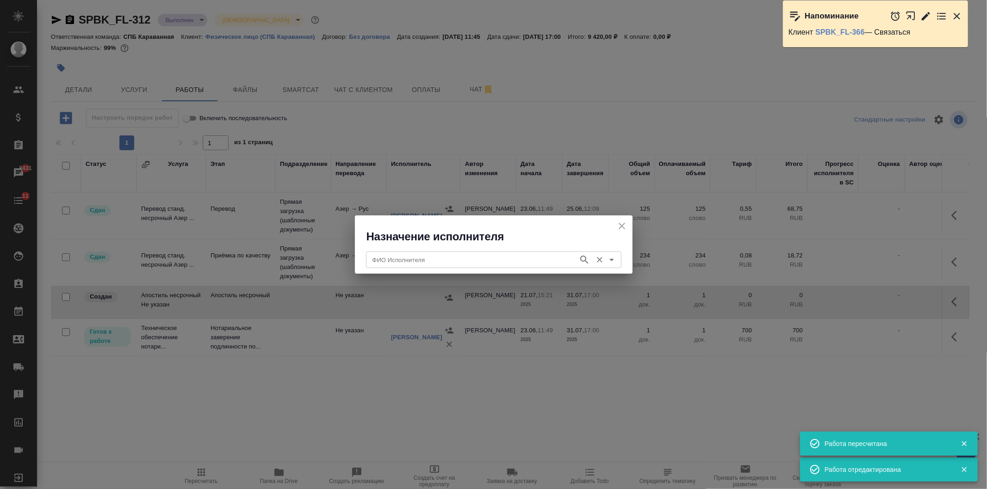
click at [408, 253] on div "ФИО Исполнителя" at bounding box center [493, 260] width 255 height 17
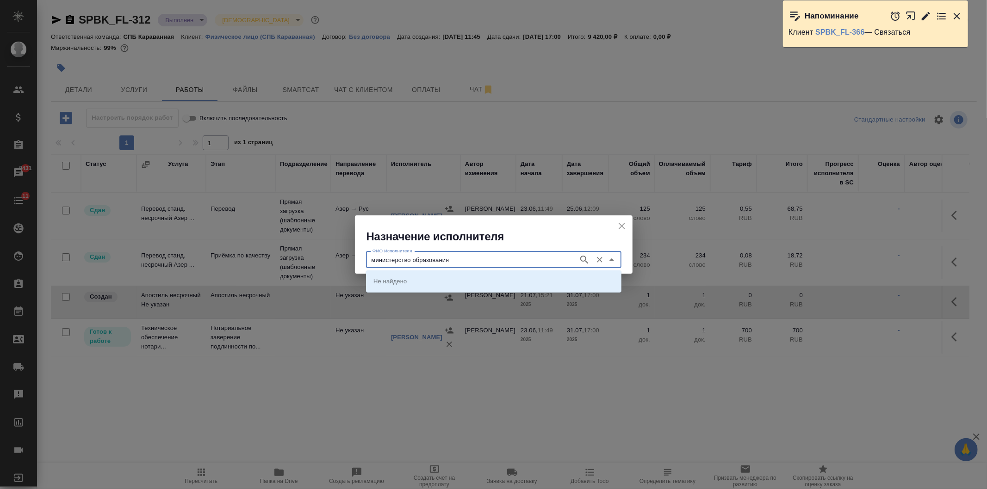
type input "министерство образования"
type input "комитет по науке"
type input "министерство образования"
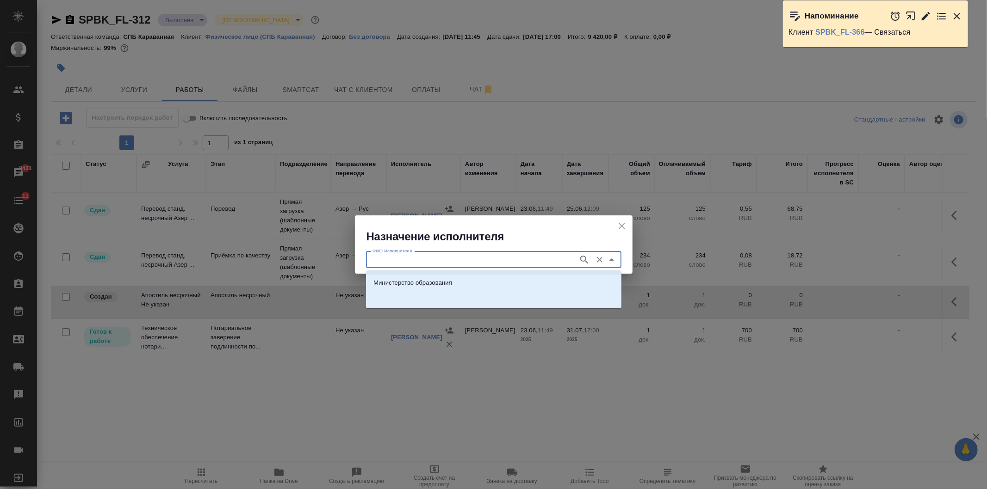
scroll to position [0, 0]
click at [456, 282] on p "Министерство образования РФ" at bounding box center [417, 281] width 89 height 9
type input "Министерство образования РФ"
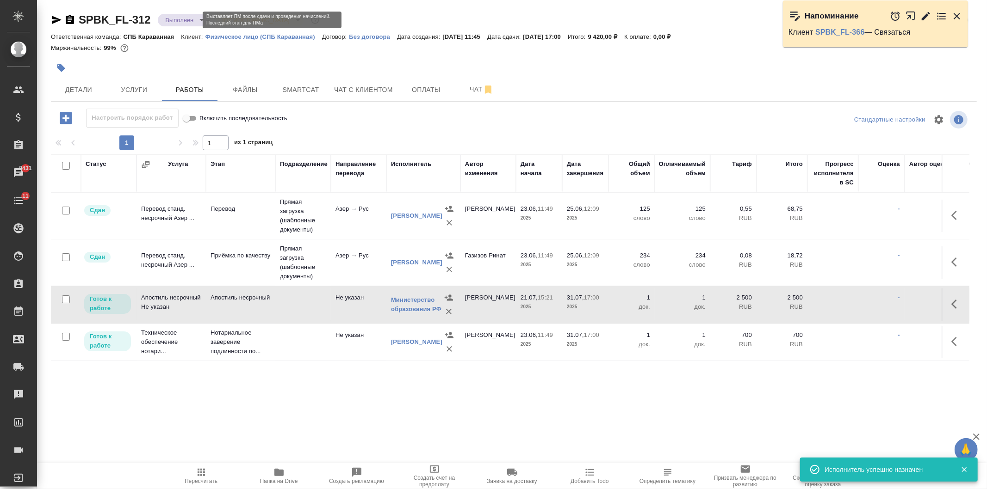
click at [196, 20] on body "🙏 .cls-1 fill:#fff; AWATERA Ivanova Arina Клиенты Спецификации Заказы 8431 Чаты…" at bounding box center [493, 244] width 987 height 489
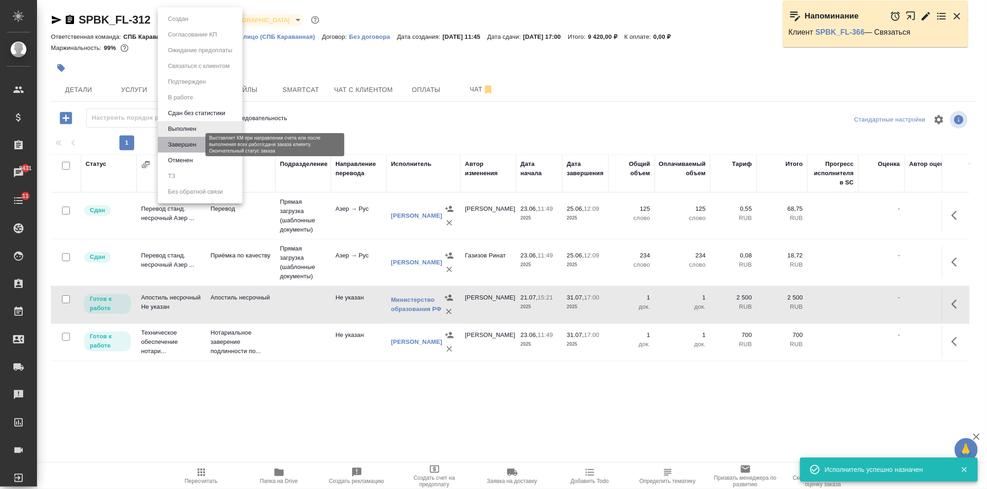
click at [192, 140] on button "Завершен" at bounding box center [182, 145] width 34 height 10
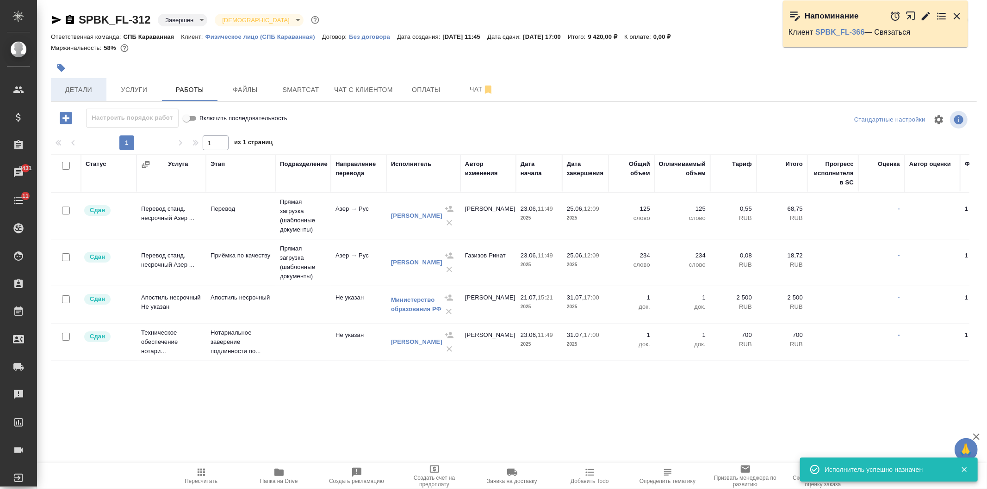
click at [89, 90] on span "Детали" at bounding box center [78, 90] width 44 height 12
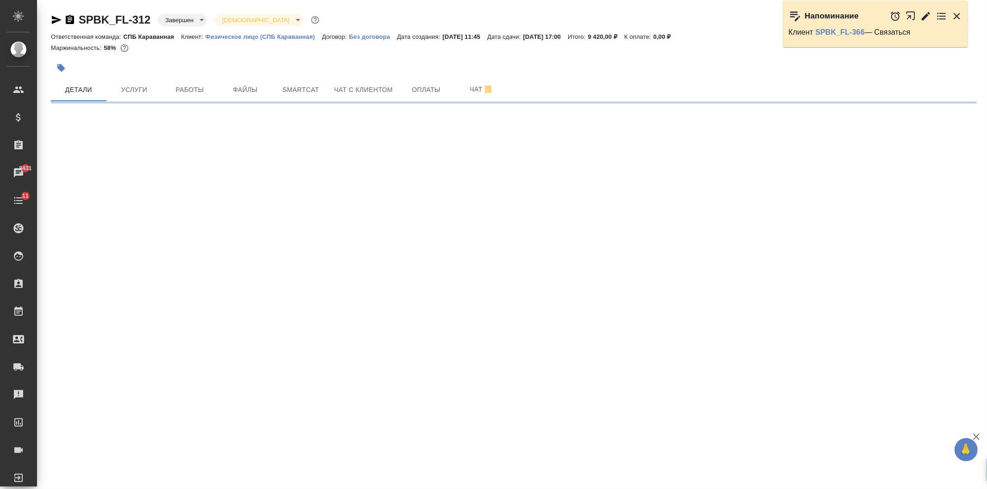
select select "RU"
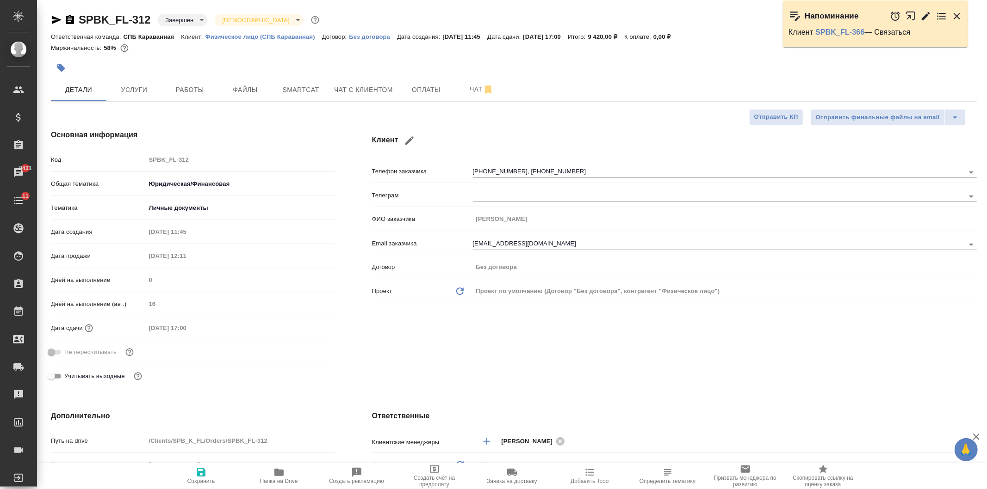
type textarea "x"
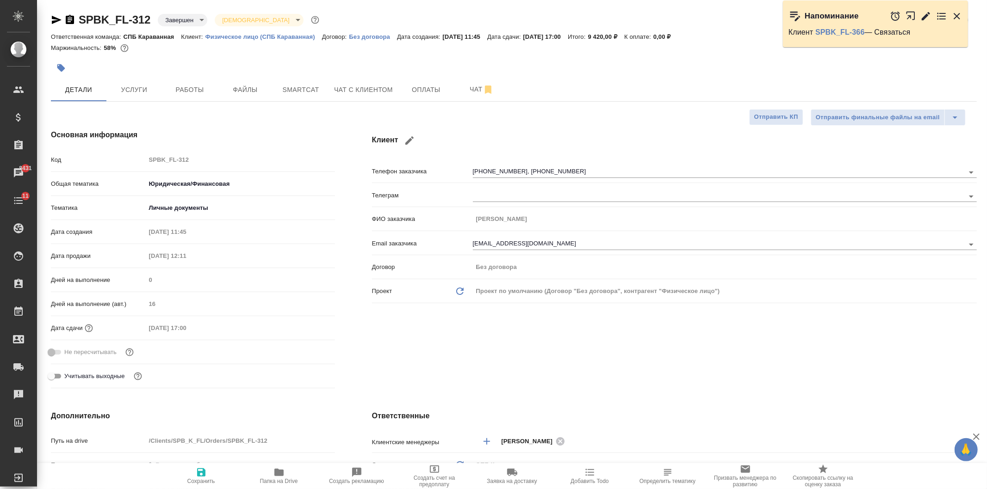
type textarea "x"
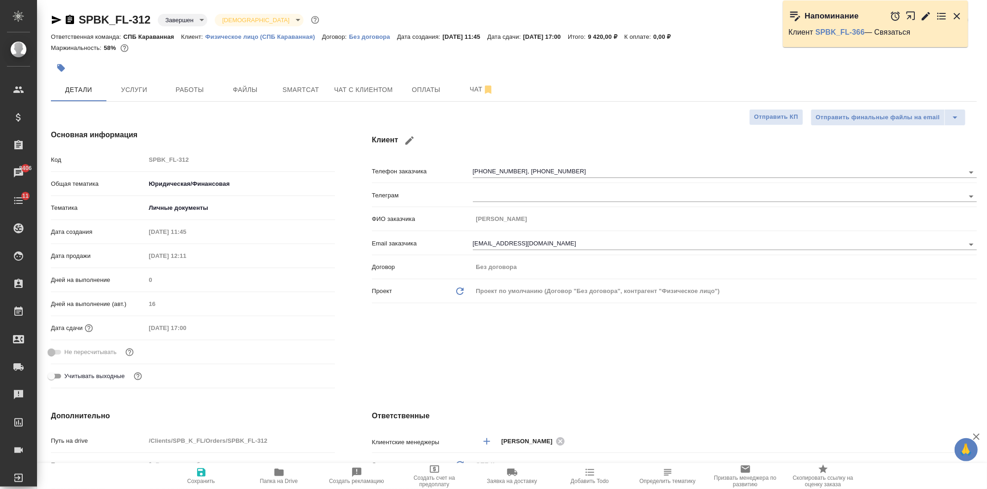
type textarea "x"
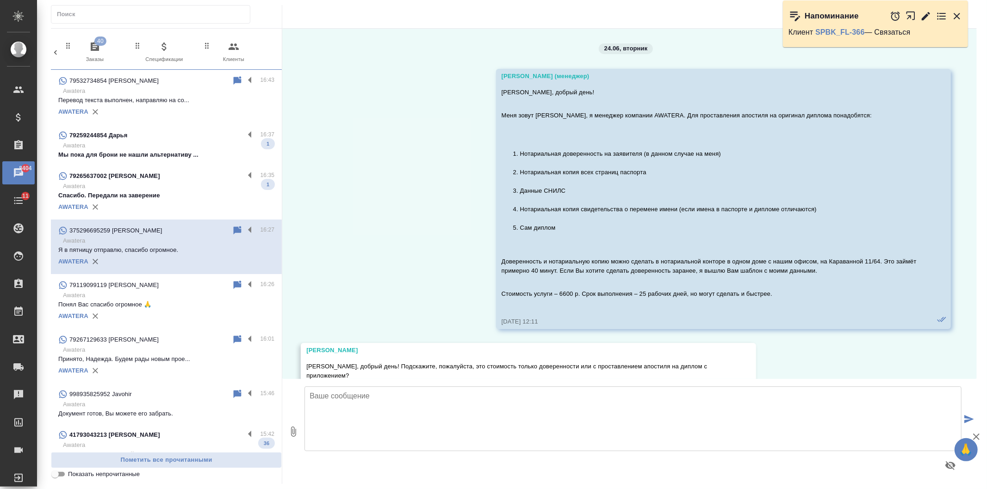
scroll to position [4721, 0]
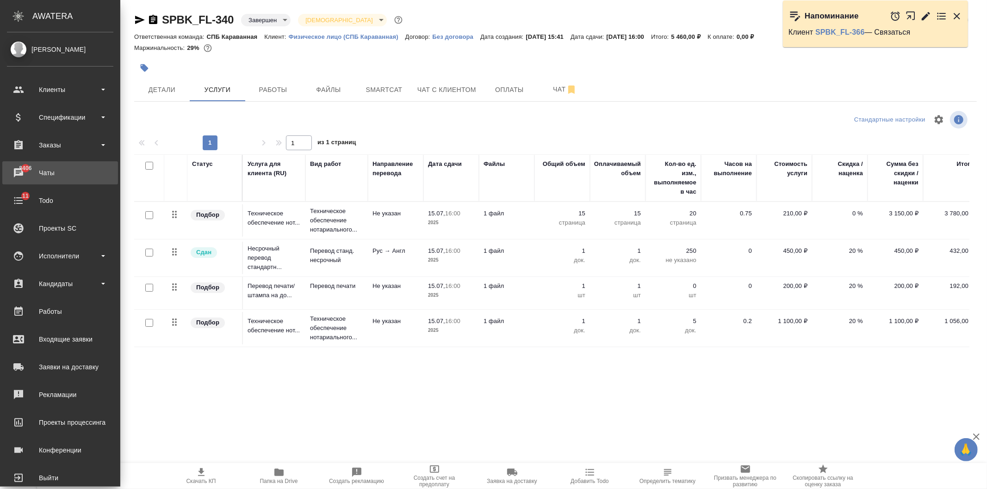
click at [59, 178] on div "Чаты" at bounding box center [60, 173] width 106 height 14
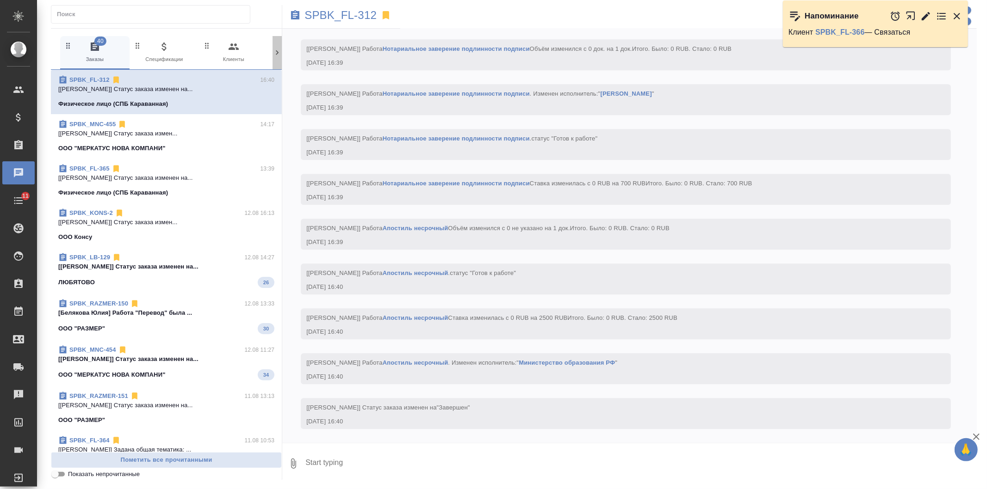
click at [280, 54] on icon at bounding box center [276, 52] width 9 height 9
click at [247, 45] on span "99+" at bounding box center [242, 41] width 15 height 9
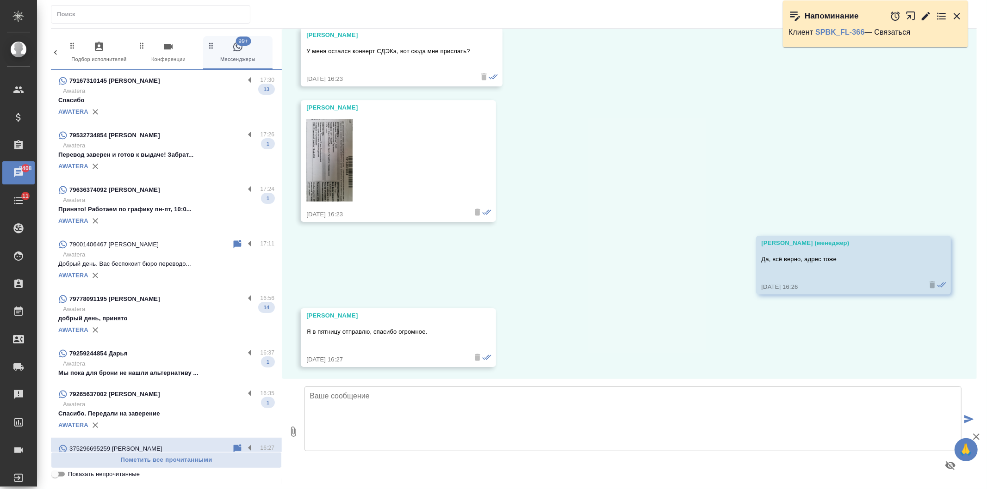
click at [221, 202] on p "Awatera" at bounding box center [168, 200] width 211 height 9
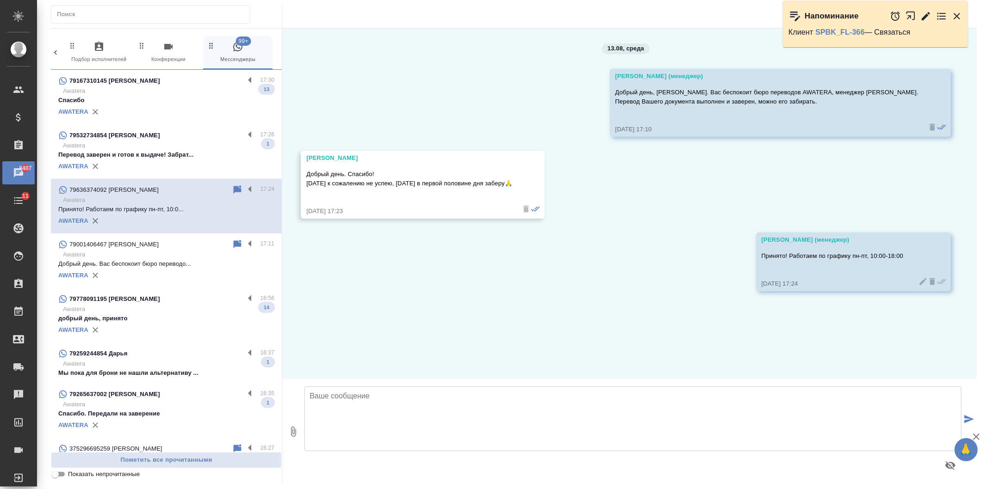
click at [198, 260] on p "Добрый день. Вас беспокоит бюро переводо..." at bounding box center [166, 264] width 216 height 9
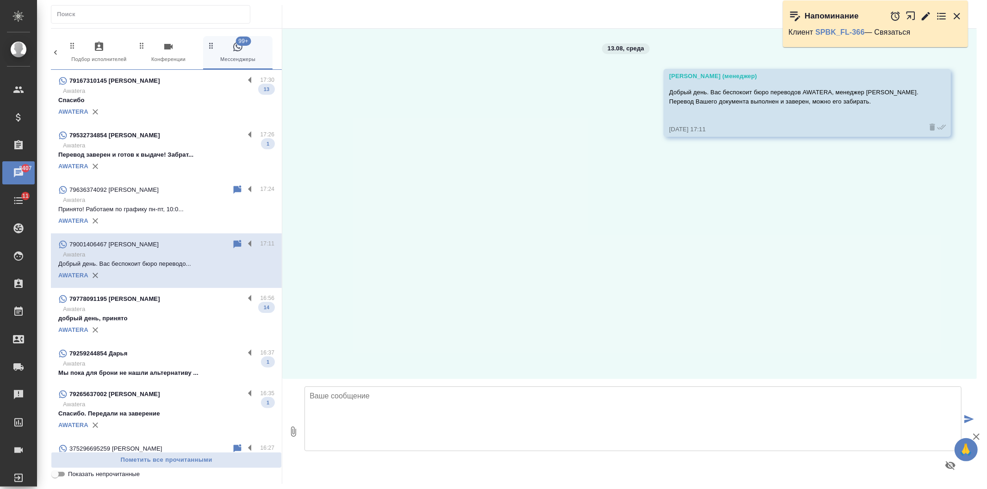
click at [197, 158] on p "Перевод заверен и готов к выдаче! Забрат..." at bounding box center [166, 154] width 216 height 9
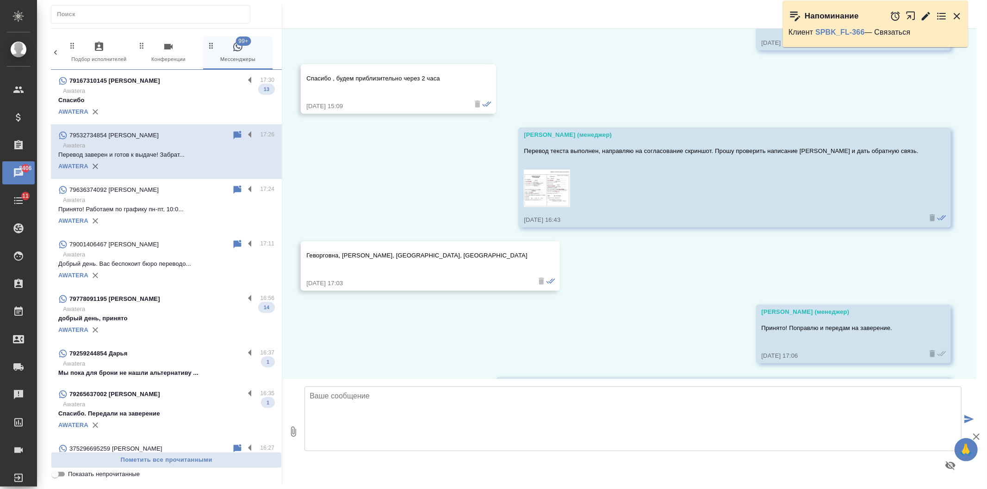
scroll to position [1081, 0]
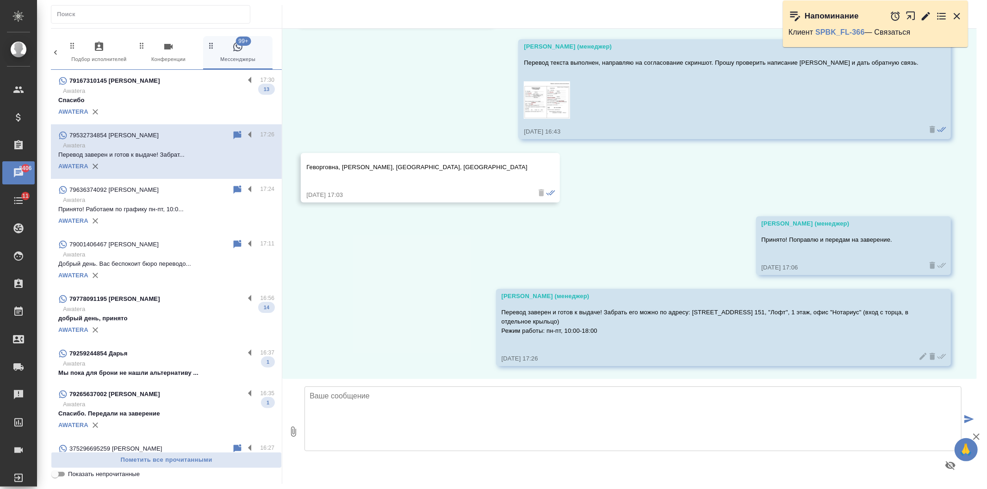
click at [234, 119] on div "79167310145 [PERSON_NAME] 17:30 Awatera Спасибо 13 AWATERA" at bounding box center [166, 97] width 231 height 55
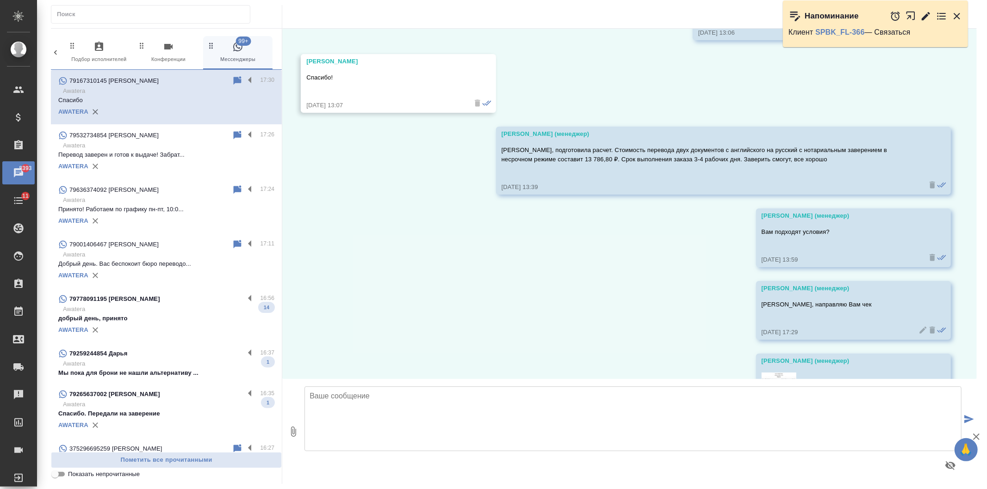
scroll to position [2751, 0]
